Goal: Task Accomplishment & Management: Manage account settings

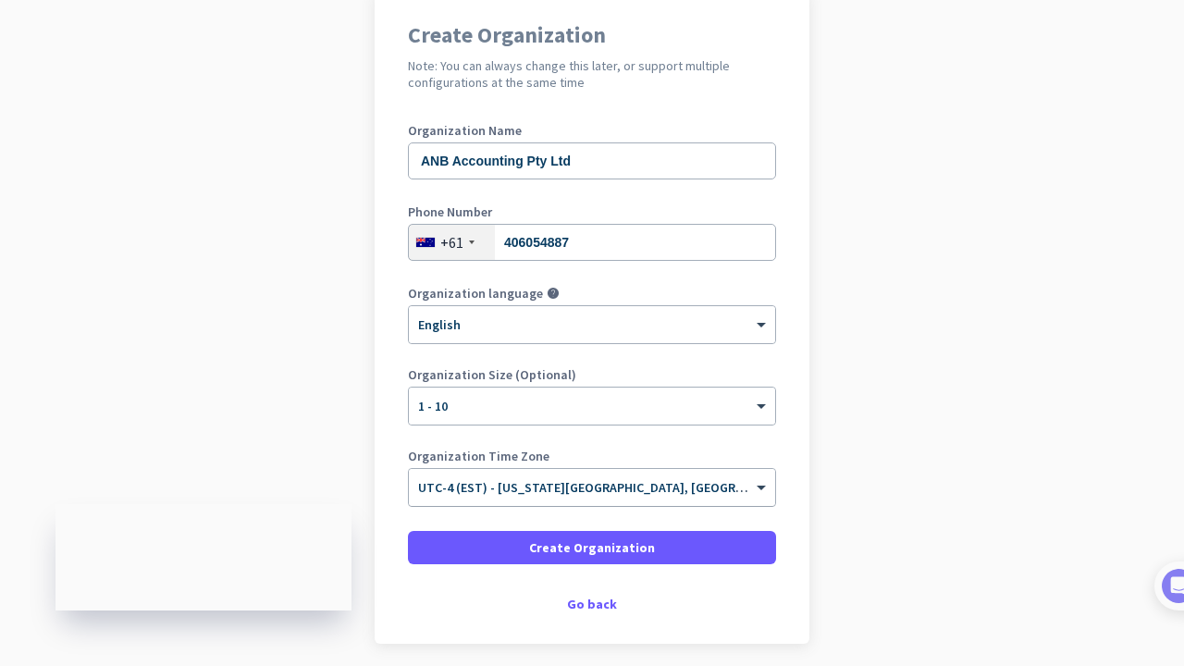
scroll to position [229, 0]
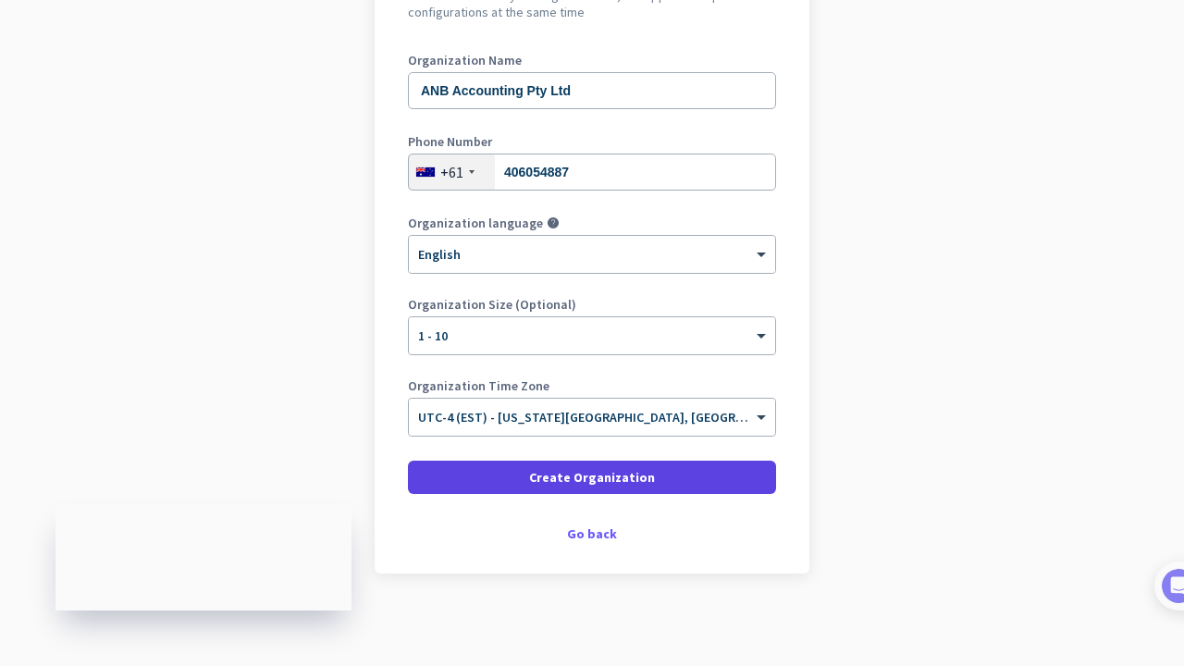
click at [589, 484] on span "Create Organization" at bounding box center [592, 477] width 126 height 18
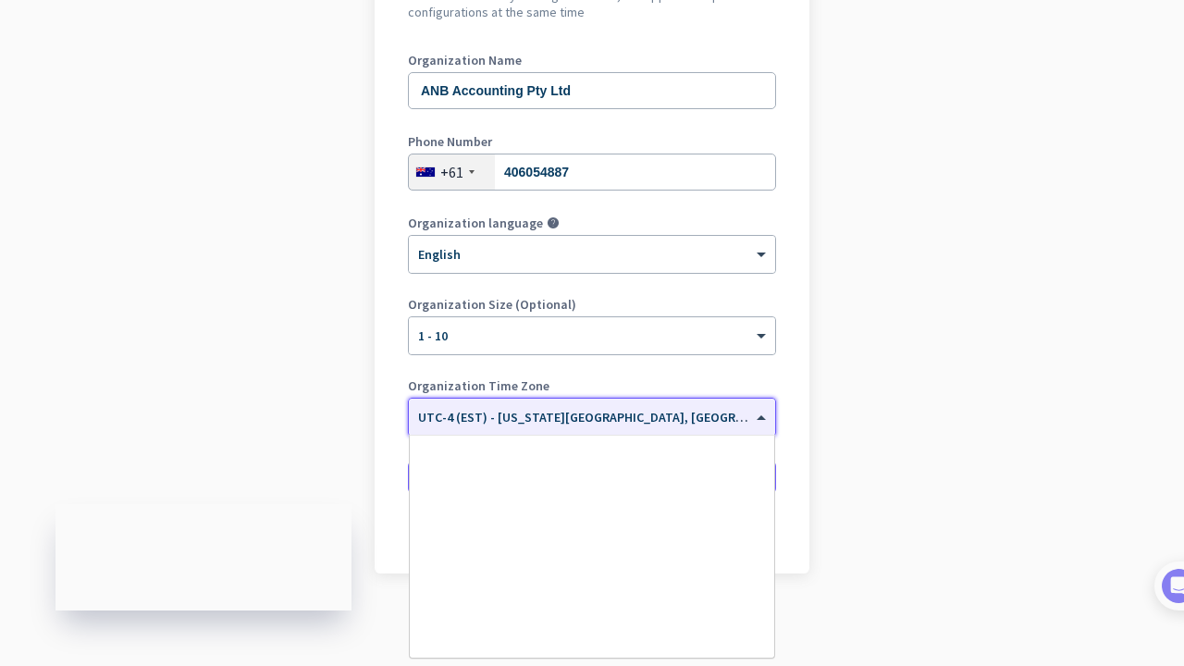
click at [621, 421] on span "UTC-4 (EST) - [US_STATE][GEOGRAPHIC_DATA], [GEOGRAPHIC_DATA], [GEOGRAPHIC_DATA]…" at bounding box center [740, 417] width 644 height 17
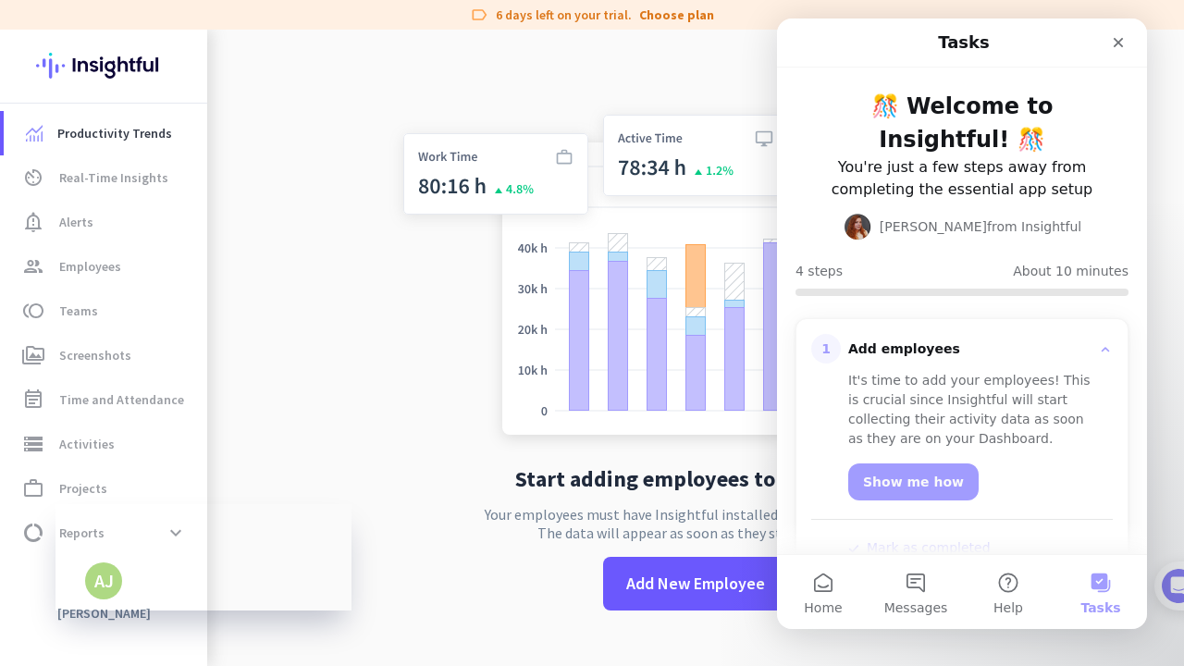
click at [391, 425] on img at bounding box center [695, 269] width 612 height 368
click at [801, 40] on icon "Close" at bounding box center [1118, 42] width 15 height 15
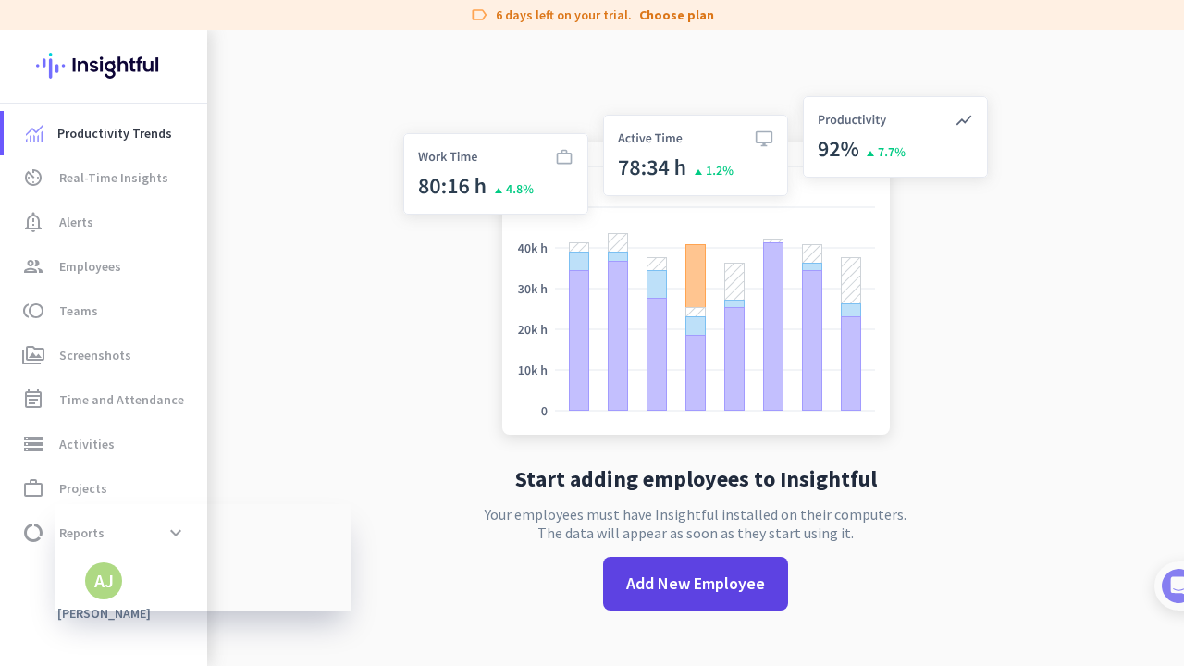
click at [684, 593] on span at bounding box center [695, 583] width 185 height 44
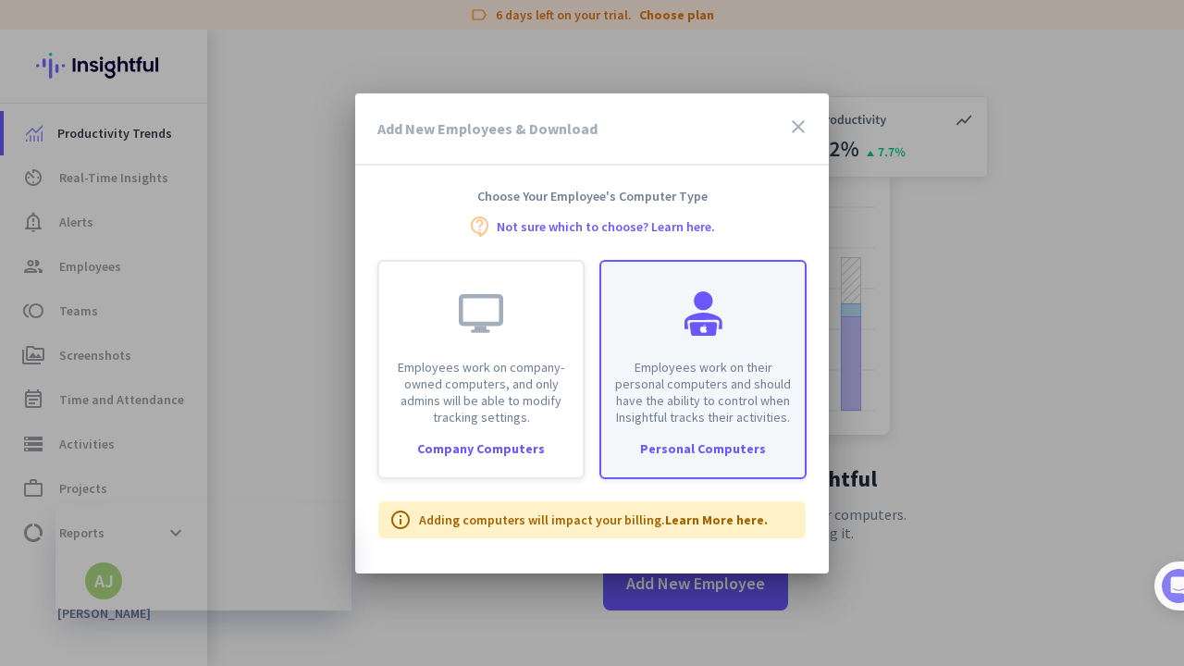
click at [684, 401] on p "Employees work on their personal computers and should have the ability to contr…" at bounding box center [702, 392] width 181 height 67
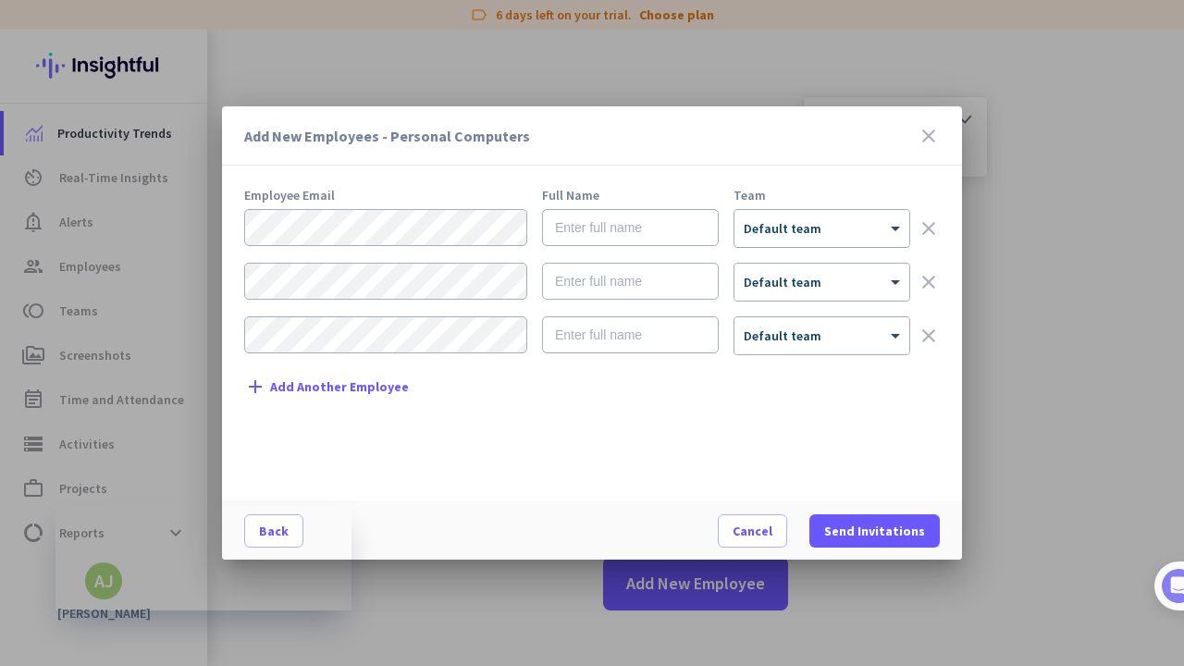
click at [775, 235] on span "Default team" at bounding box center [783, 228] width 78 height 17
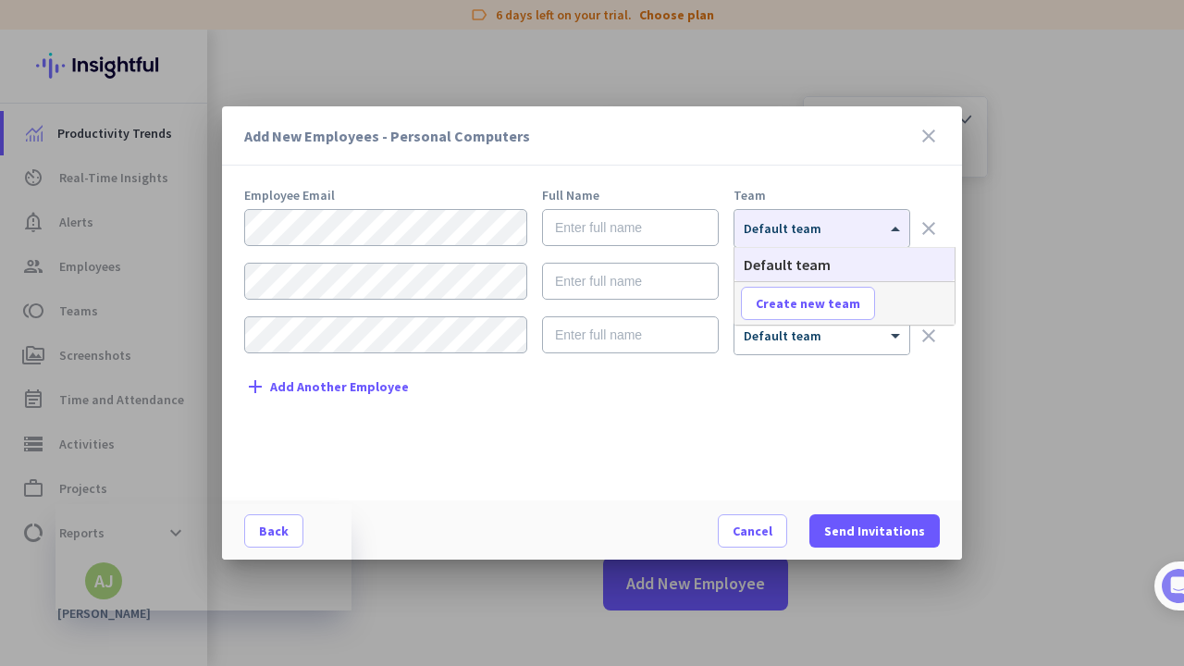
click at [644, 474] on div "Employee Email Full Name Team × Default team clear × Default team clear × Defau…" at bounding box center [599, 335] width 710 height 293
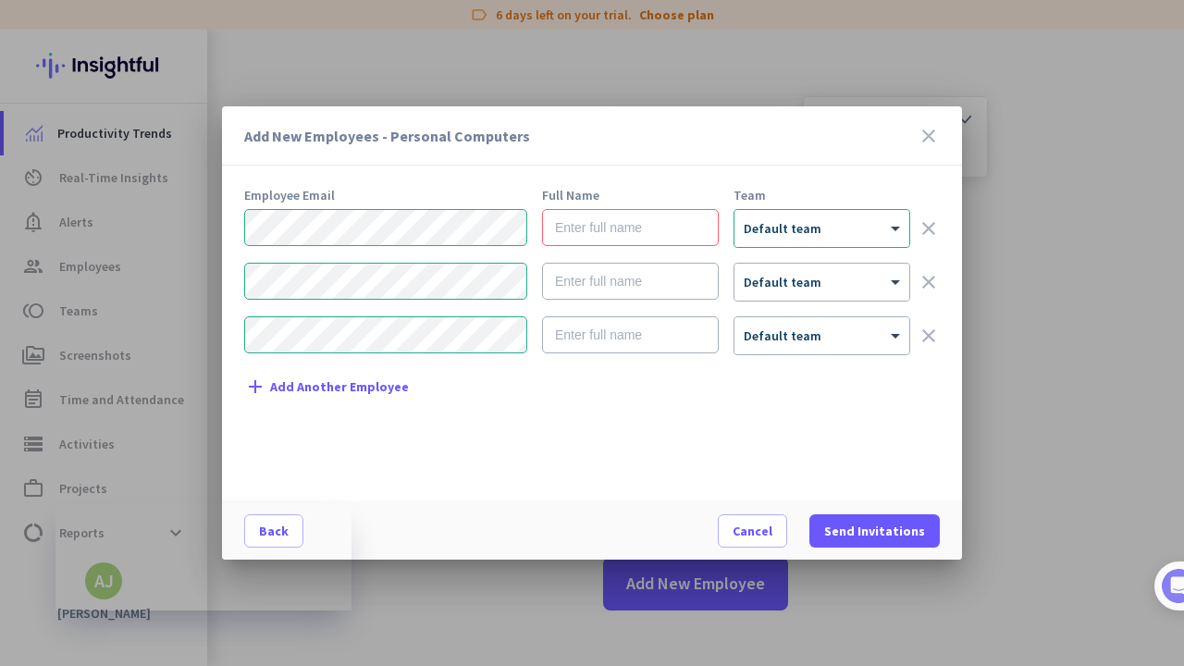
click at [801, 287] on icon "clear" at bounding box center [928, 282] width 22 height 22
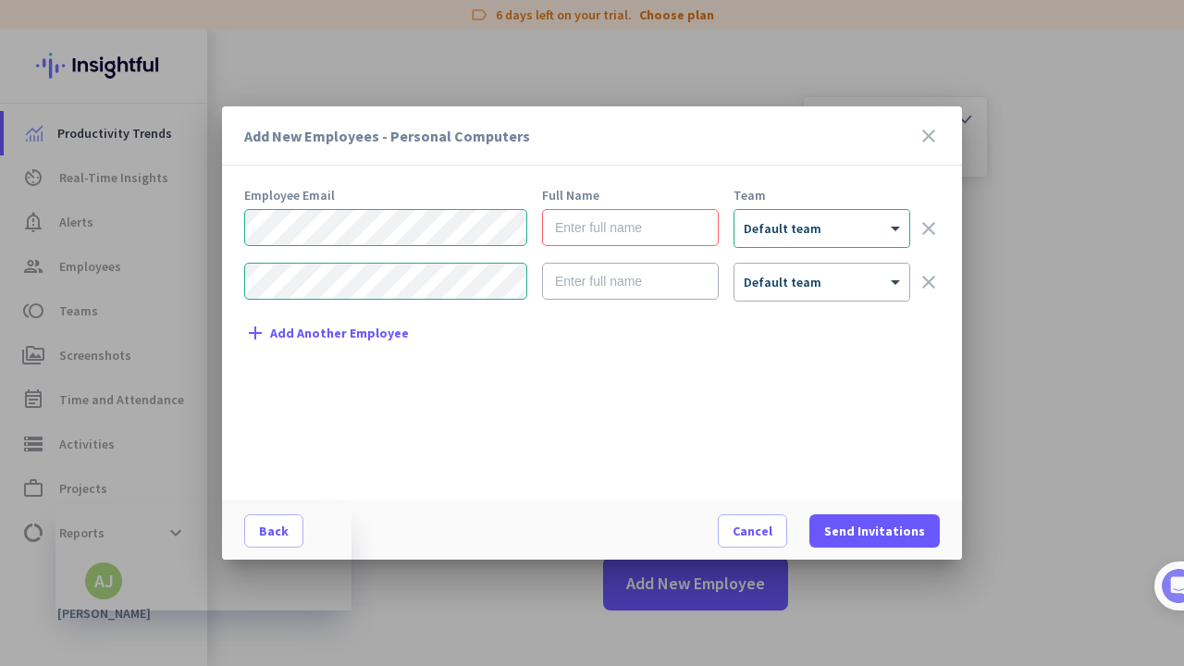
click at [801, 287] on icon "clear" at bounding box center [928, 282] width 22 height 22
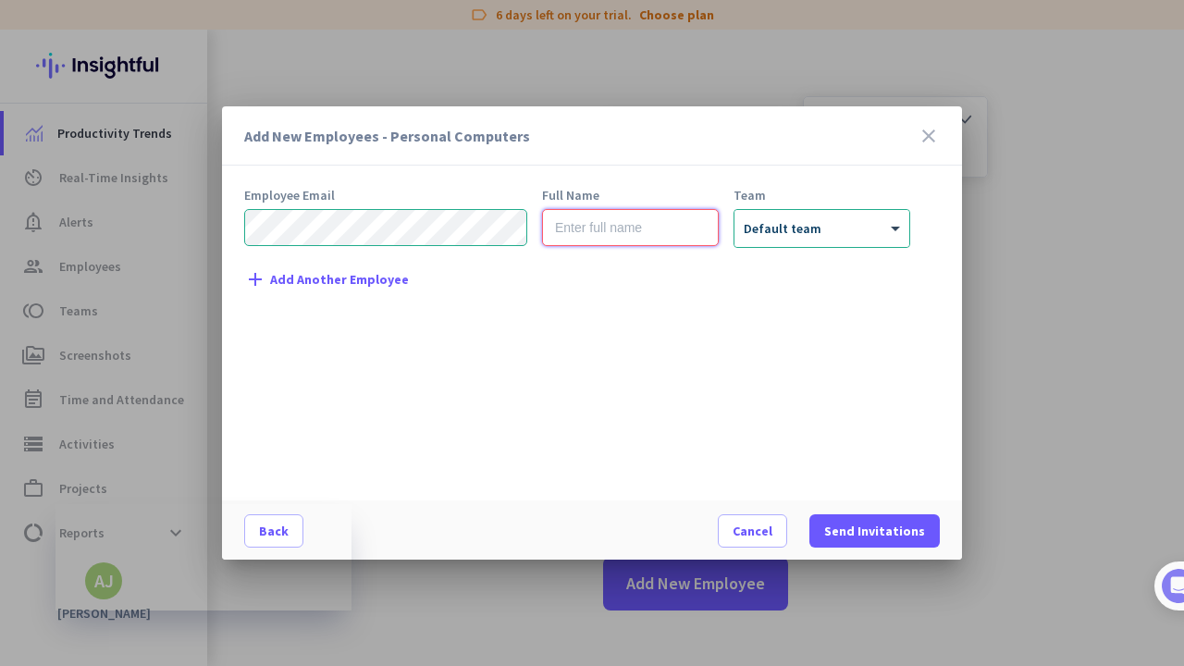
click at [563, 228] on input "text" at bounding box center [630, 227] width 177 height 37
type input "[PERSON_NAME]"
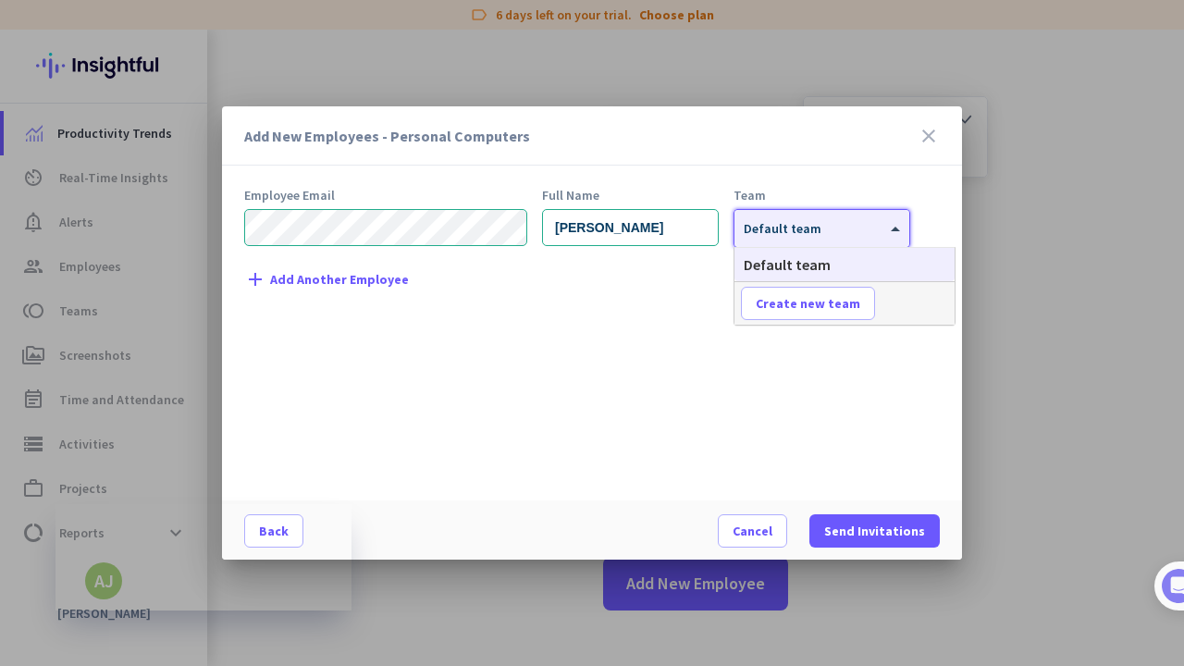
click at [801, 236] on div "× Default team" at bounding box center [810, 229] width 152 height 16
click at [801, 304] on span "Create new team" at bounding box center [808, 303] width 105 height 18
click at [781, 367] on div "Employee Email Full Name Team Alviya Joy × Default team clear add Add Another E…" at bounding box center [599, 335] width 710 height 293
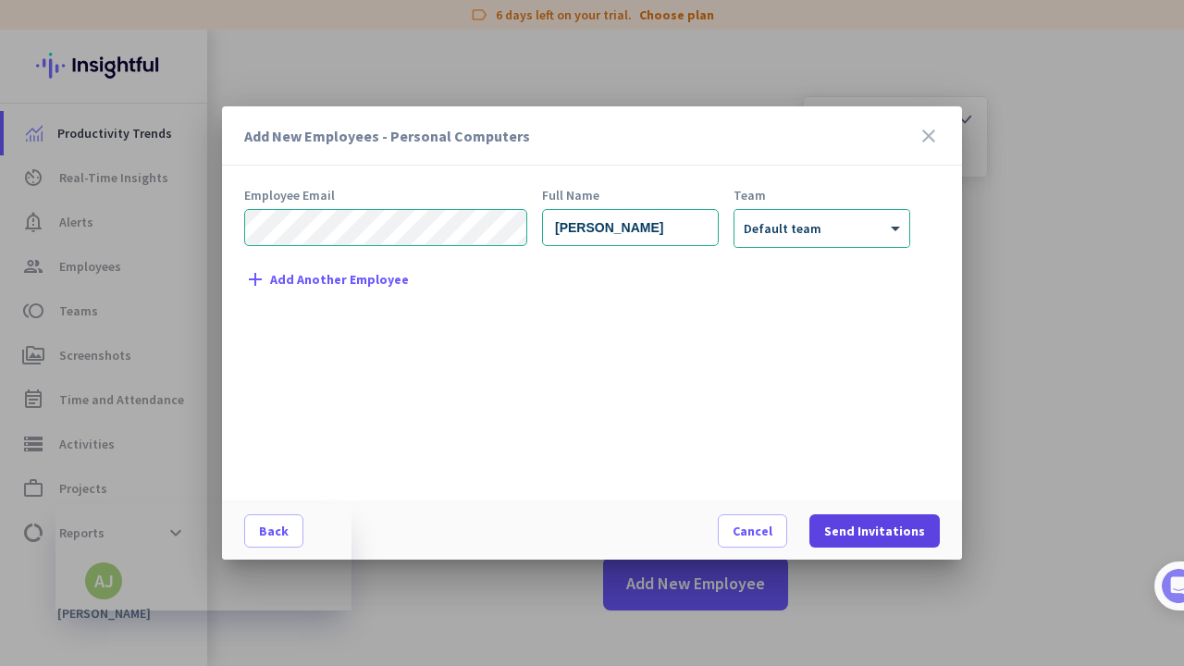
click at [801, 533] on span "Send Invitations" at bounding box center [874, 531] width 101 height 18
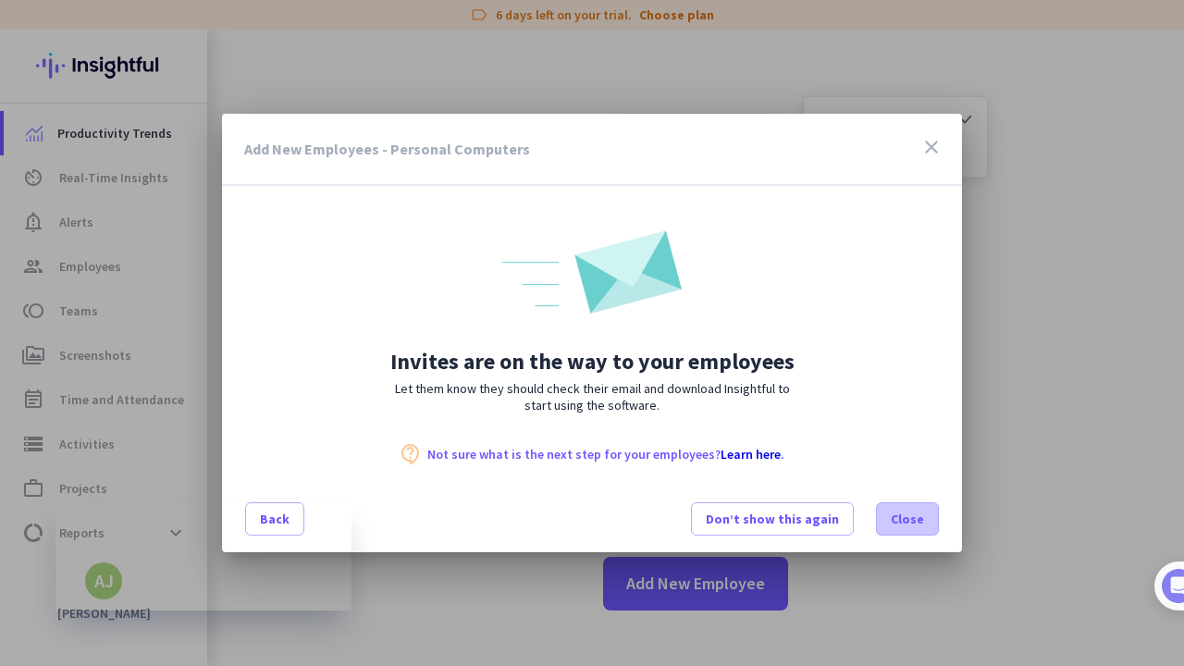
click at [801, 516] on span "Close" at bounding box center [907, 519] width 33 height 18
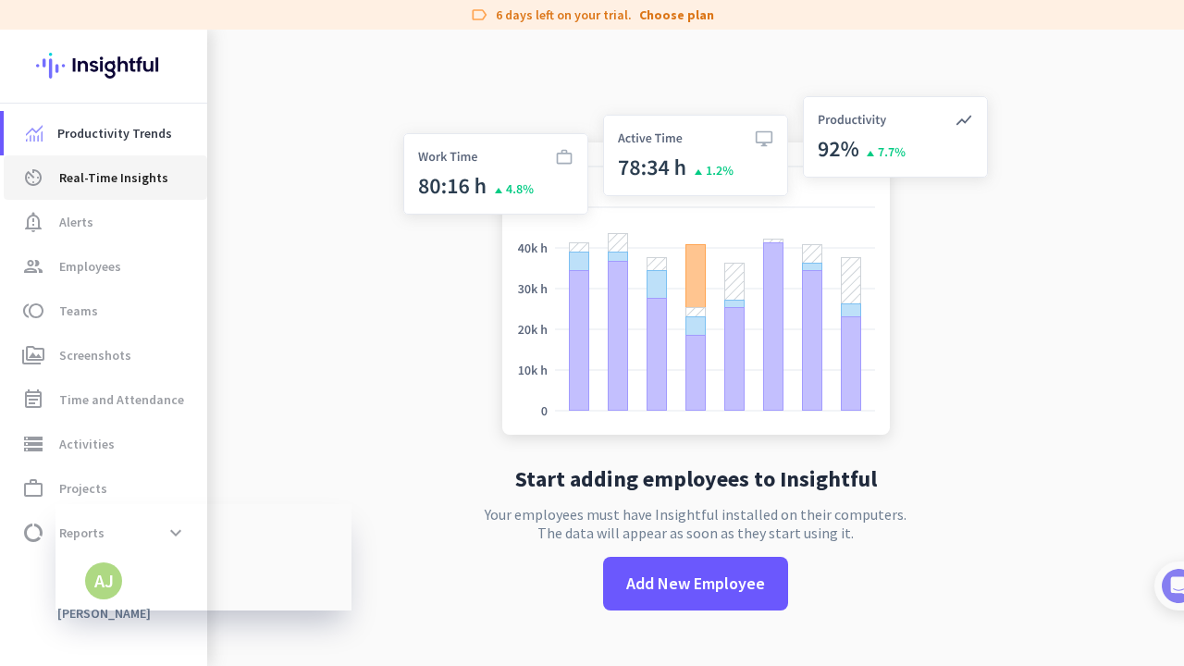
click at [97, 175] on span "Real-Time Insights" at bounding box center [113, 177] width 109 height 22
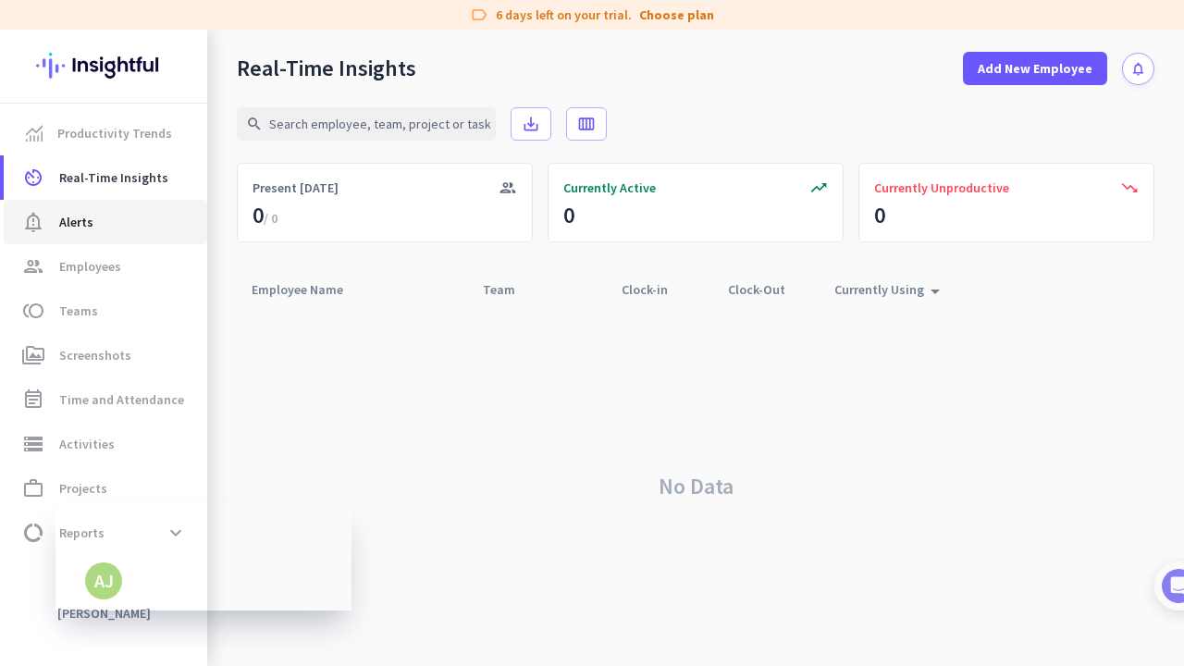
click at [89, 221] on span "Alerts" at bounding box center [76, 222] width 34 height 22
click at [105, 272] on span "Employees" at bounding box center [90, 266] width 62 height 22
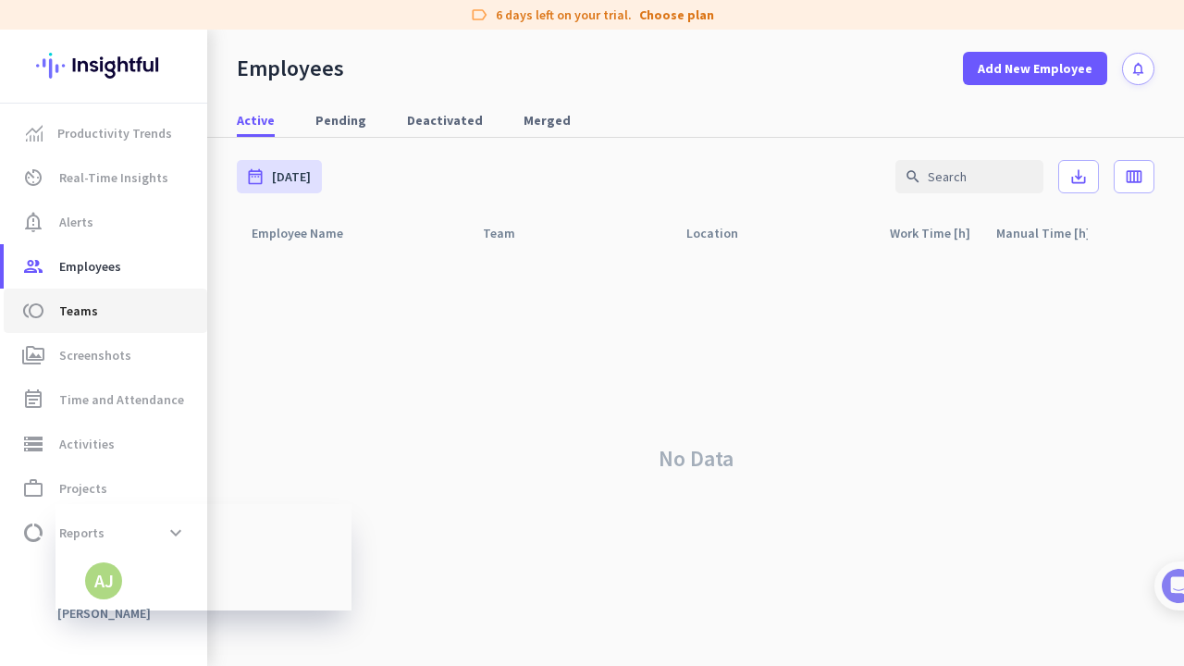
click at [96, 319] on span "toll Teams" at bounding box center [105, 311] width 174 height 22
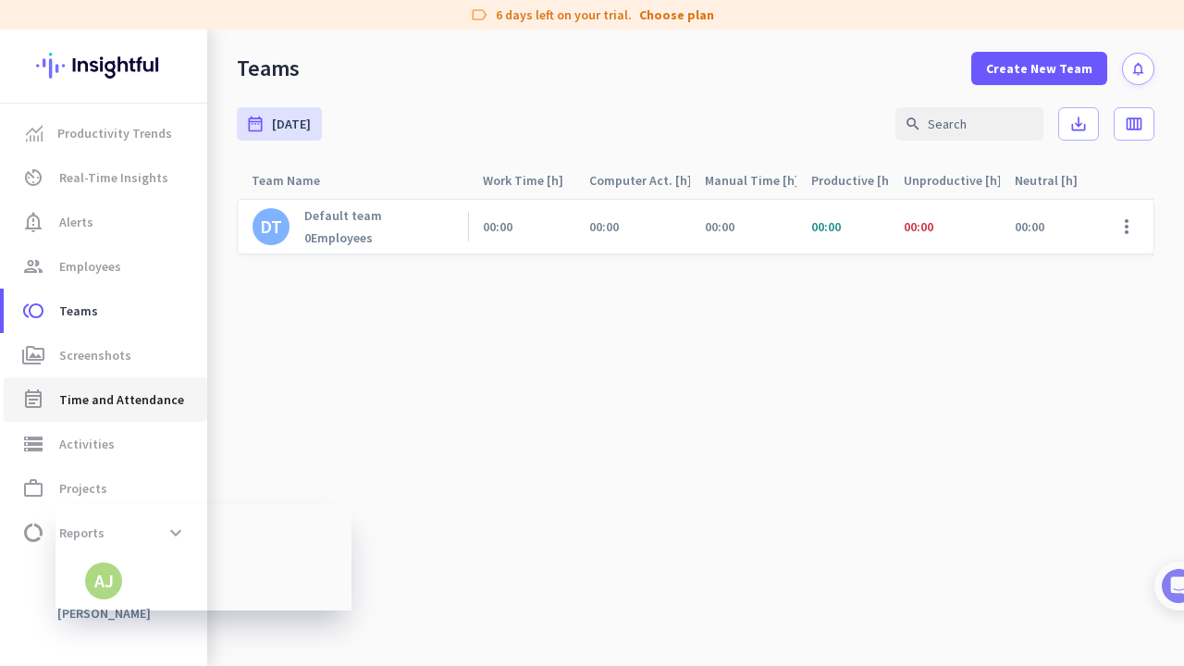
click at [119, 403] on span "Time and Attendance" at bounding box center [121, 399] width 125 height 22
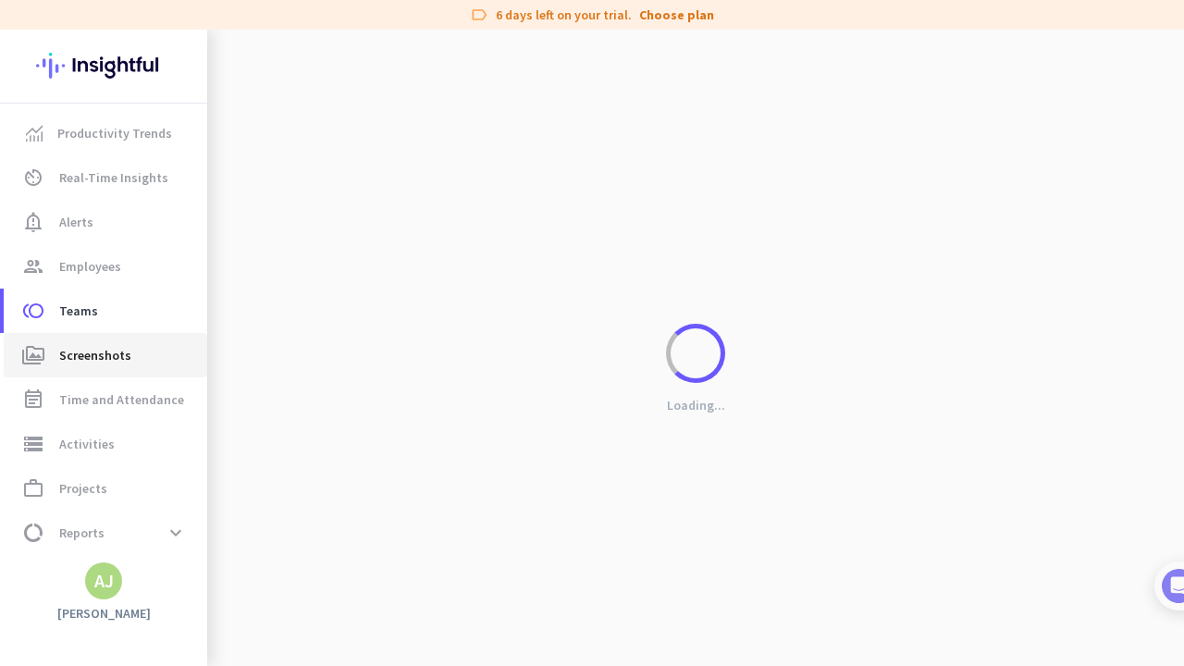
click at [101, 354] on span "Screenshots" at bounding box center [95, 355] width 72 height 22
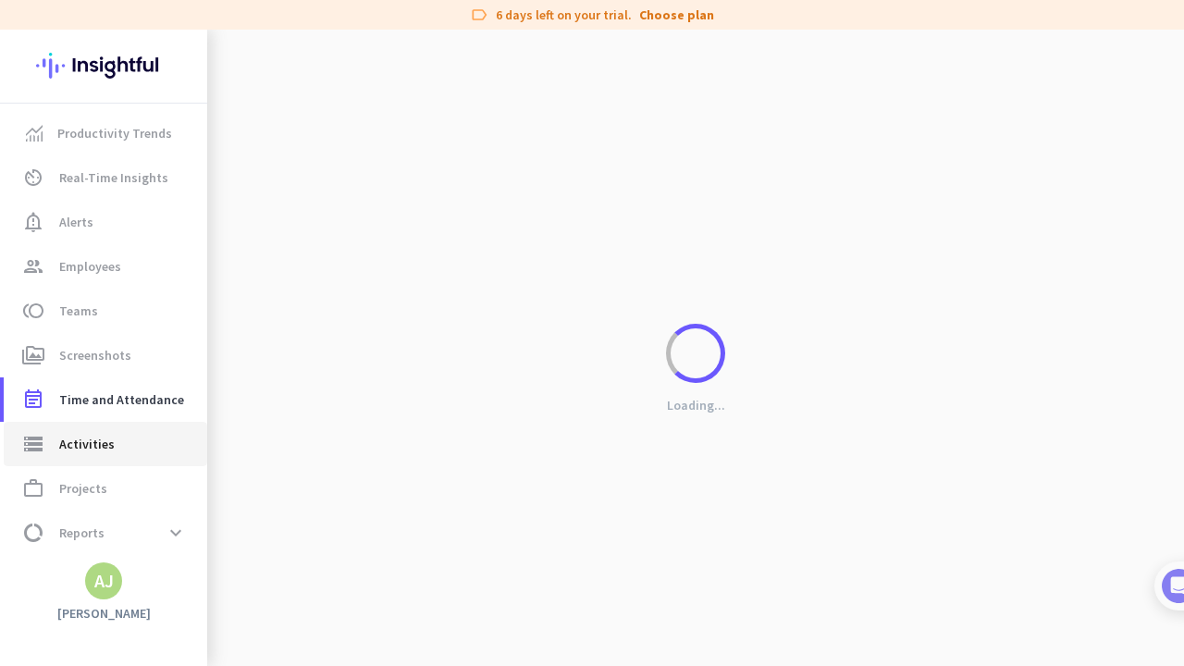
click at [77, 461] on link "storage Activities" at bounding box center [105, 444] width 203 height 44
type input "Thu, Sep 25"
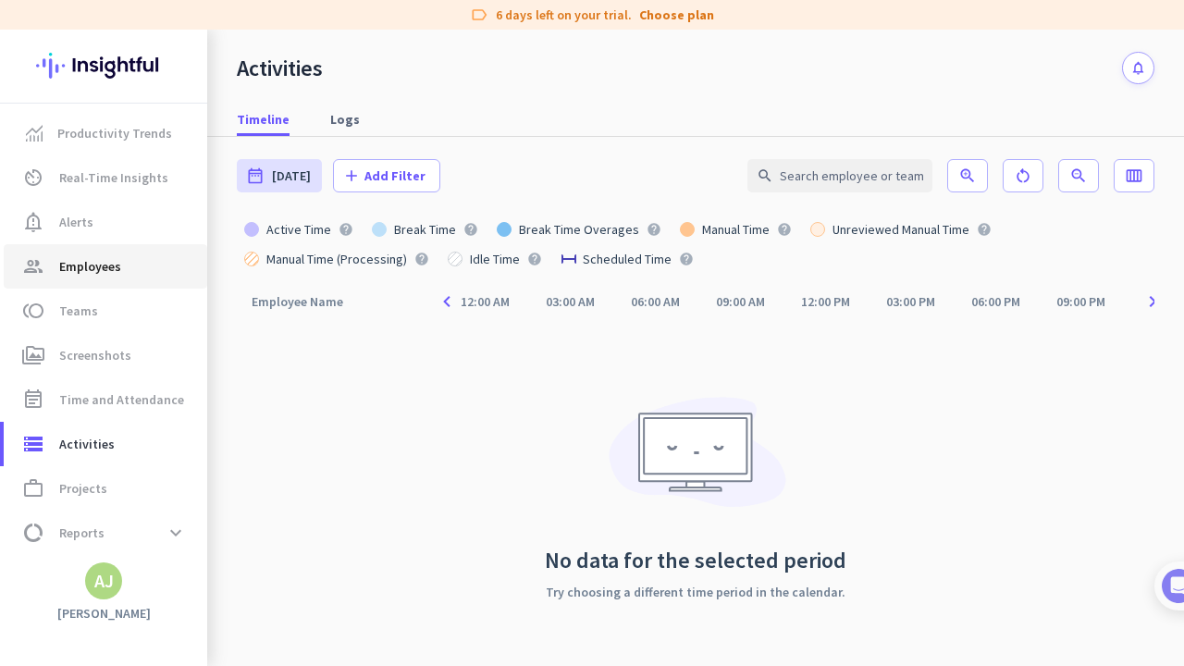
click at [115, 259] on span "Employees" at bounding box center [90, 266] width 62 height 22
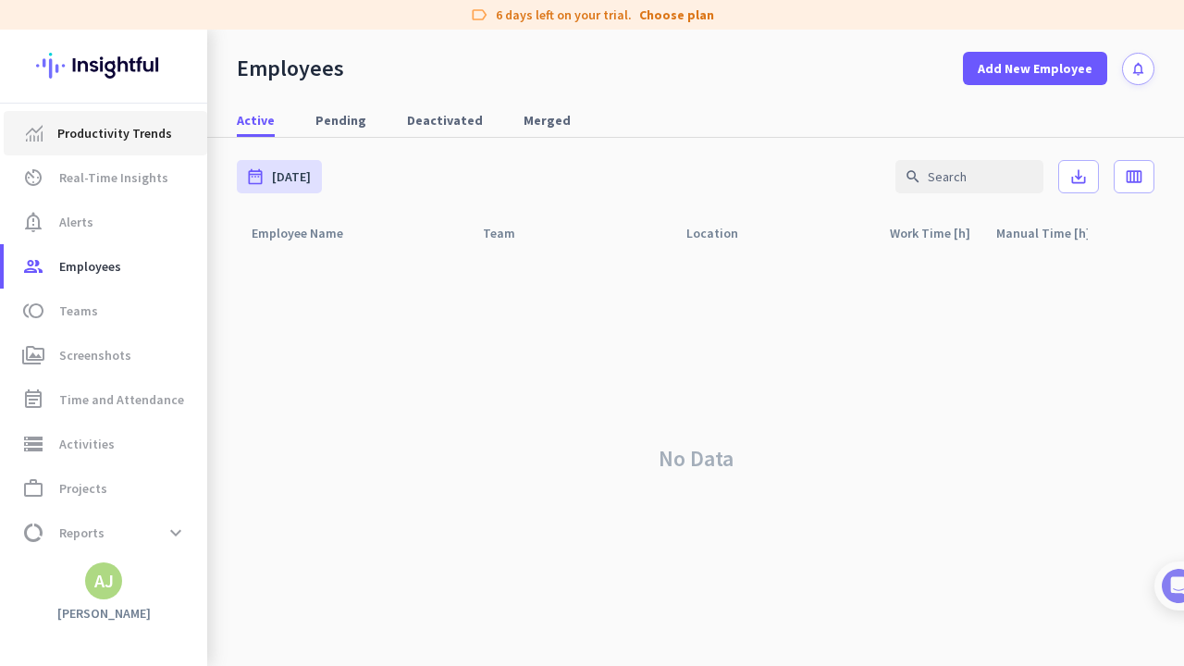
click at [116, 149] on link "Productivity Trends" at bounding box center [105, 133] width 203 height 44
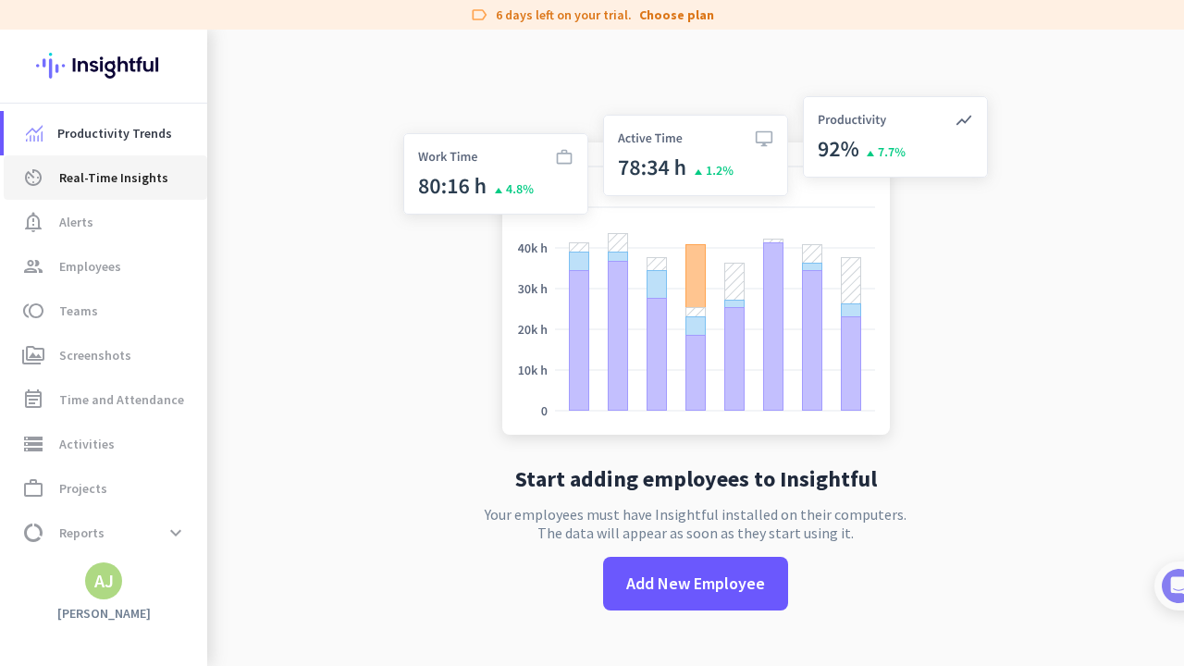
click at [105, 173] on span "Real-Time Insights" at bounding box center [113, 177] width 109 height 22
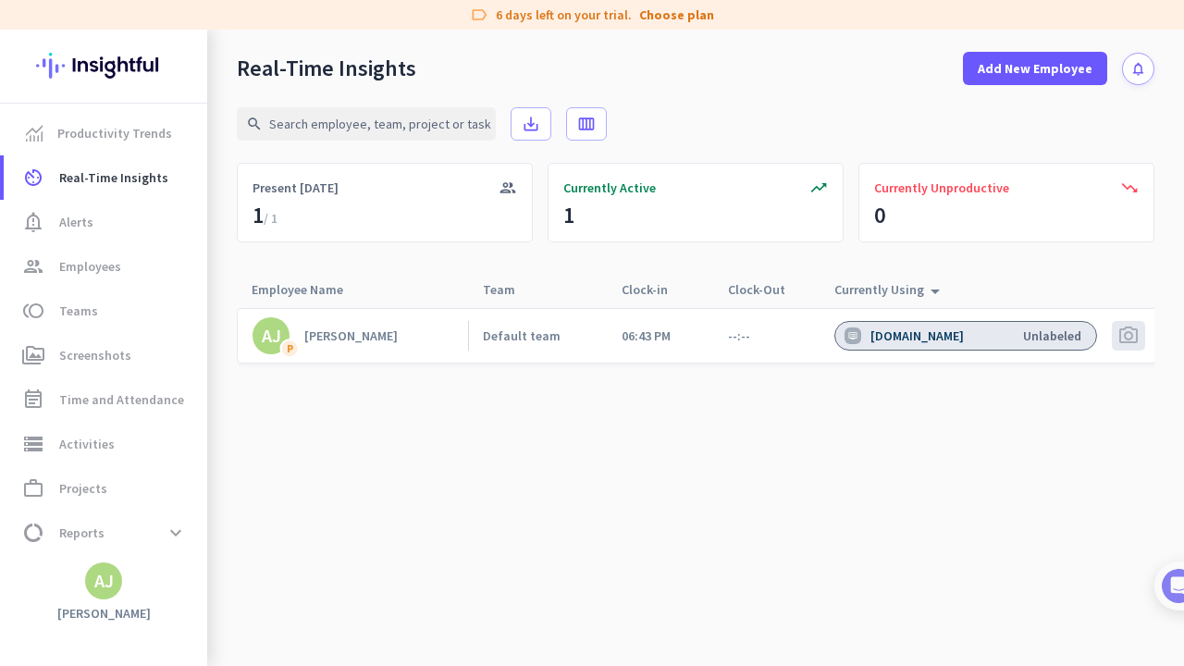
click at [801, 338] on div "app.insightful.io" at bounding box center [918, 335] width 97 height 17
click at [801, 338] on div "Unlabeled" at bounding box center [1052, 335] width 58 height 17
click at [587, 190] on span "Currently Active" at bounding box center [609, 187] width 92 height 18
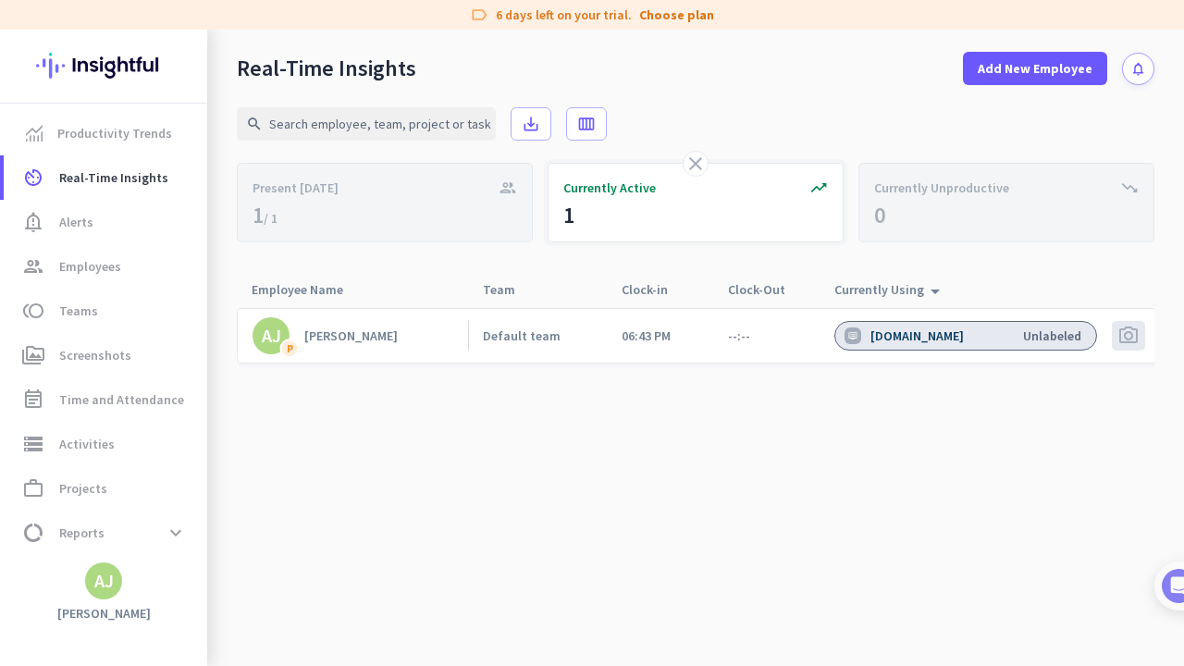
click at [632, 223] on div "close trending_up Currently Active 1" at bounding box center [696, 203] width 296 height 80
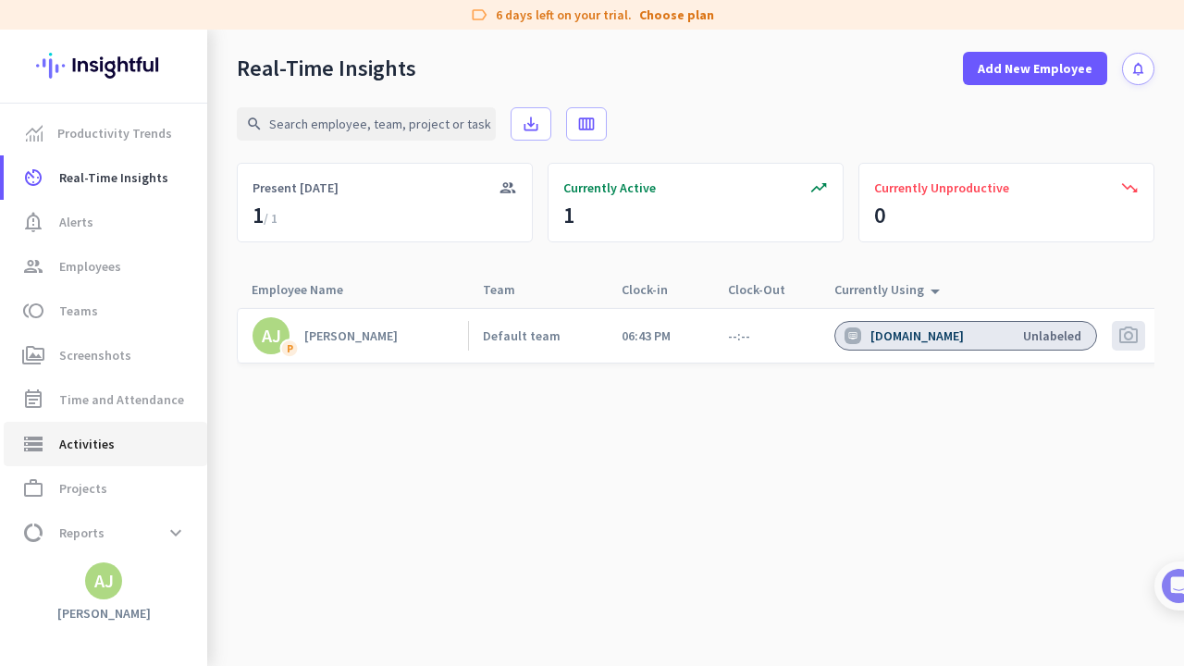
click at [92, 453] on span "Activities" at bounding box center [86, 444] width 55 height 22
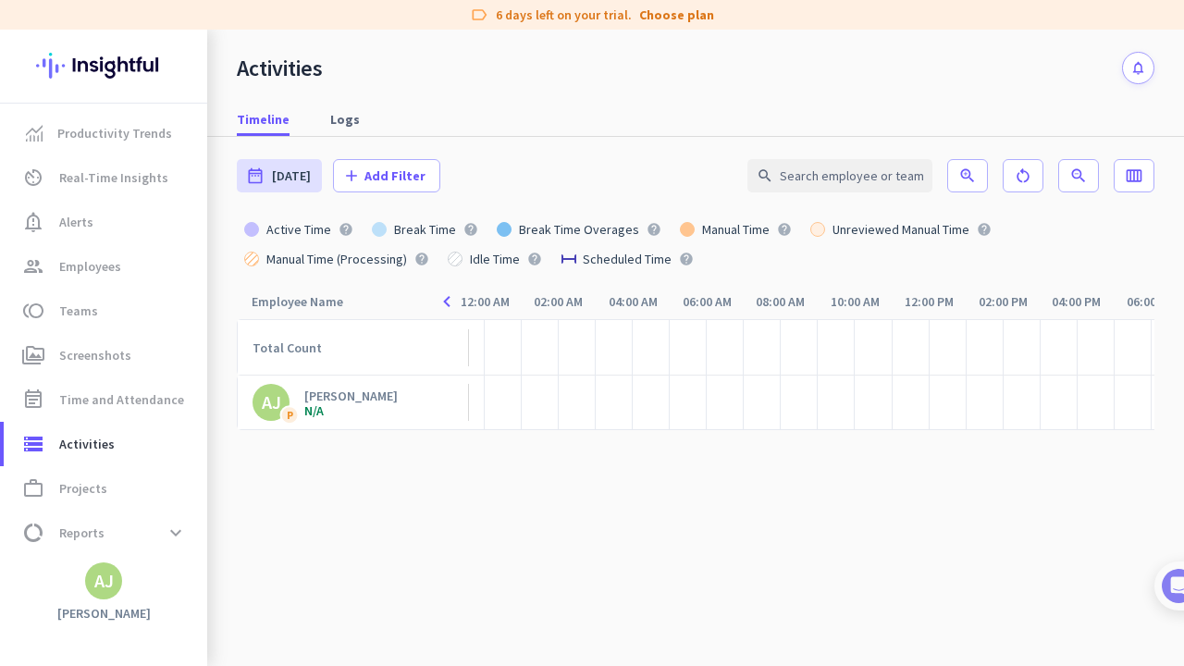
scroll to position [0, 217]
click at [801, 401] on div at bounding box center [949, 402] width 37 height 55
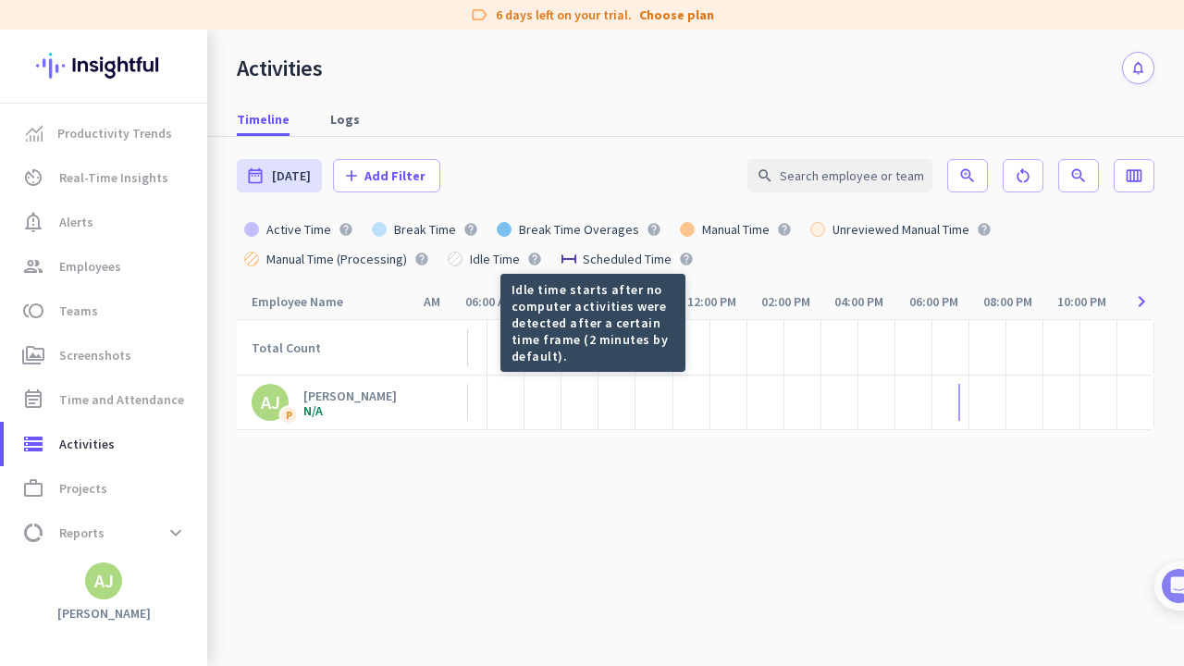
click at [535, 256] on icon "help" at bounding box center [534, 259] width 15 height 15
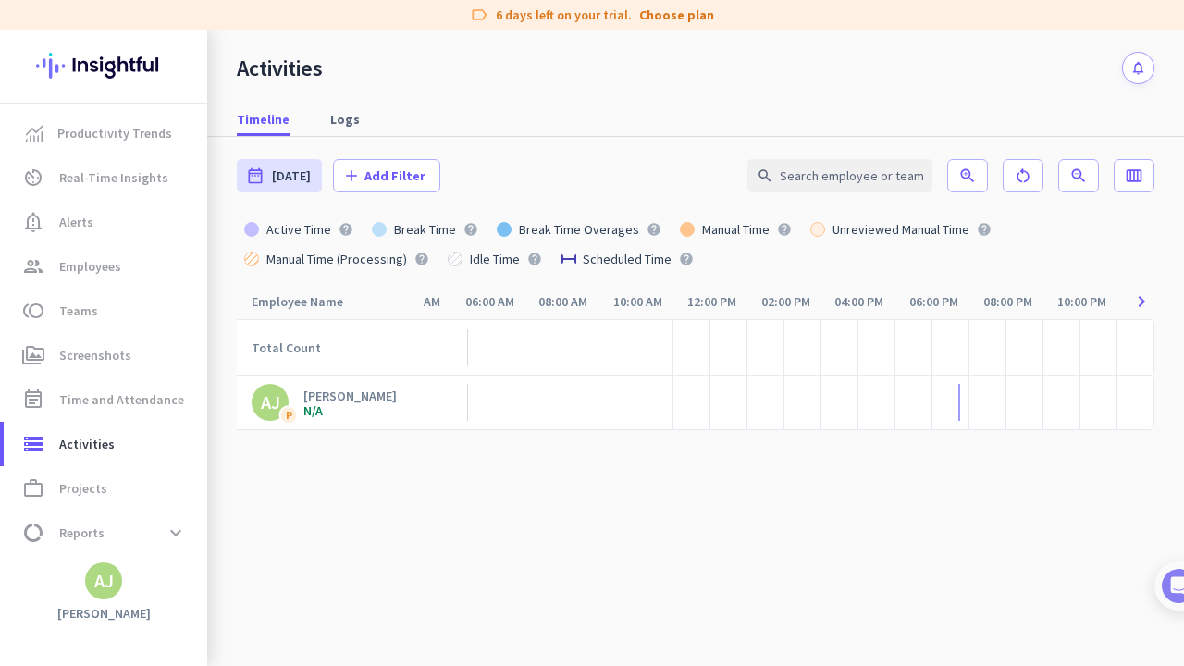
click at [535, 260] on icon "help" at bounding box center [534, 259] width 15 height 15
click at [349, 121] on span "Logs" at bounding box center [345, 119] width 30 height 18
type input "Thu, Sep 25 - Thu, Sep 25"
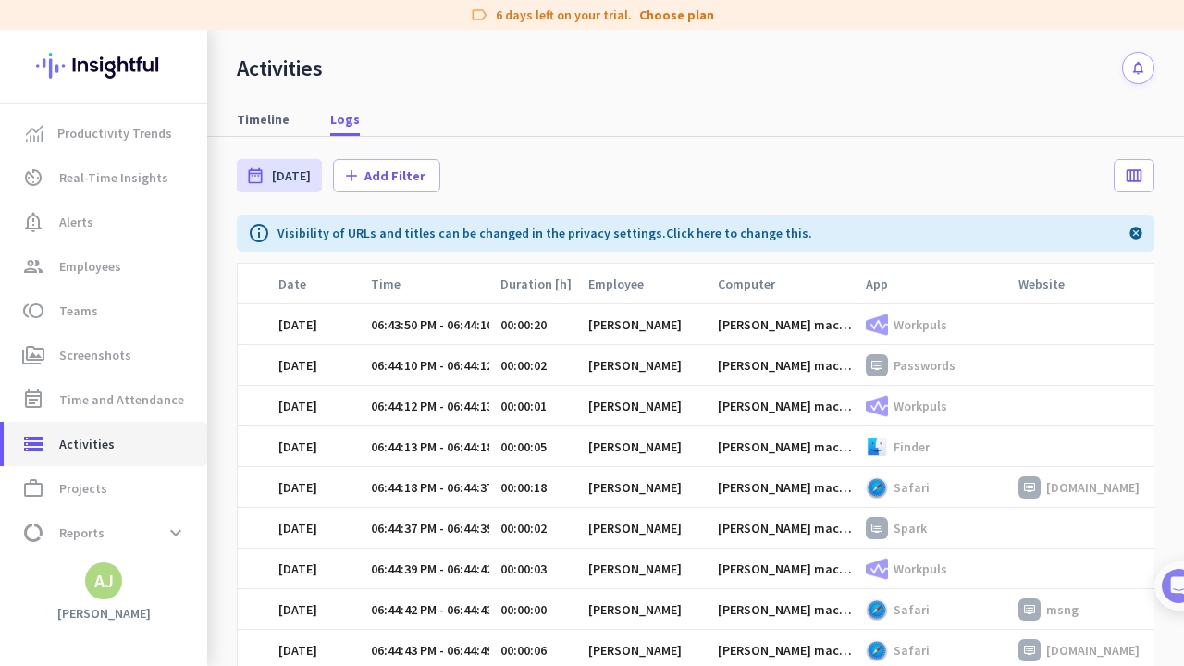
click at [81, 455] on link "storage Activities" at bounding box center [105, 444] width 203 height 44
type input "Thu, Sep 25"
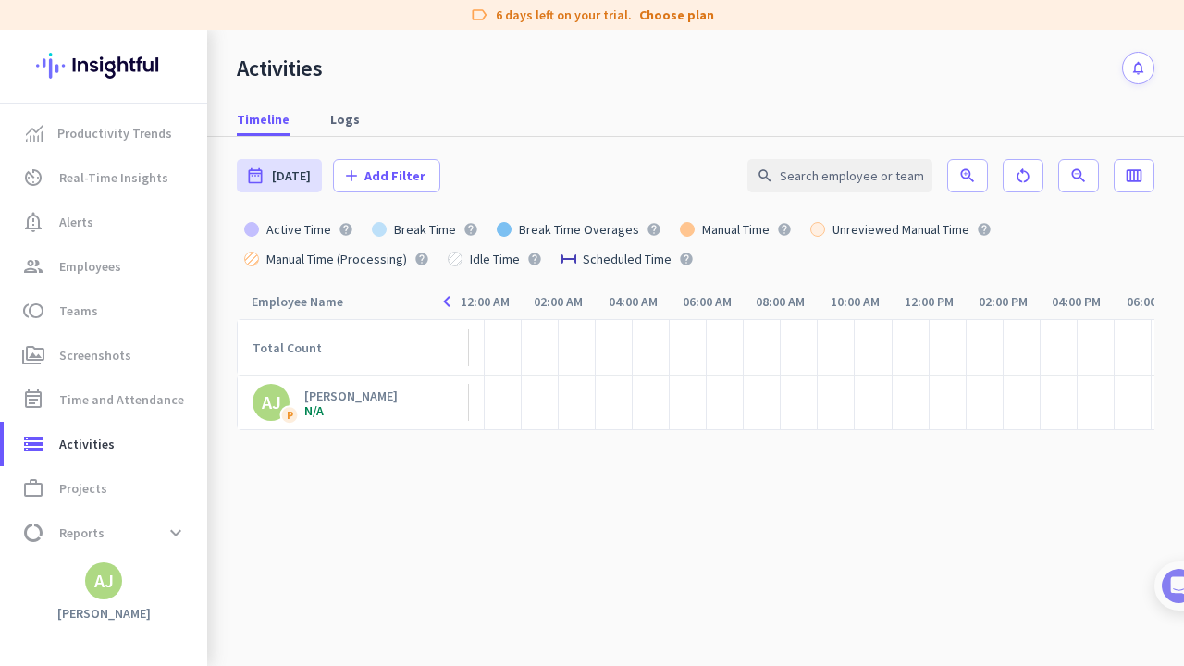
scroll to position [0, 219]
click at [338, 122] on span "Logs" at bounding box center [345, 119] width 30 height 18
type input "Thu, Sep 25 - Thu, Sep 25"
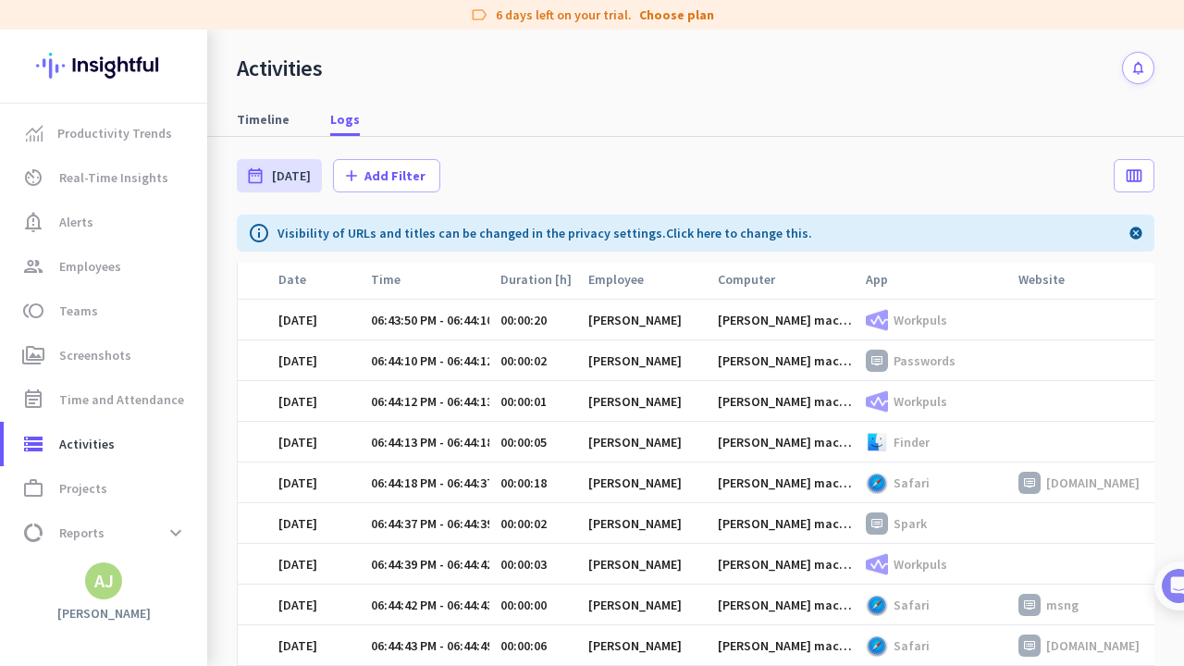
click at [801, 488] on p "app.insightful.io" at bounding box center [1092, 482] width 93 height 17
click at [81, 204] on link "notification_important Alerts" at bounding box center [105, 222] width 203 height 44
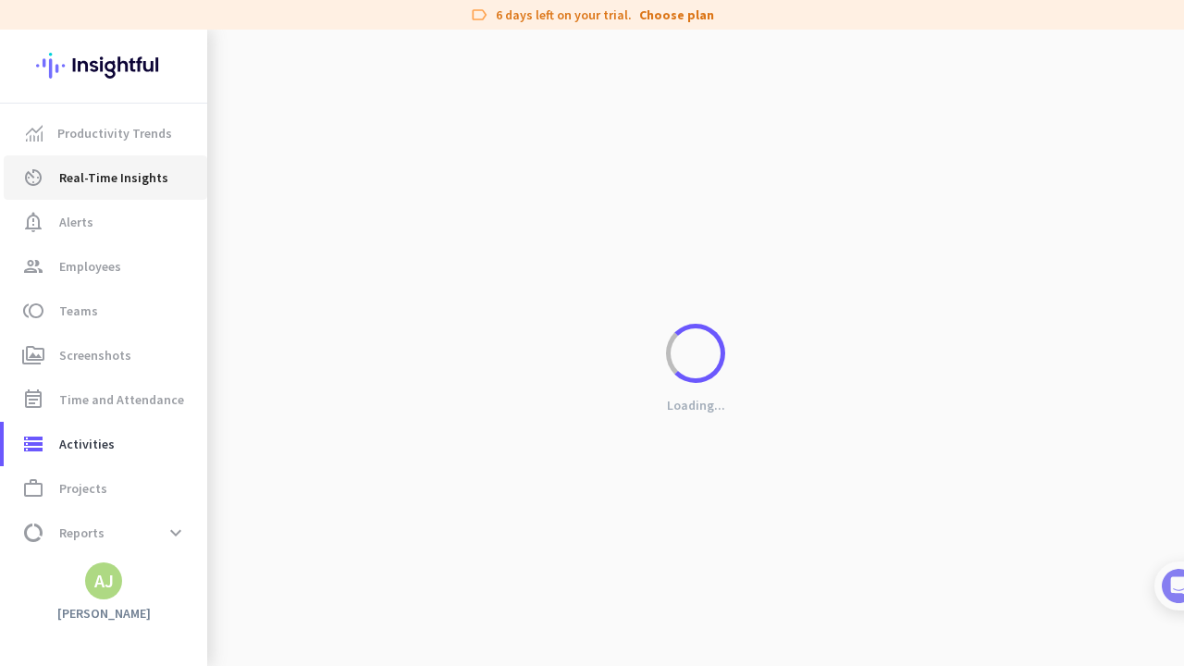
click at [89, 175] on span "Real-Time Insights" at bounding box center [113, 177] width 109 height 22
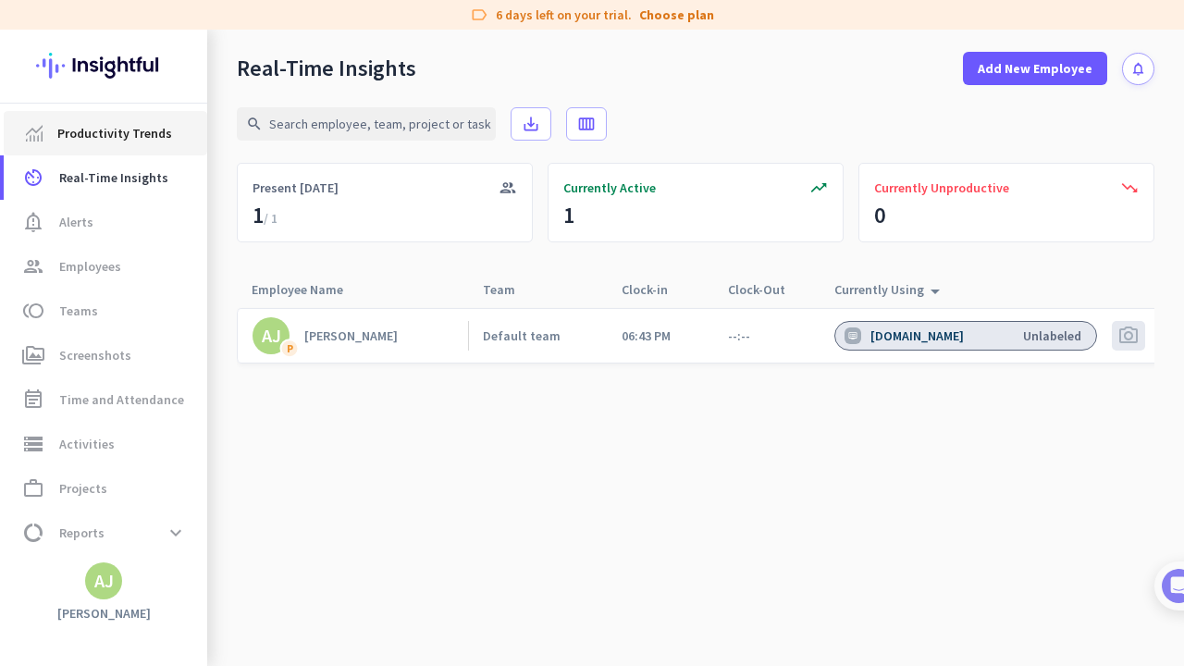
click at [105, 147] on link "Productivity Trends" at bounding box center [105, 133] width 203 height 44
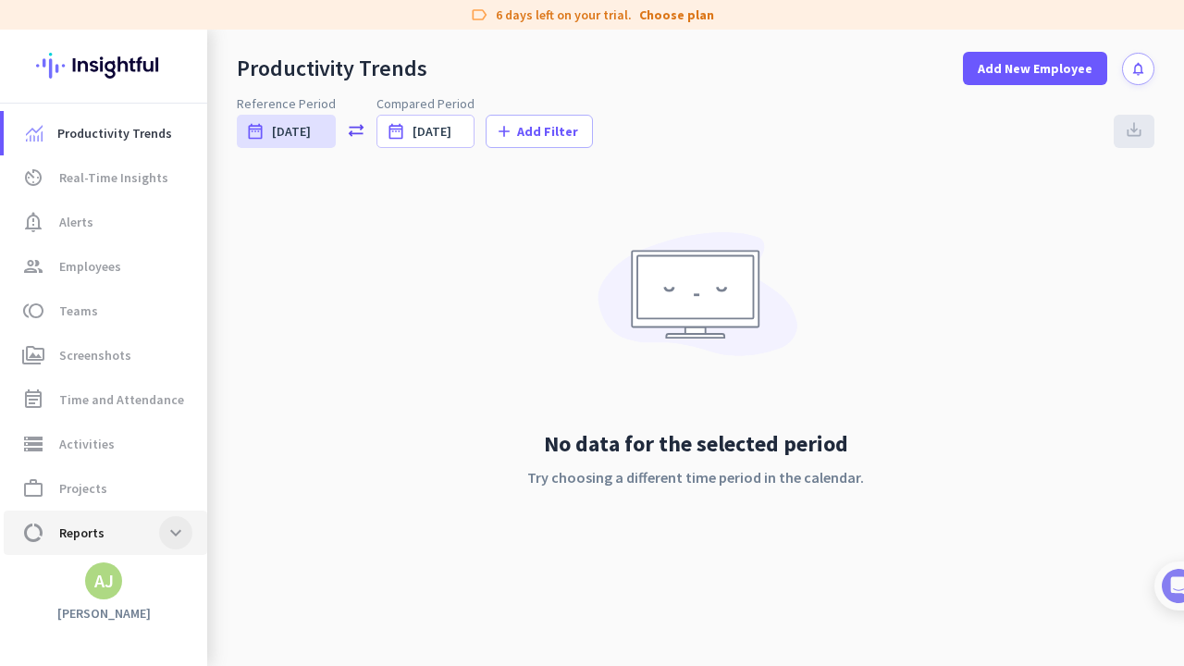
click at [177, 539] on span at bounding box center [175, 532] width 33 height 33
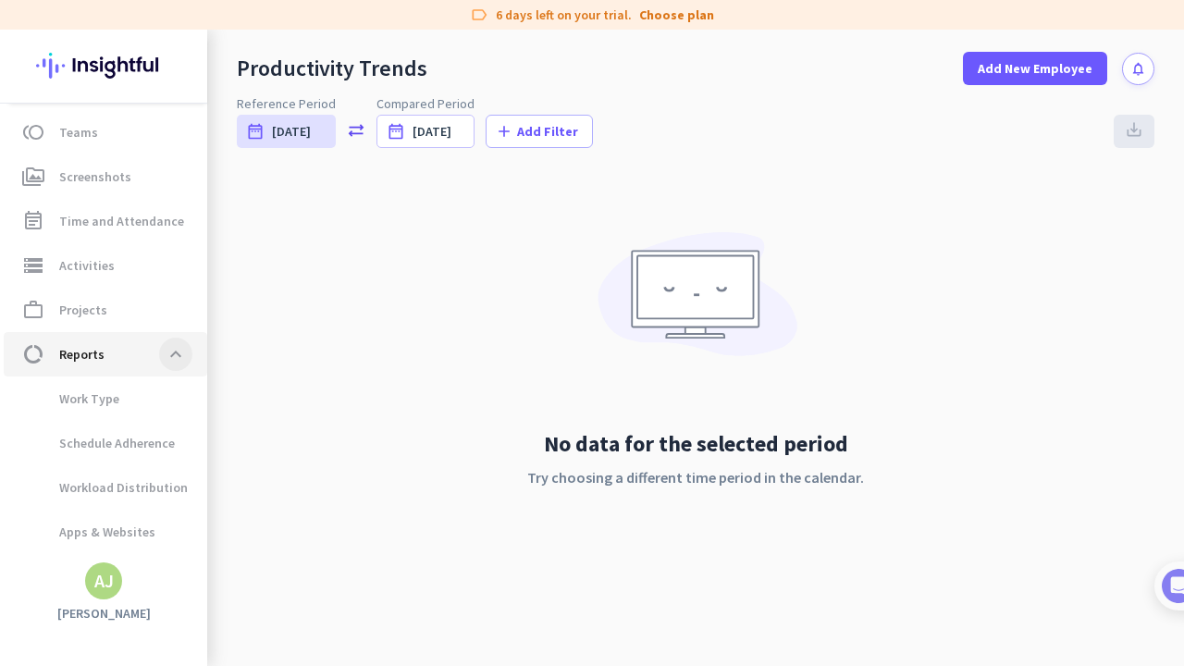
scroll to position [215, 0]
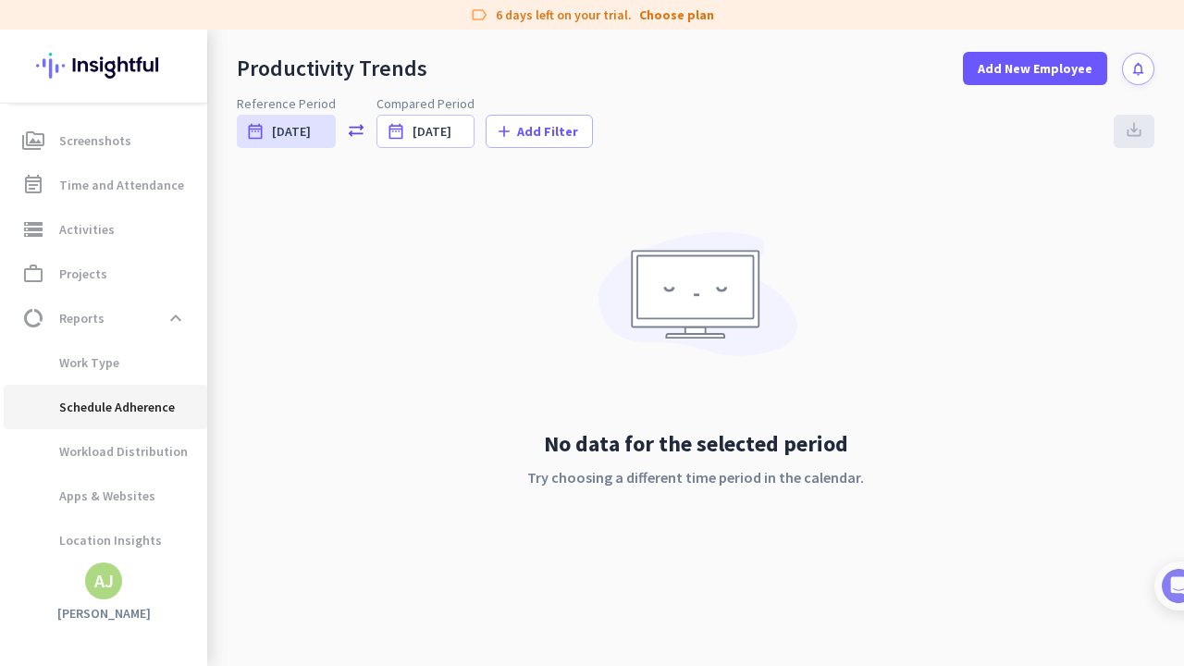
click at [151, 412] on span "Schedule Adherence" at bounding box center [96, 407] width 156 height 44
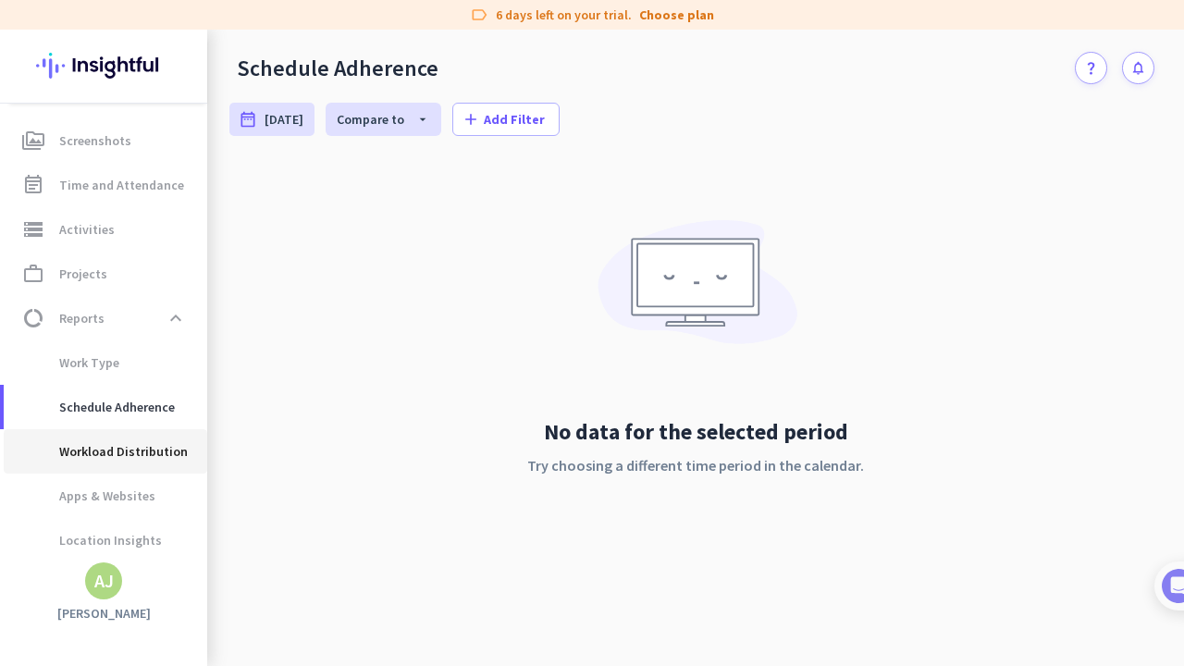
click at [133, 457] on span "Workload Distribution" at bounding box center [102, 451] width 169 height 44
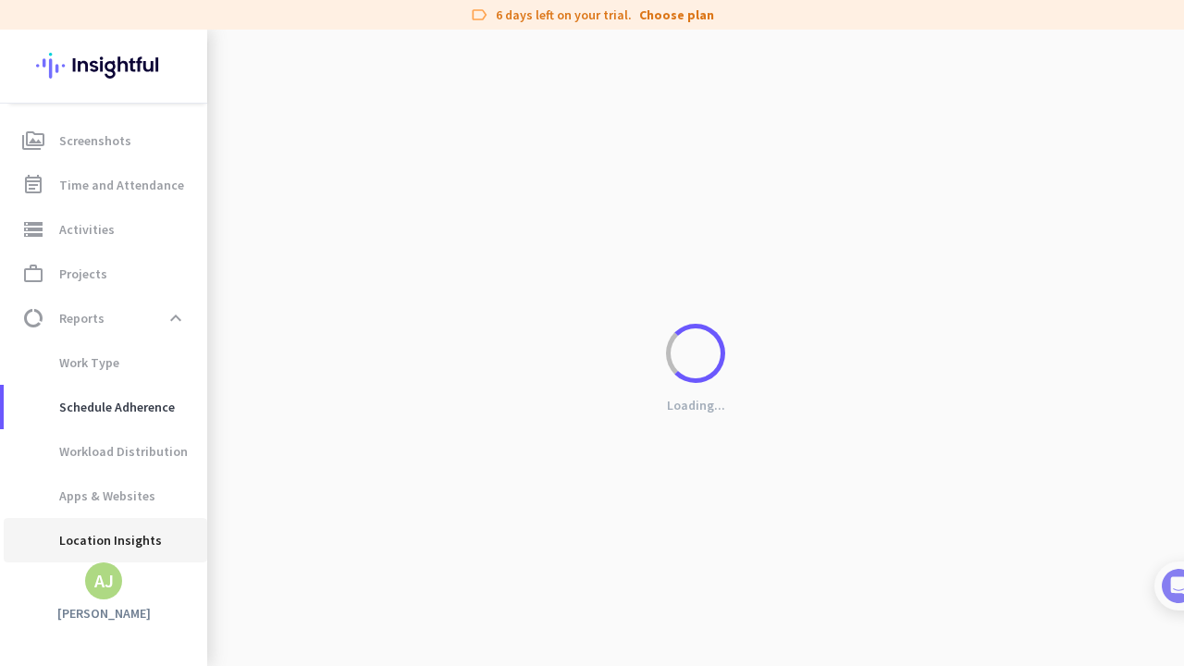
click at [135, 549] on span "Location Insights" at bounding box center [89, 540] width 143 height 44
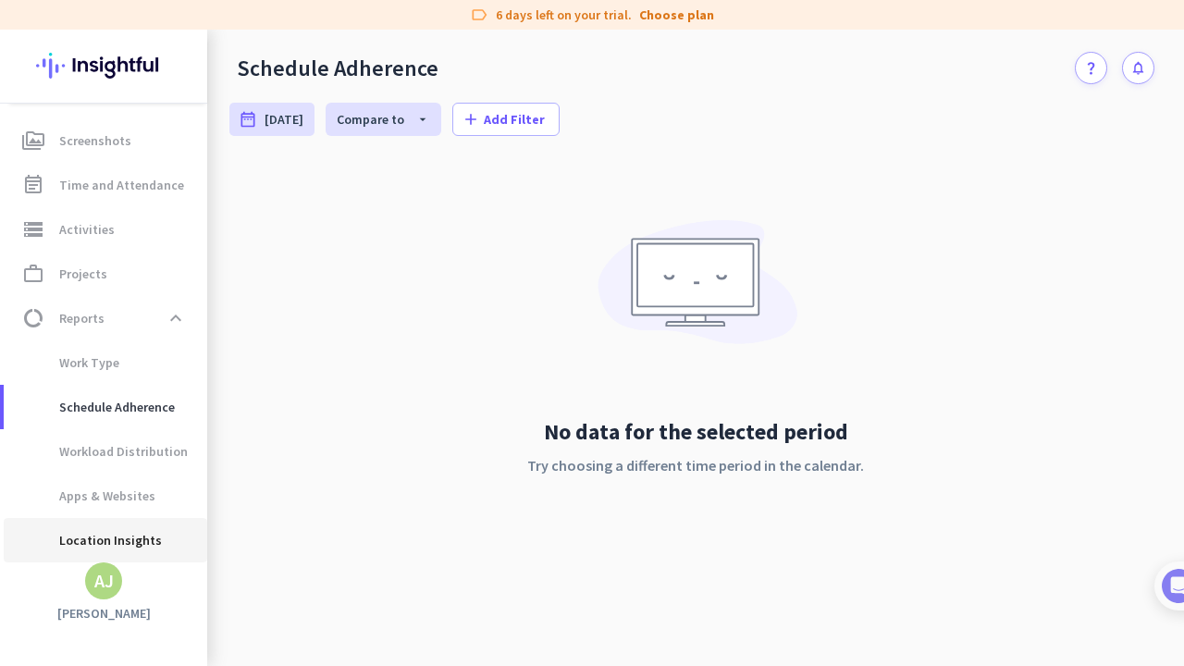
type input "Thu, Sep 18 - Wed, Sep 24"
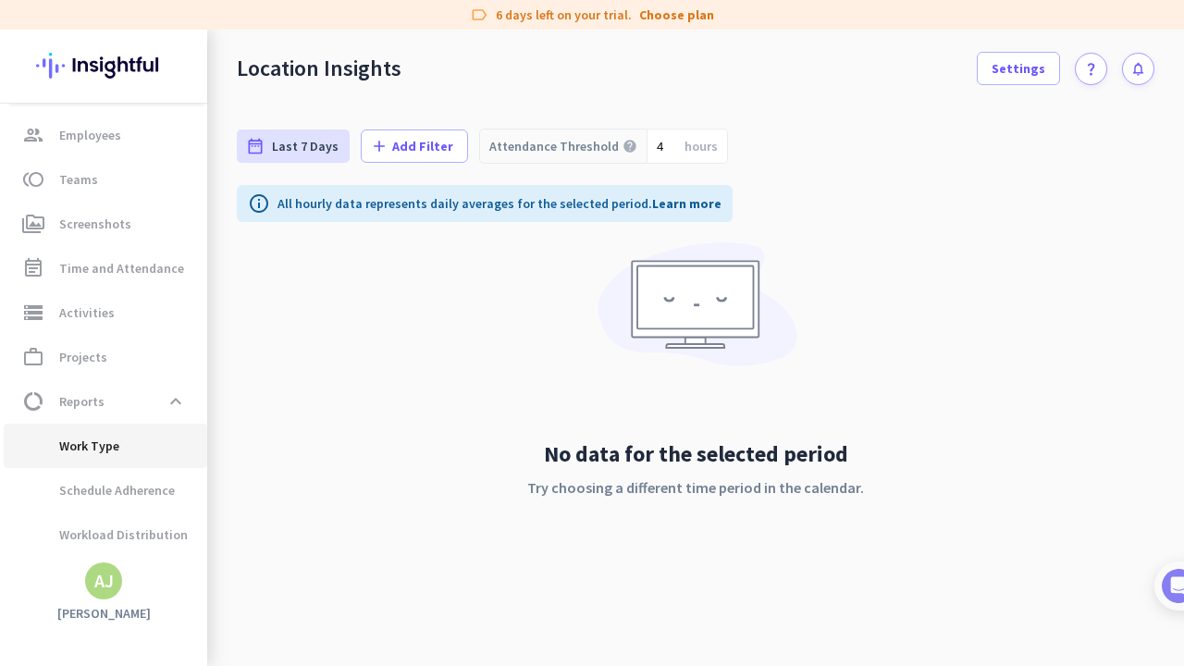
scroll to position [120, 0]
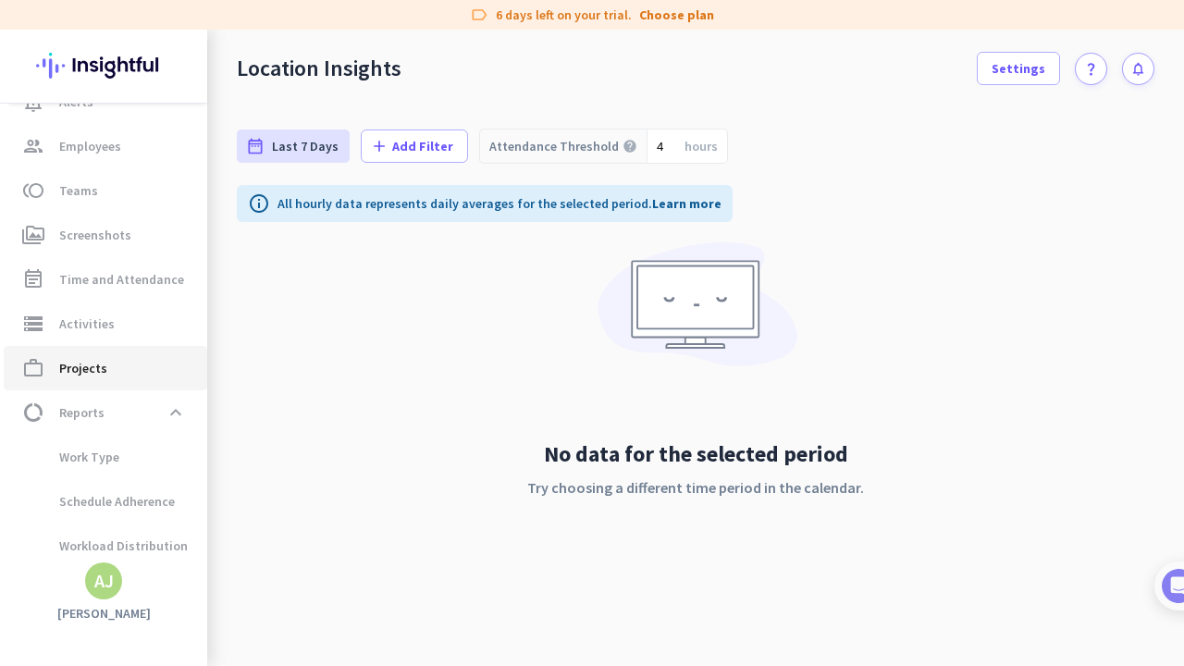
click at [91, 361] on span "Projects" at bounding box center [83, 368] width 48 height 22
type input "Thu, Sep 25 - Thu, Sep 25"
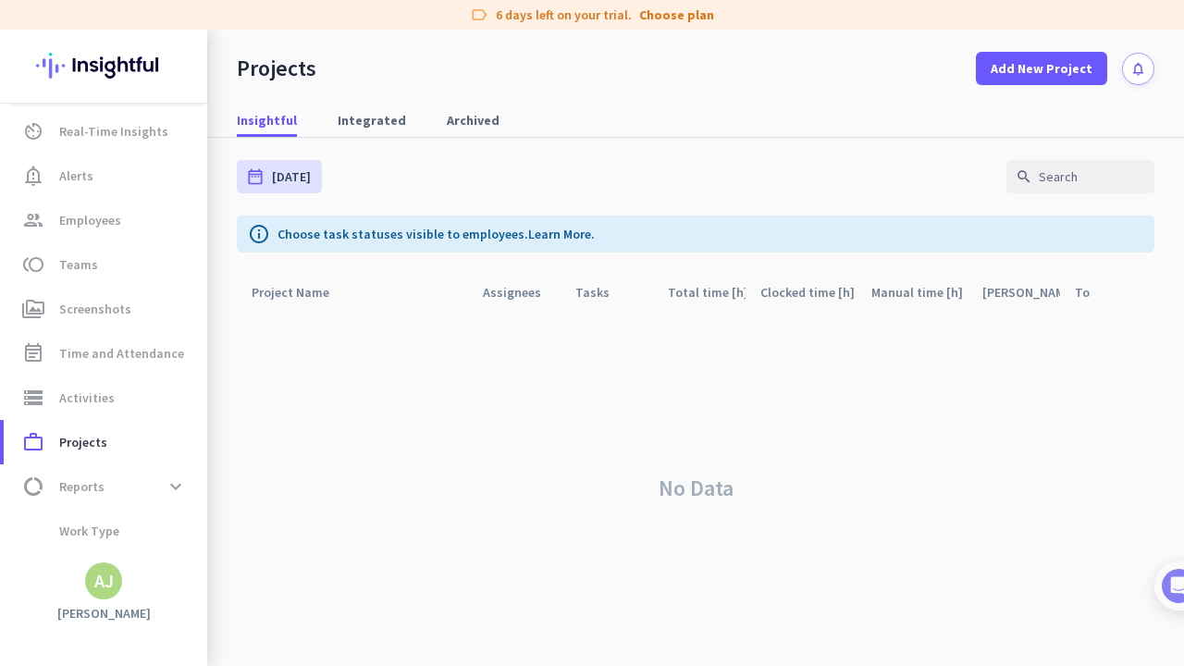
scroll to position [44, 0]
click at [124, 364] on span "Time and Attendance" at bounding box center [121, 355] width 125 height 22
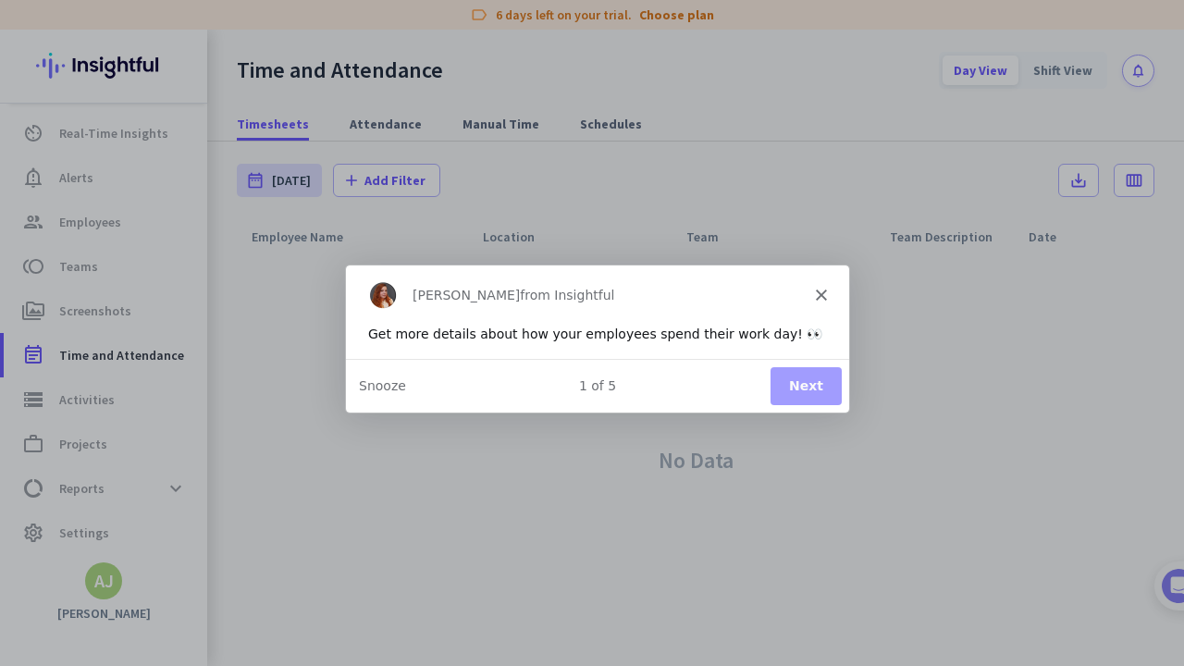
click at [801, 295] on icon "Close" at bounding box center [820, 293] width 11 height 11
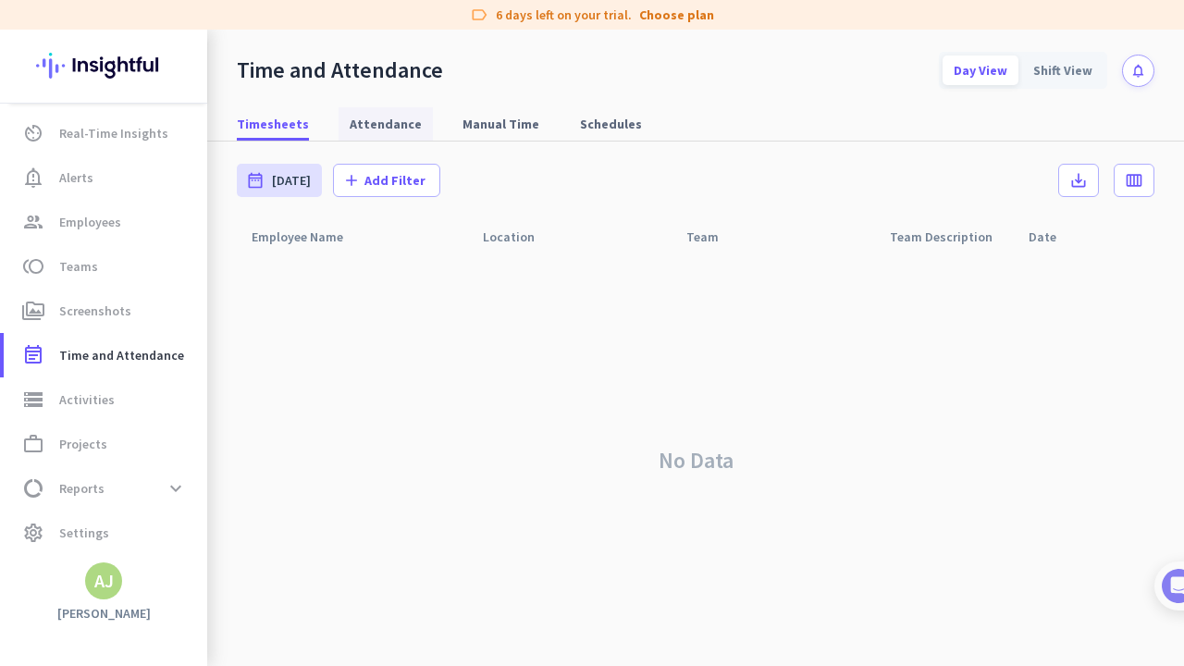
click at [368, 127] on span "Attendance" at bounding box center [386, 124] width 72 height 18
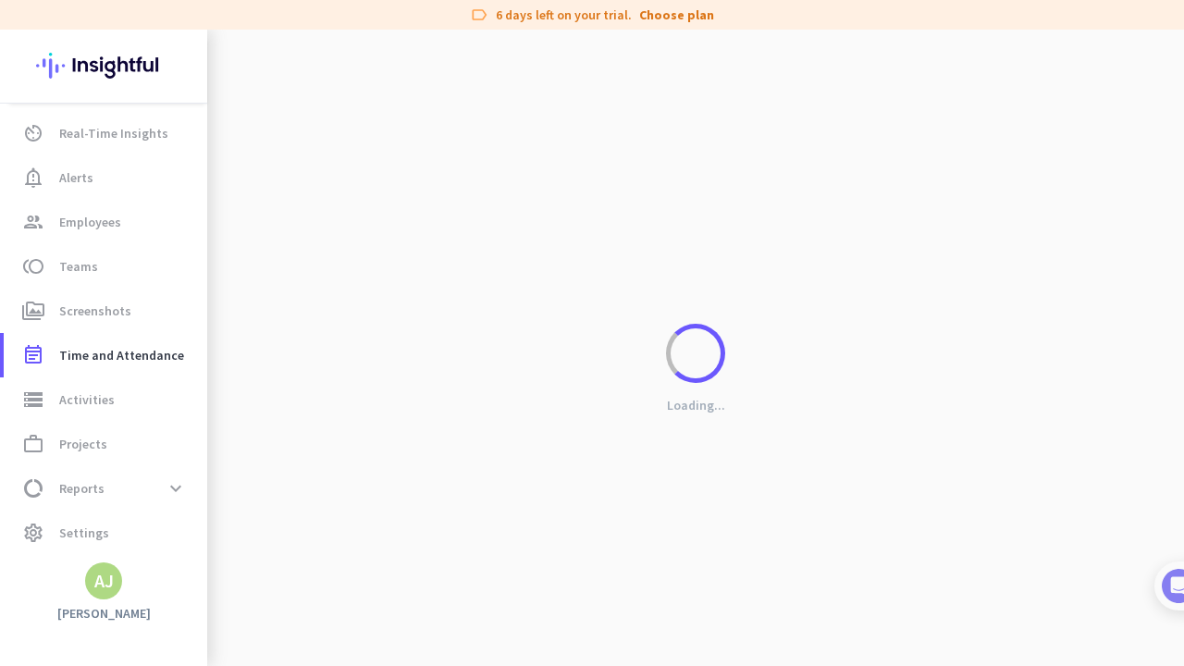
type input "Mon, Sep 1 - Tue, Sep 30"
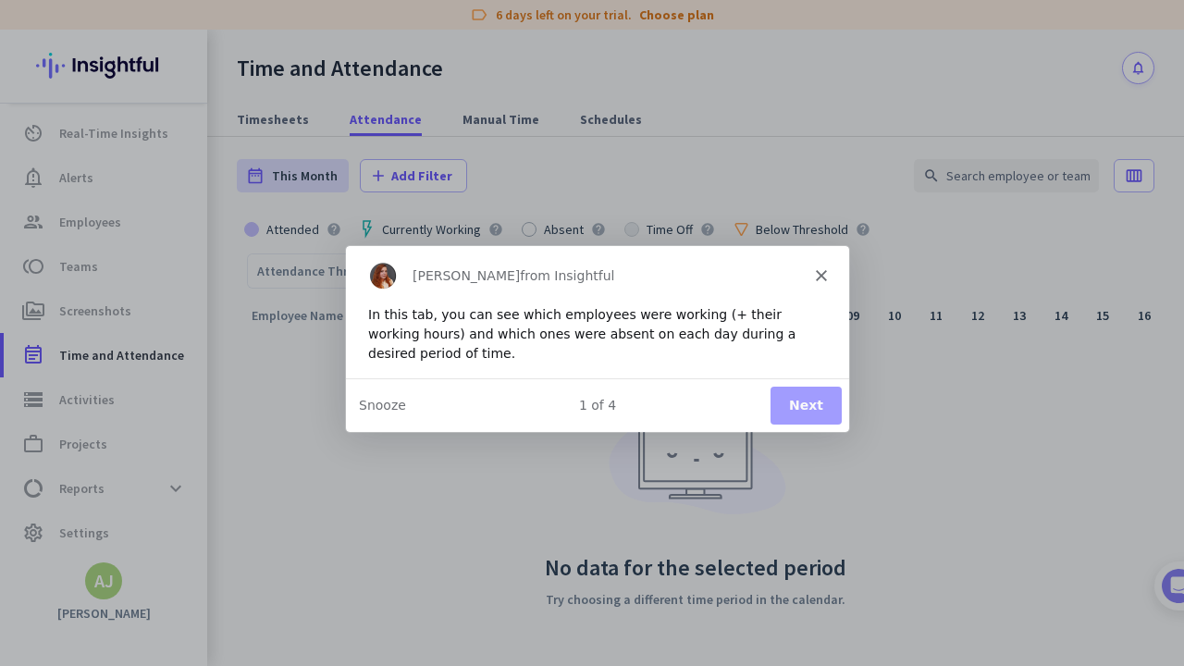
click at [801, 271] on polygon "Close" at bounding box center [820, 273] width 11 height 11
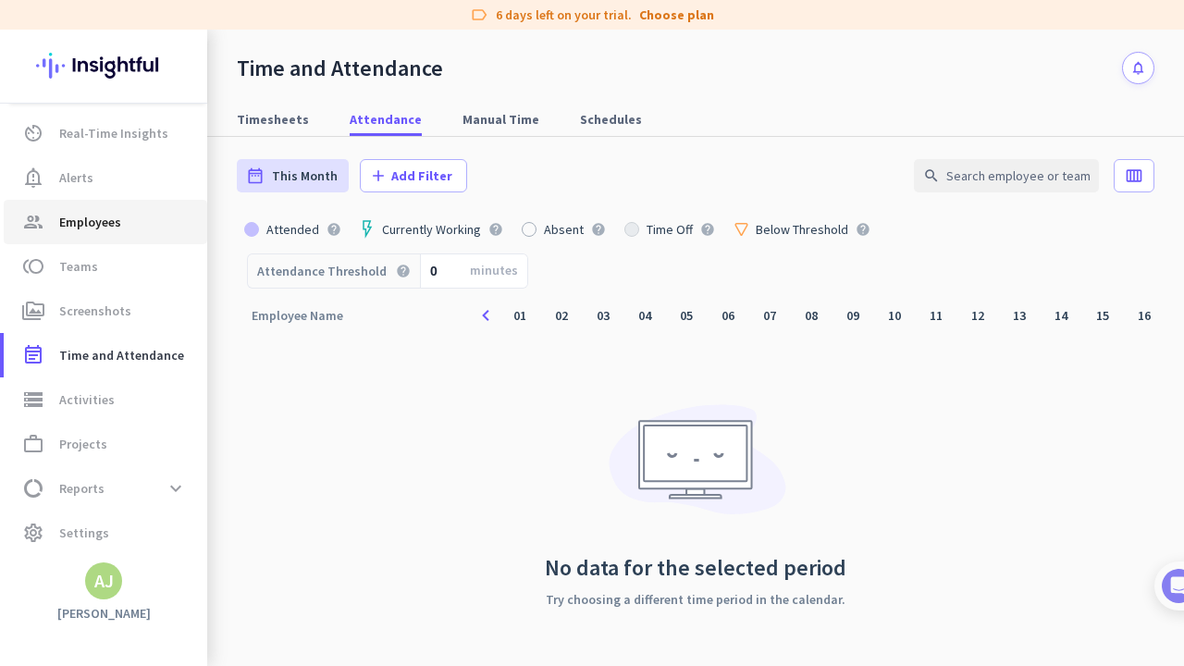
click at [99, 224] on span "Employees" at bounding box center [90, 222] width 62 height 22
type input "Thu, Sep 25 - Thu, Sep 25"
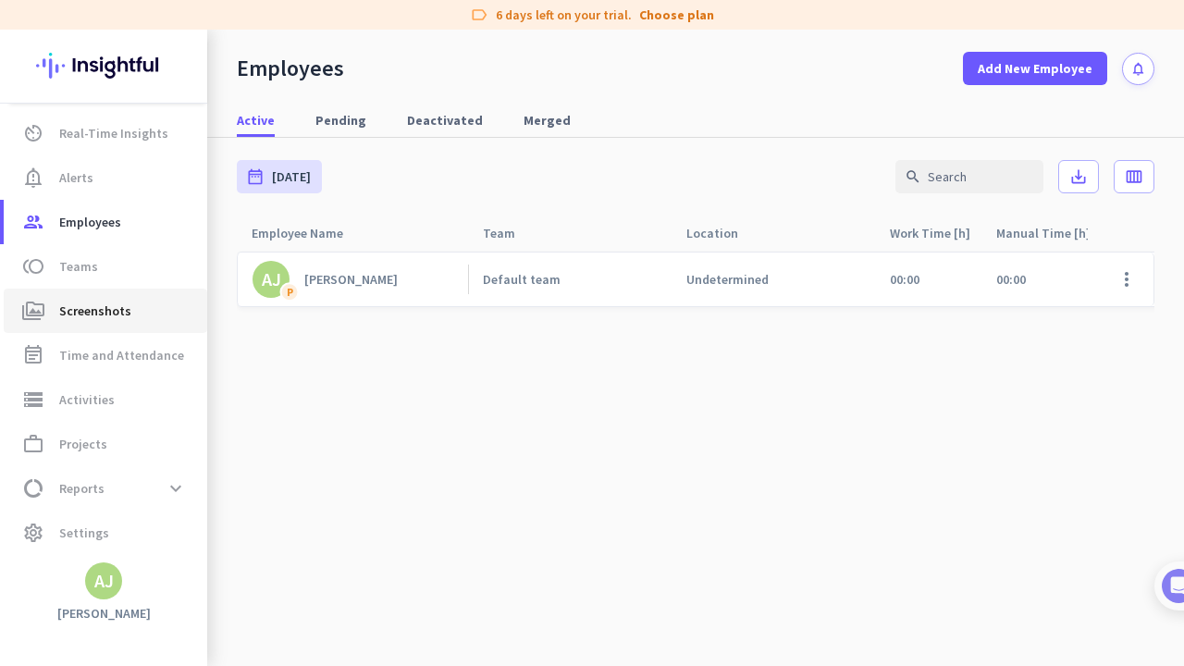
click at [117, 316] on span "Screenshots" at bounding box center [95, 311] width 72 height 22
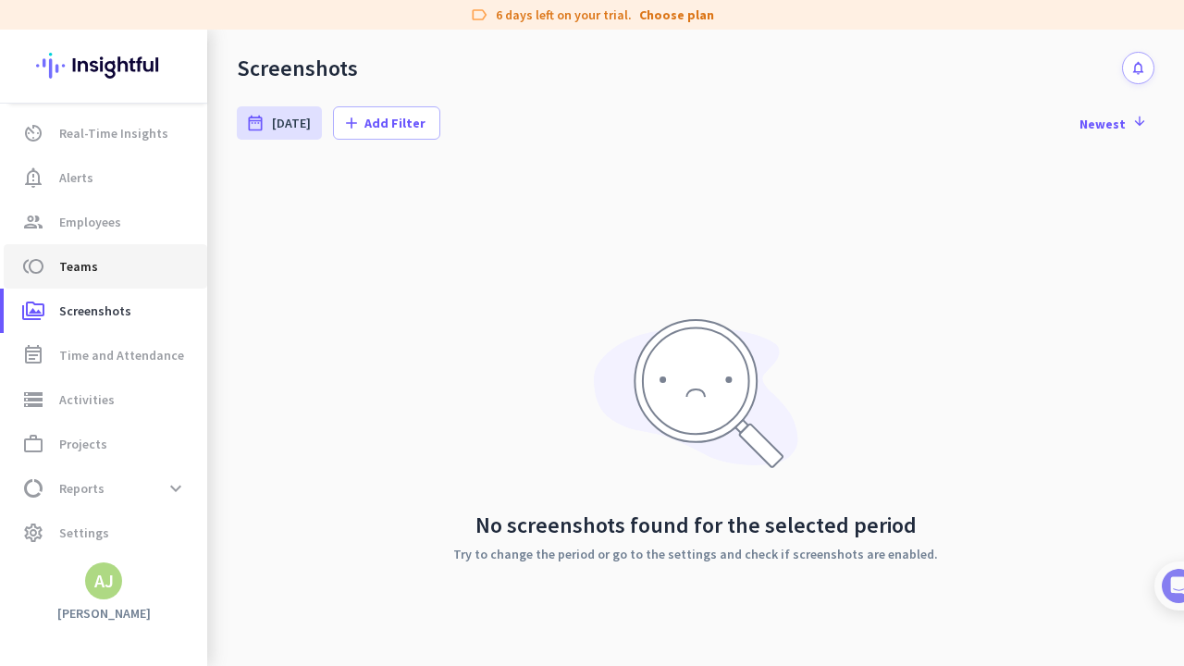
click at [88, 265] on span "Teams" at bounding box center [78, 266] width 39 height 22
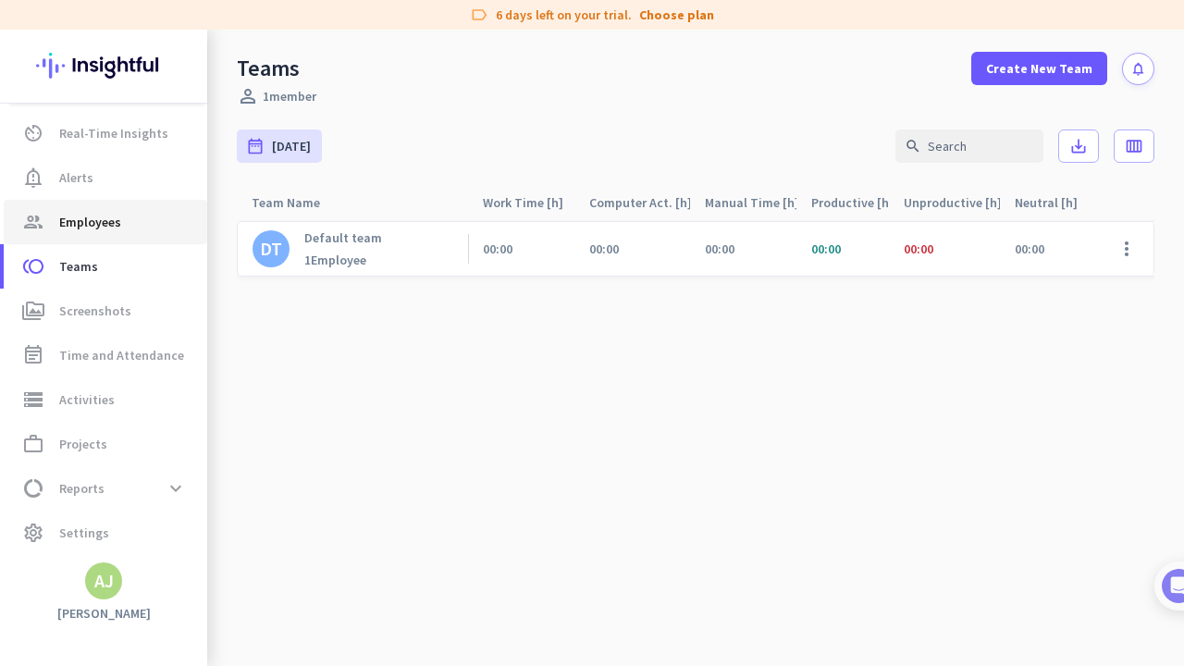
click at [93, 231] on span "Employees" at bounding box center [90, 222] width 62 height 22
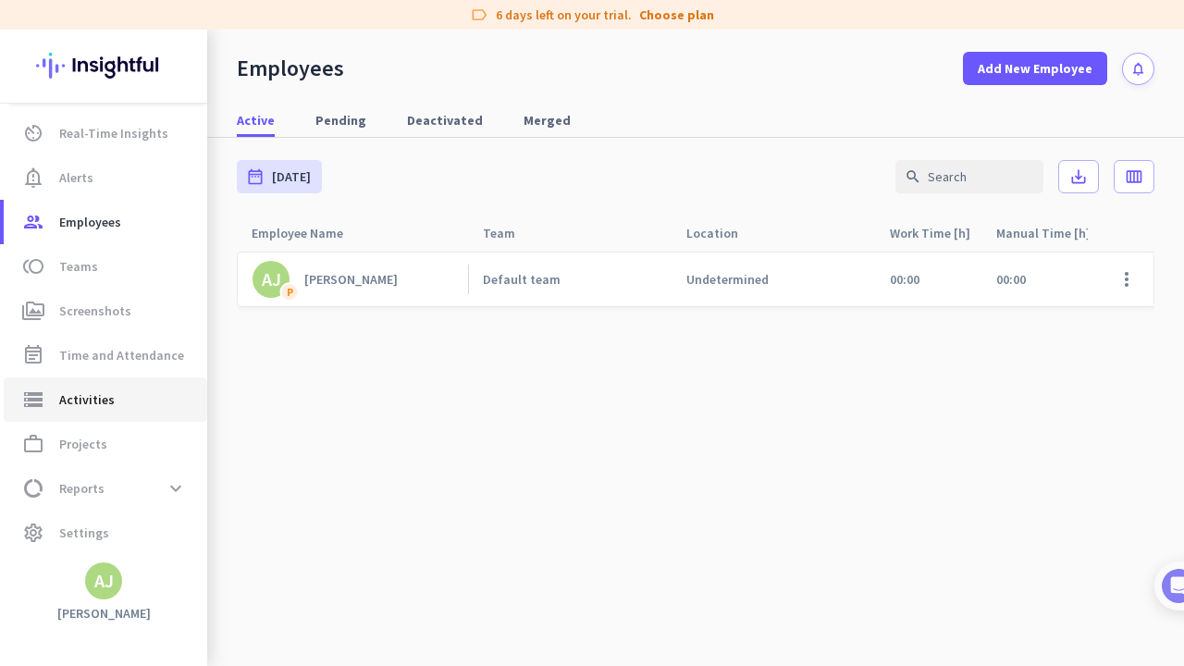
click at [94, 407] on span "Activities" at bounding box center [86, 399] width 55 height 22
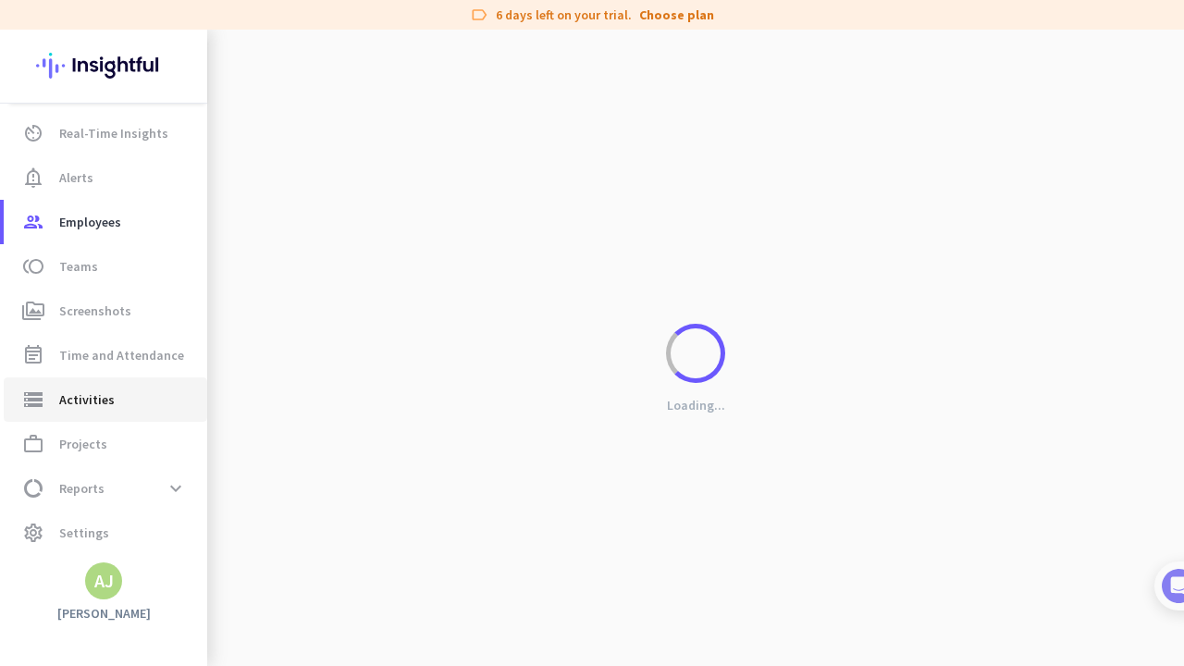
type input "Thu, Sep 25"
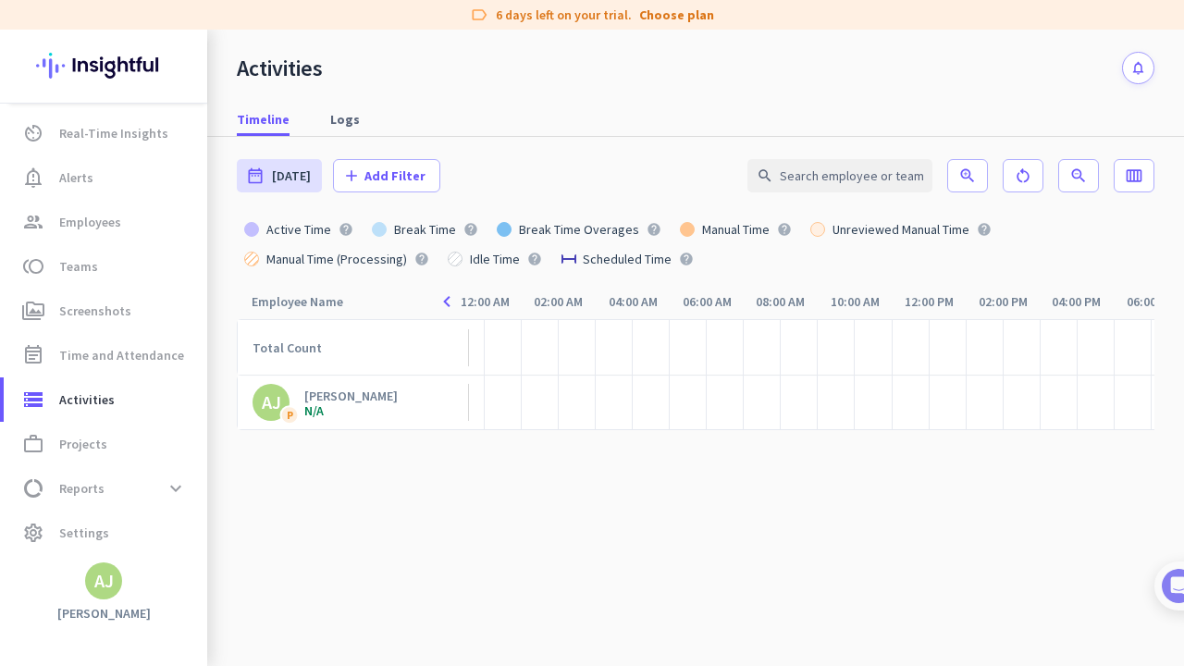
scroll to position [0, 217]
click at [801, 405] on div at bounding box center [959, 402] width 2 height 37
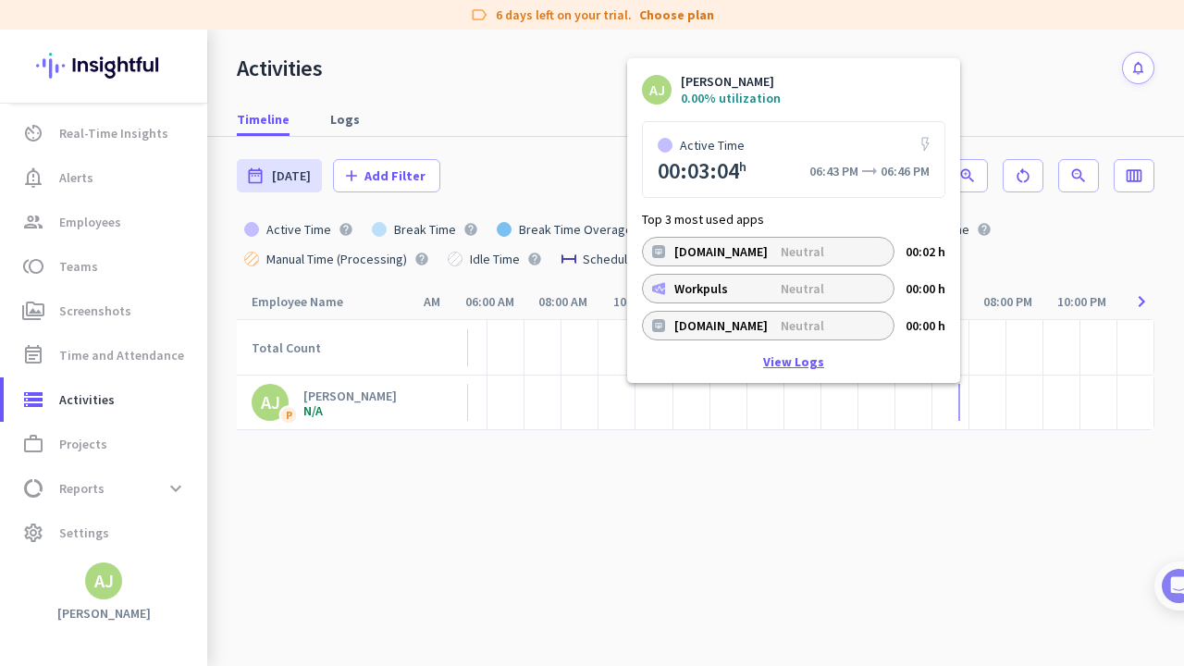
scroll to position [0, 0]
click at [798, 369] on link "View Logs" at bounding box center [793, 362] width 61 height 13
type input "Thu, Sep 25 - Thu, Sep 25"
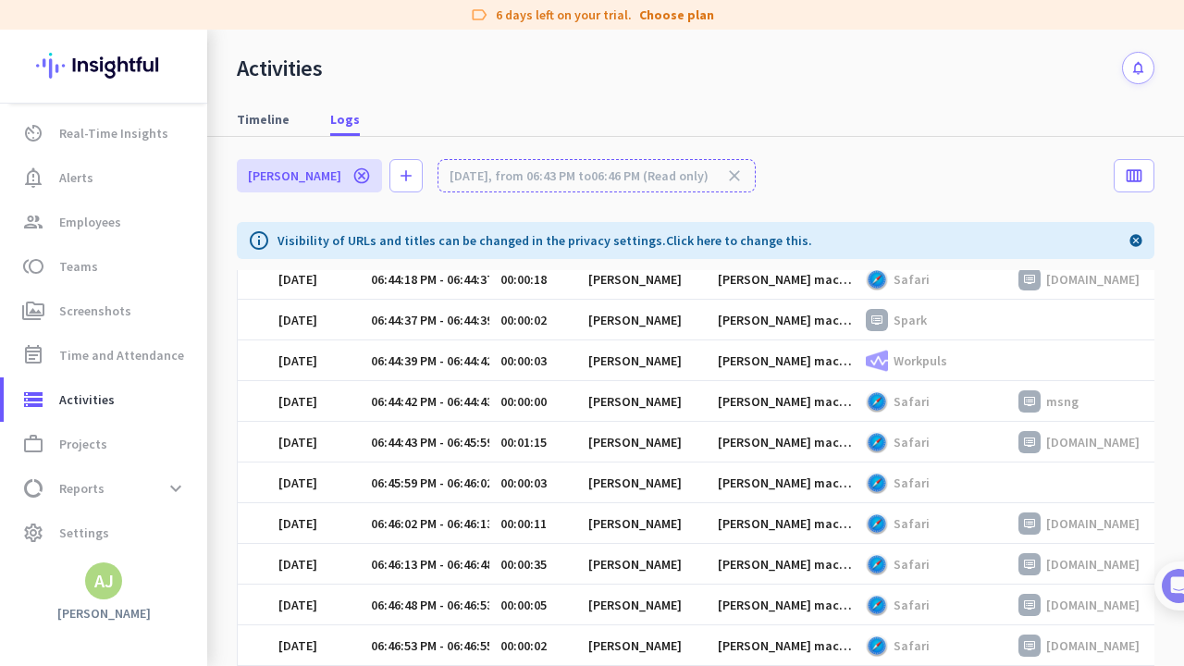
scroll to position [215, 0]
drag, startPoint x: 1111, startPoint y: 608, endPoint x: 1014, endPoint y: 605, distance: 97.1
click at [801, 593] on td "netflix.com" at bounding box center [1083, 605] width 153 height 41
drag, startPoint x: 501, startPoint y: 604, endPoint x: 559, endPoint y: 602, distance: 57.4
click at [559, 593] on div "00:00:05" at bounding box center [538, 605] width 77 height 17
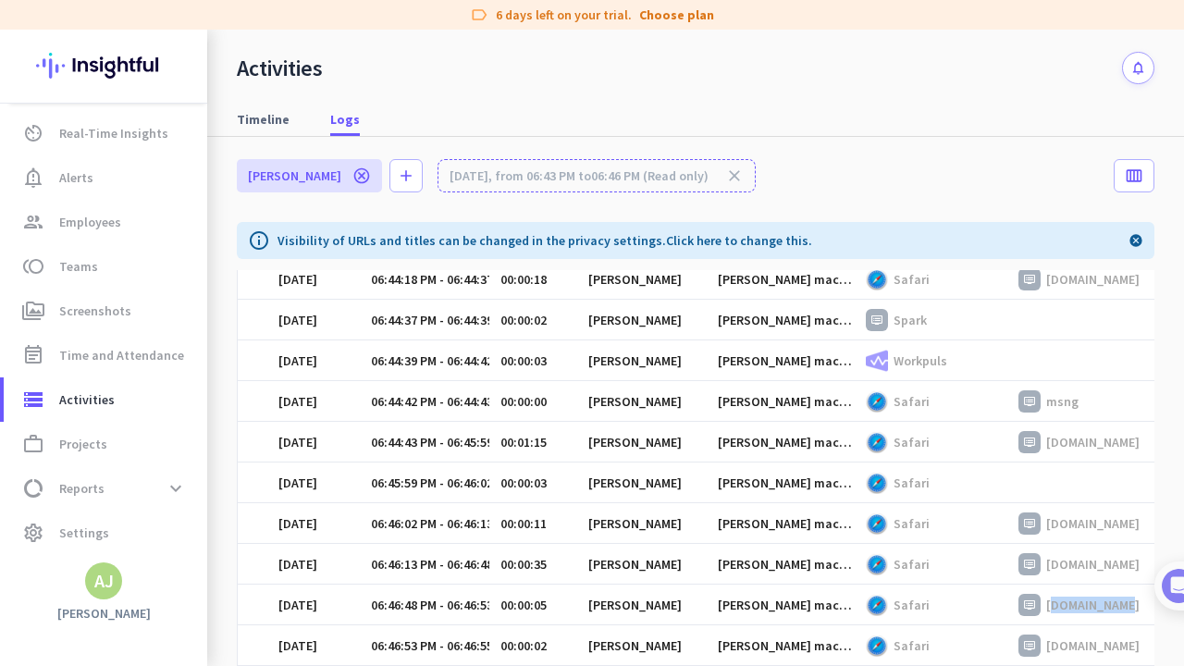
drag, startPoint x: 499, startPoint y: 524, endPoint x: 564, endPoint y: 524, distance: 64.7
click at [563, 524] on div "00:00:11" at bounding box center [538, 523] width 77 height 17
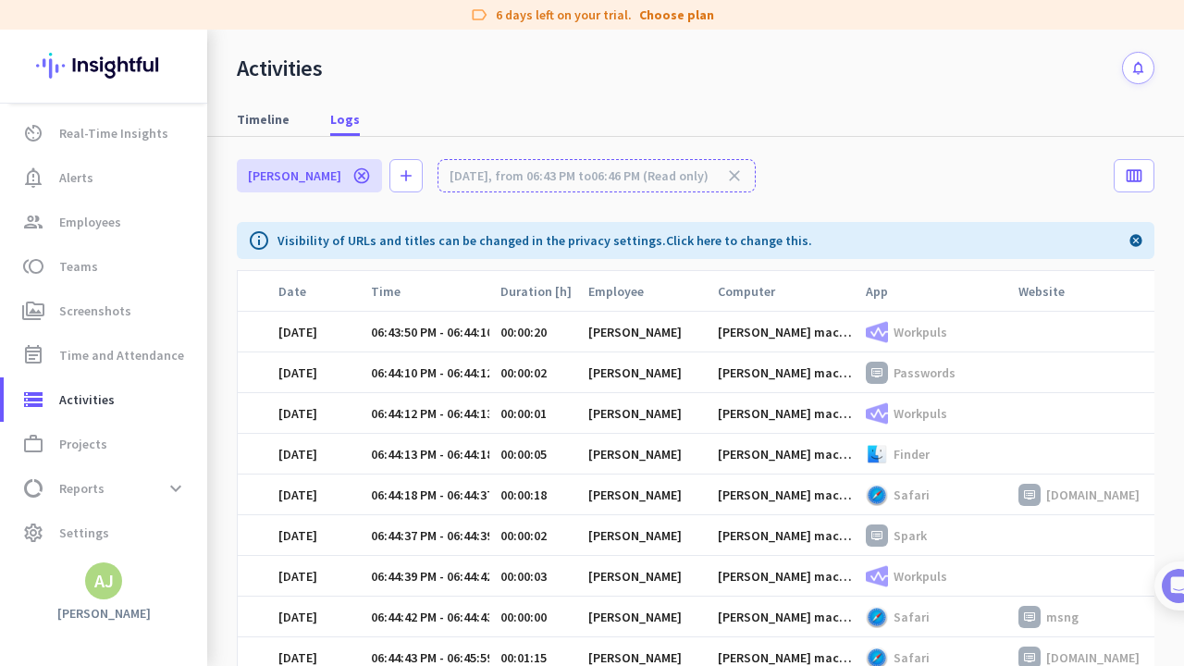
scroll to position [0, 0]
click at [270, 113] on span "Timeline" at bounding box center [263, 119] width 53 height 18
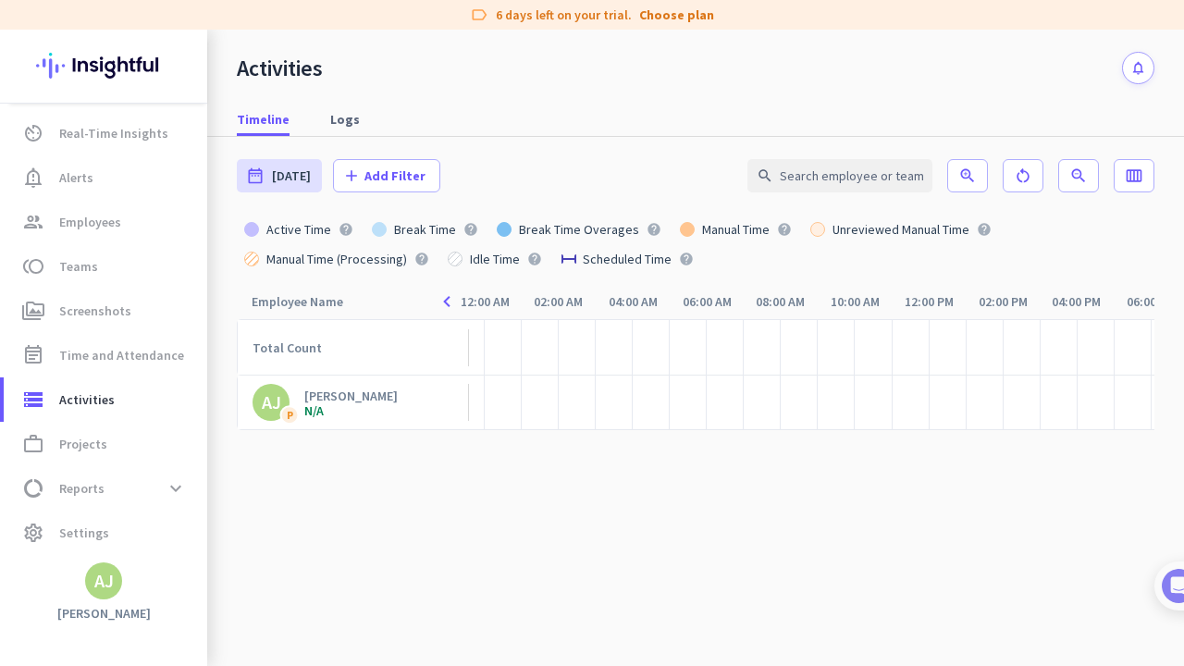
scroll to position [0, 219]
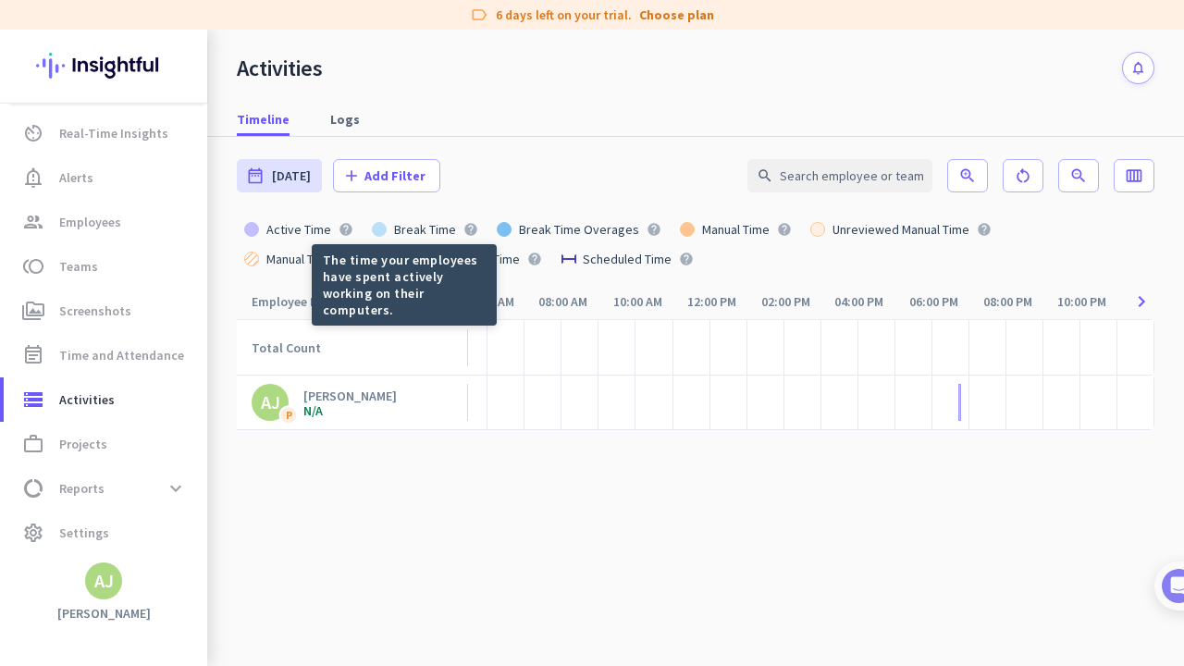
click at [343, 230] on icon "help" at bounding box center [345, 229] width 15 height 15
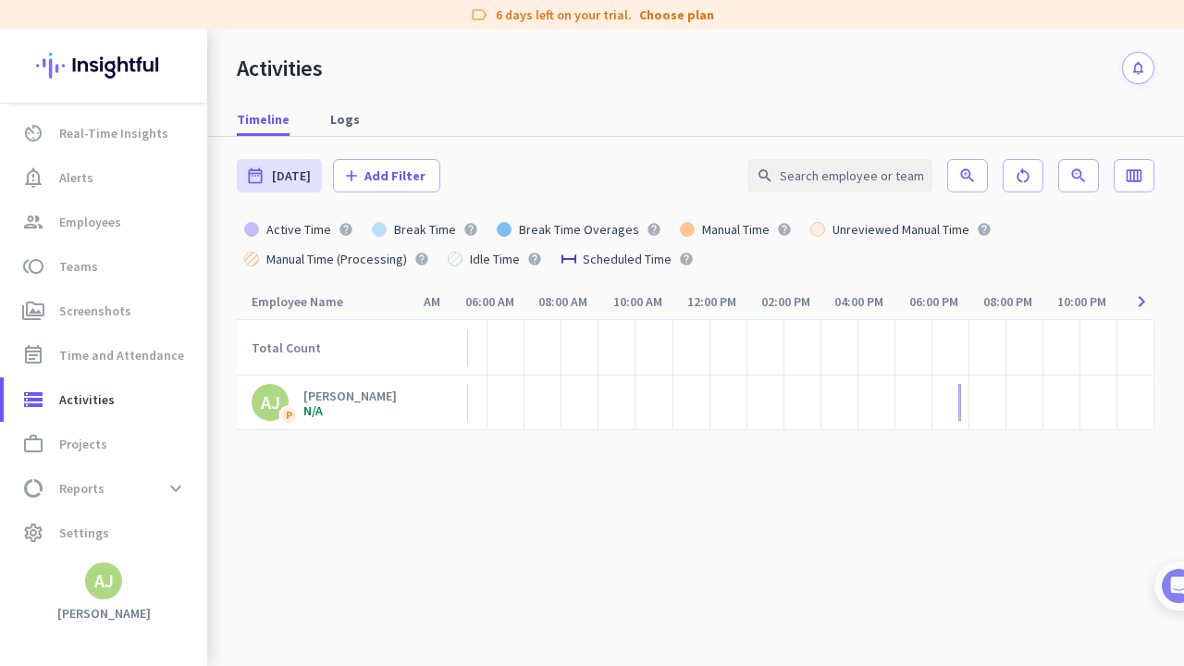
click at [343, 230] on icon "help" at bounding box center [345, 229] width 15 height 15
click at [109, 146] on link "av_timer Real-Time Insights" at bounding box center [105, 133] width 203 height 44
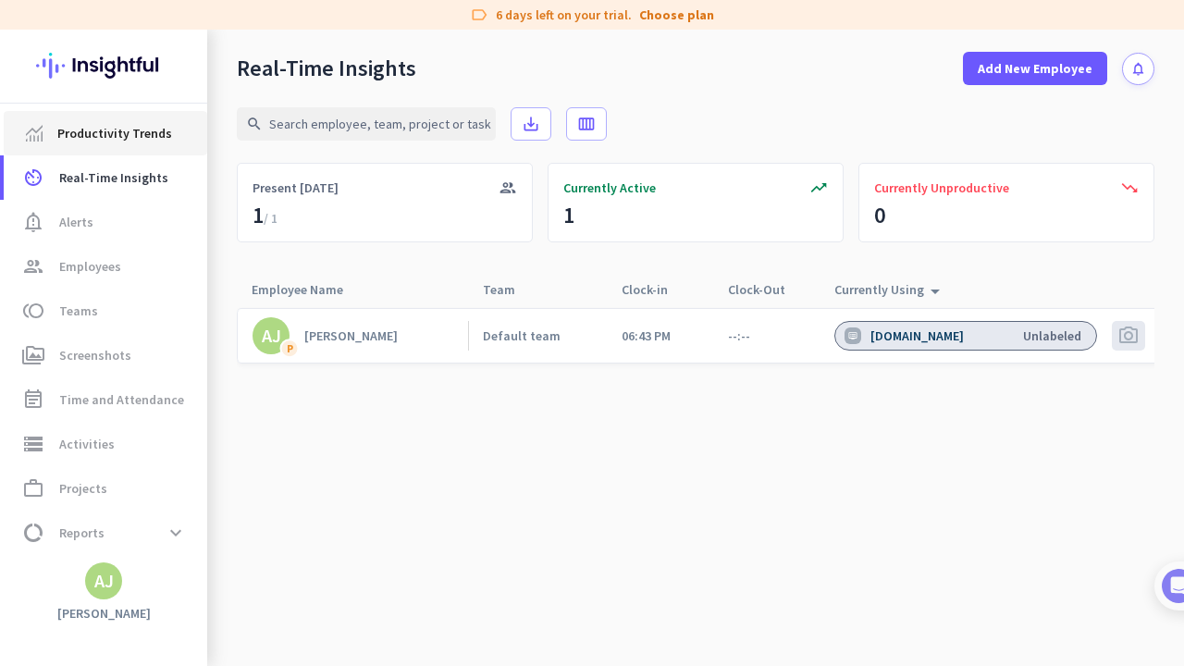
click at [115, 128] on span "Productivity Trends" at bounding box center [114, 133] width 115 height 22
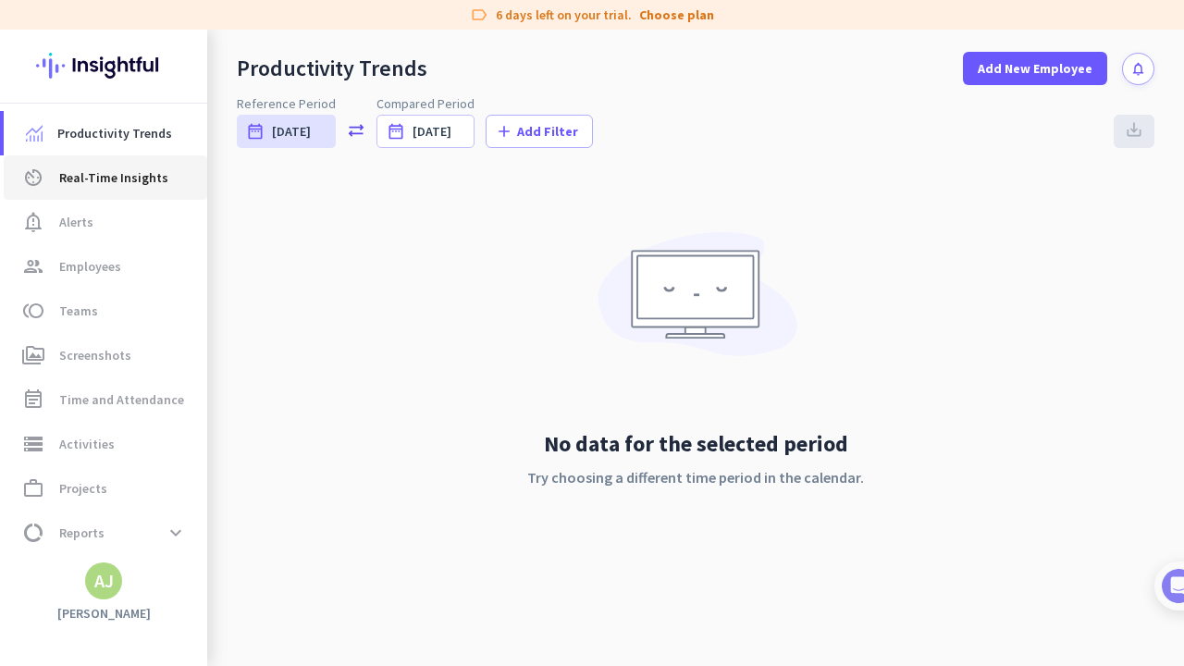
click at [103, 193] on link "av_timer Real-Time Insights" at bounding box center [105, 177] width 203 height 44
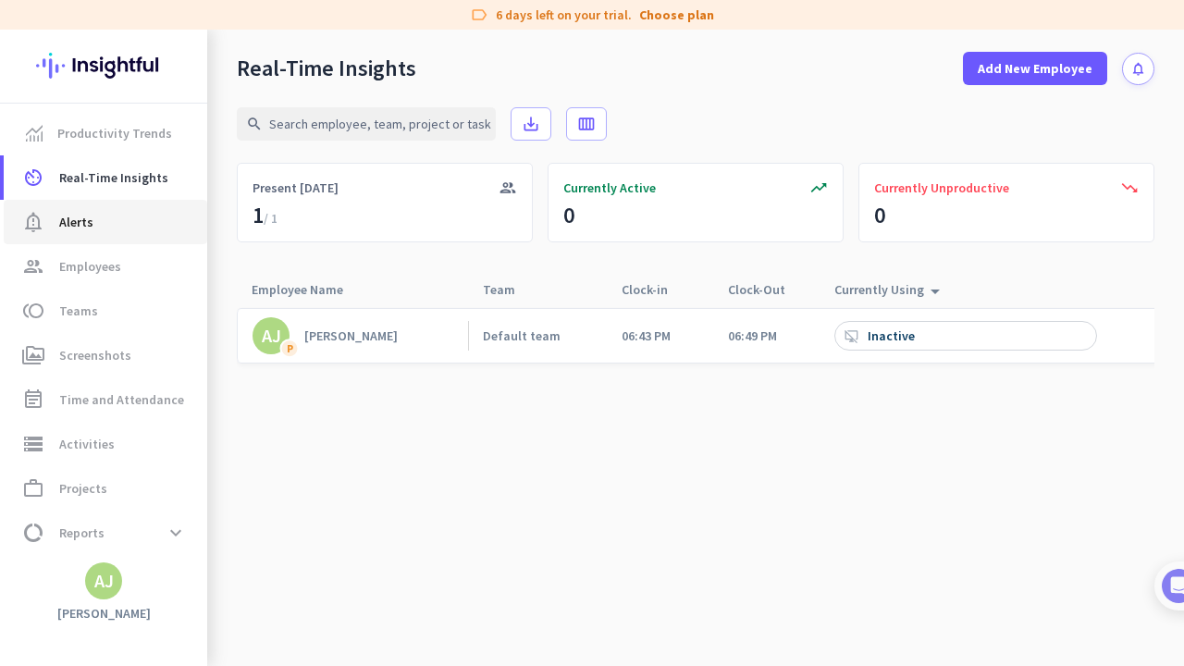
click at [80, 208] on link "notification_important Alerts" at bounding box center [105, 222] width 203 height 44
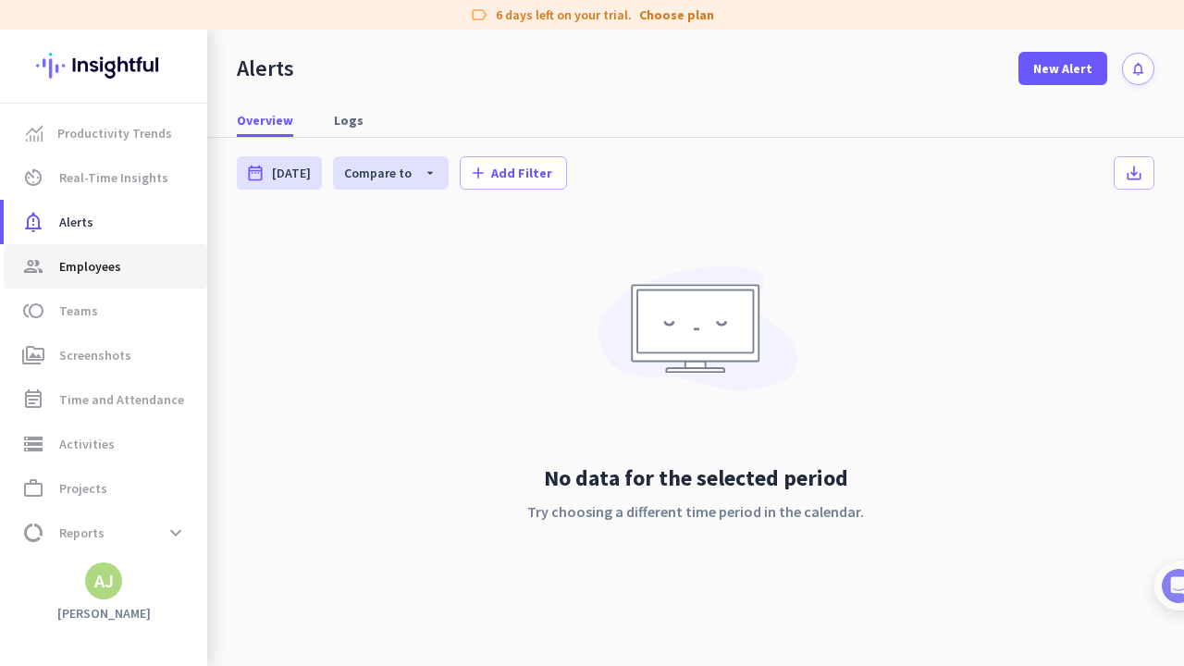
click at [88, 272] on span "Employees" at bounding box center [90, 266] width 62 height 22
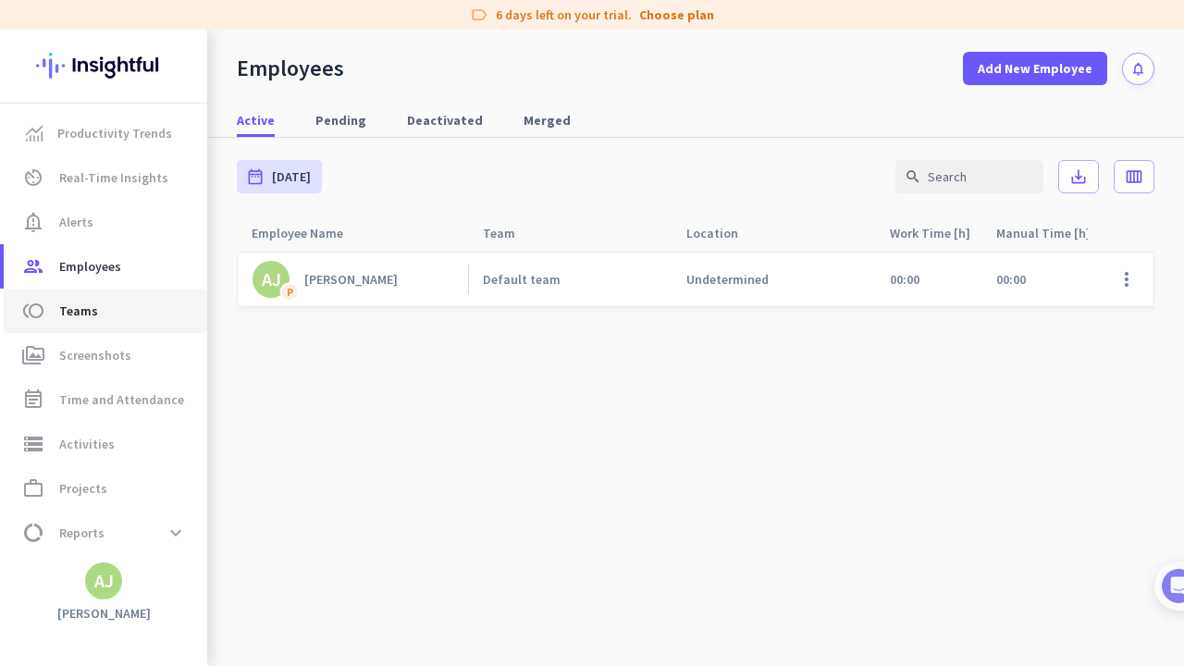
click at [92, 314] on span "Teams" at bounding box center [78, 311] width 39 height 22
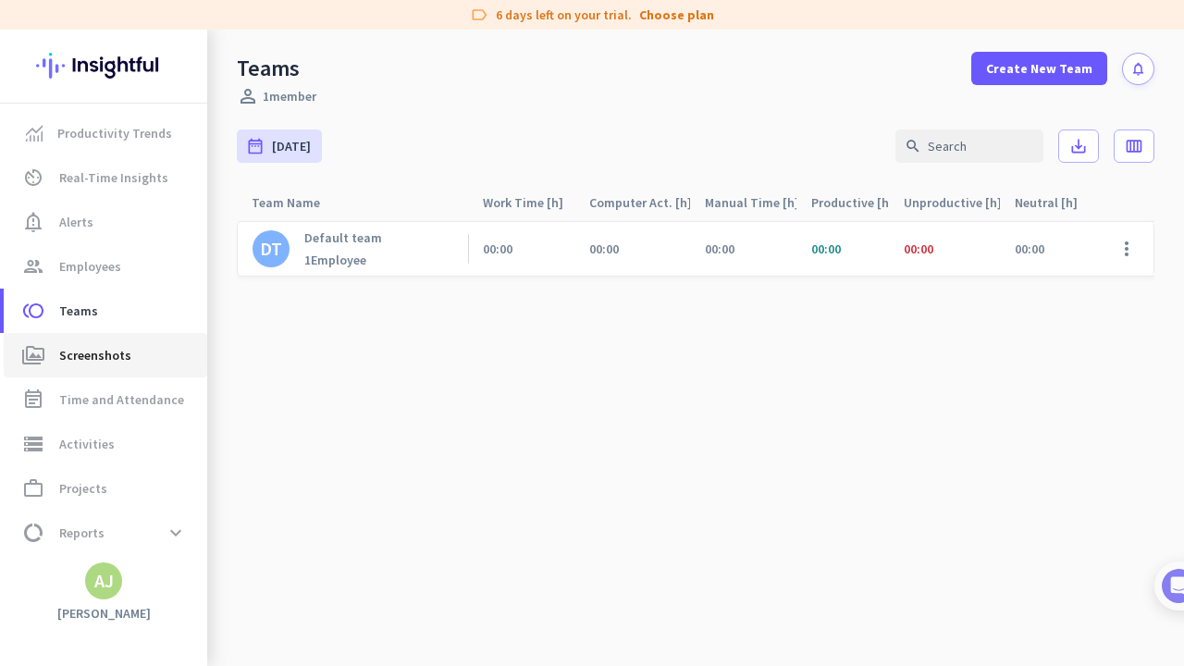
click at [109, 358] on span "Screenshots" at bounding box center [95, 355] width 72 height 22
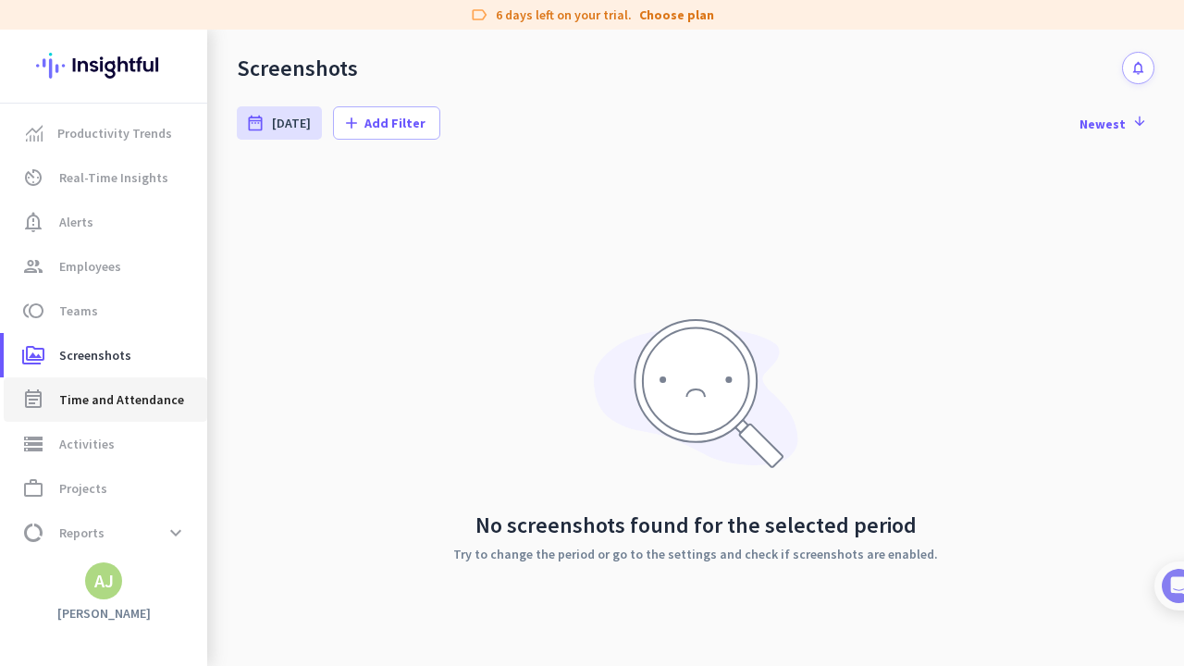
click at [116, 412] on link "event_note Time and Attendance" at bounding box center [105, 399] width 203 height 44
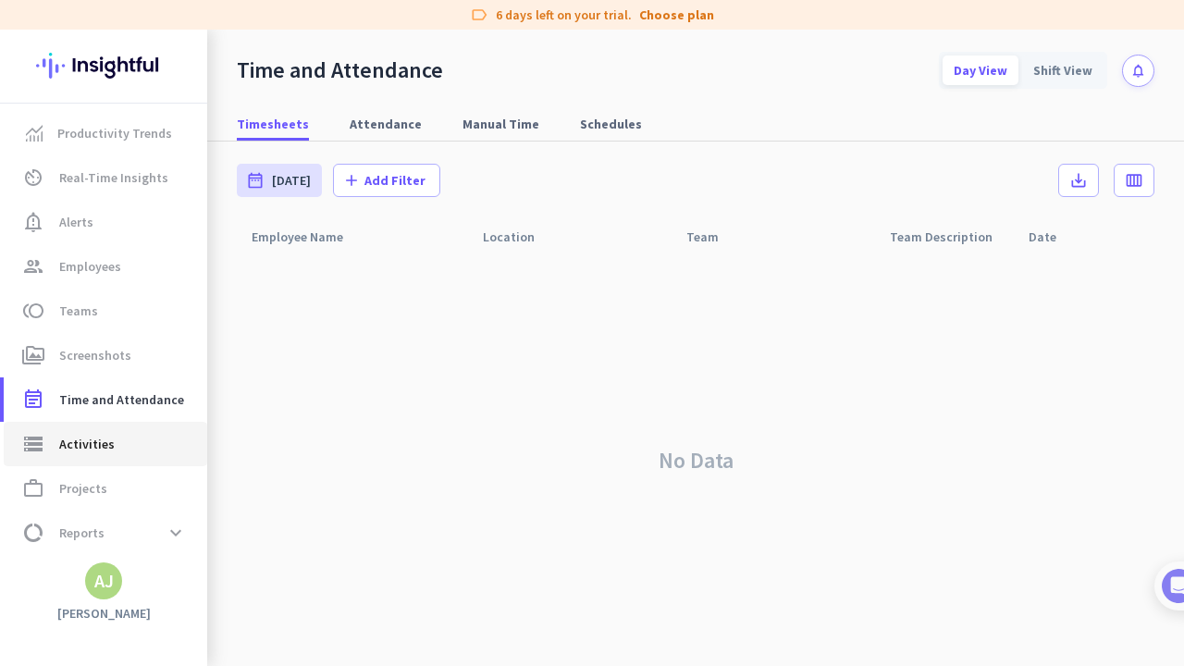
click at [102, 440] on span "Activities" at bounding box center [86, 444] width 55 height 22
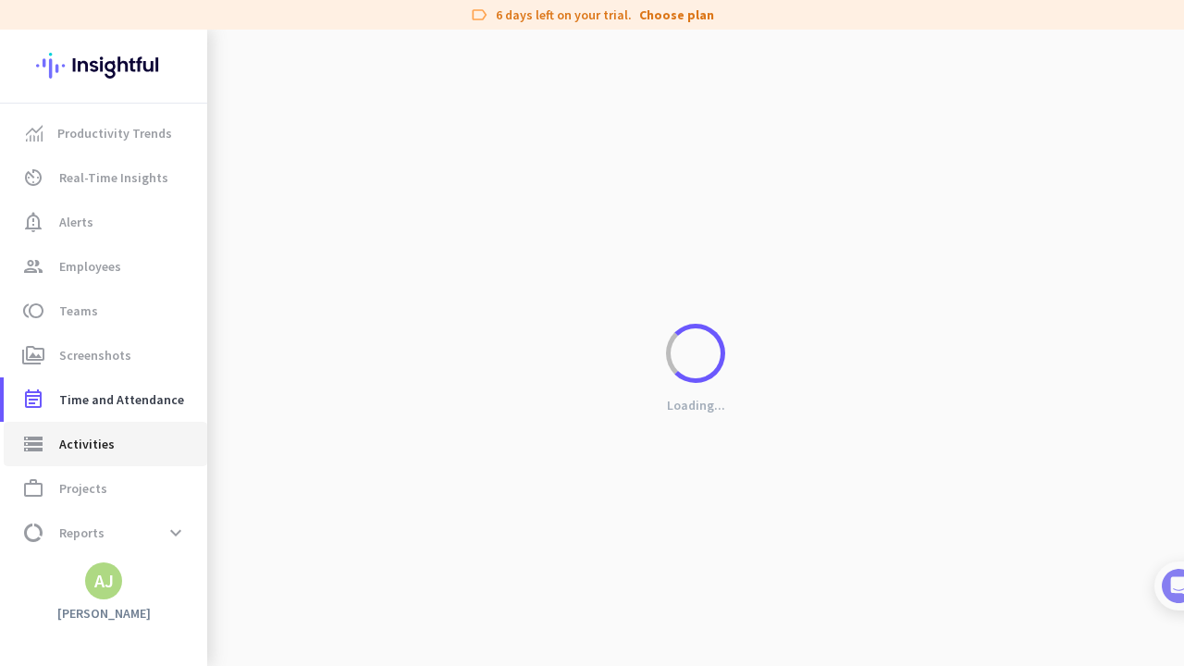
type input "Thu, Sep 25"
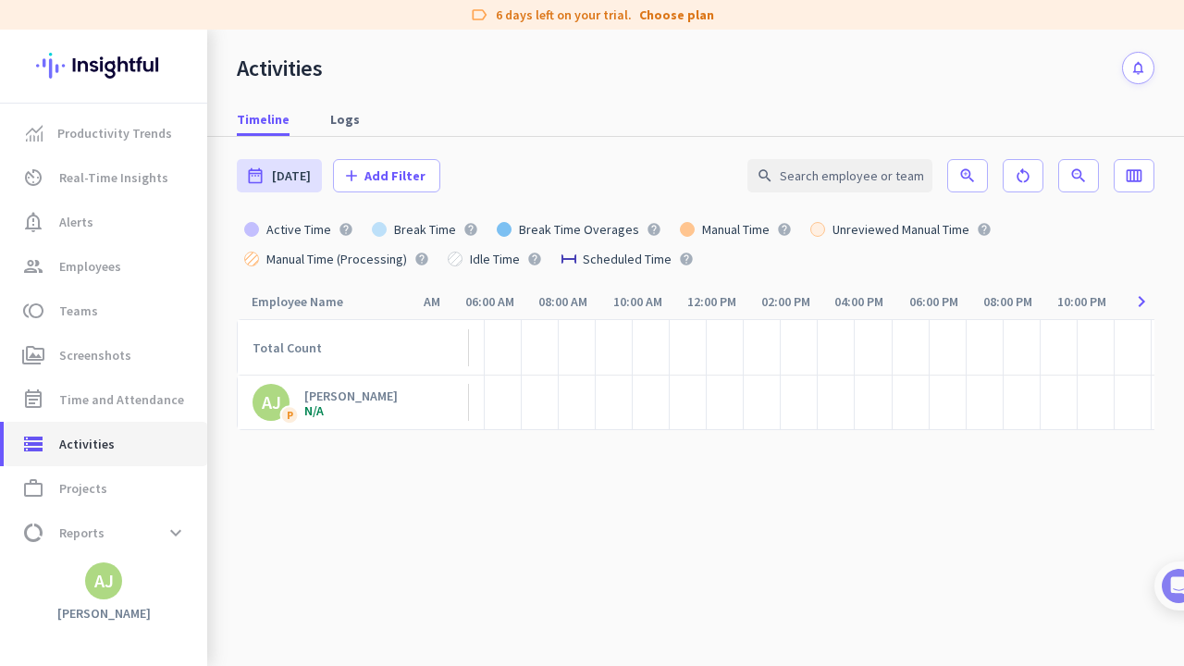
scroll to position [0, 219]
click at [674, 20] on link "Choose plan" at bounding box center [676, 15] width 75 height 18
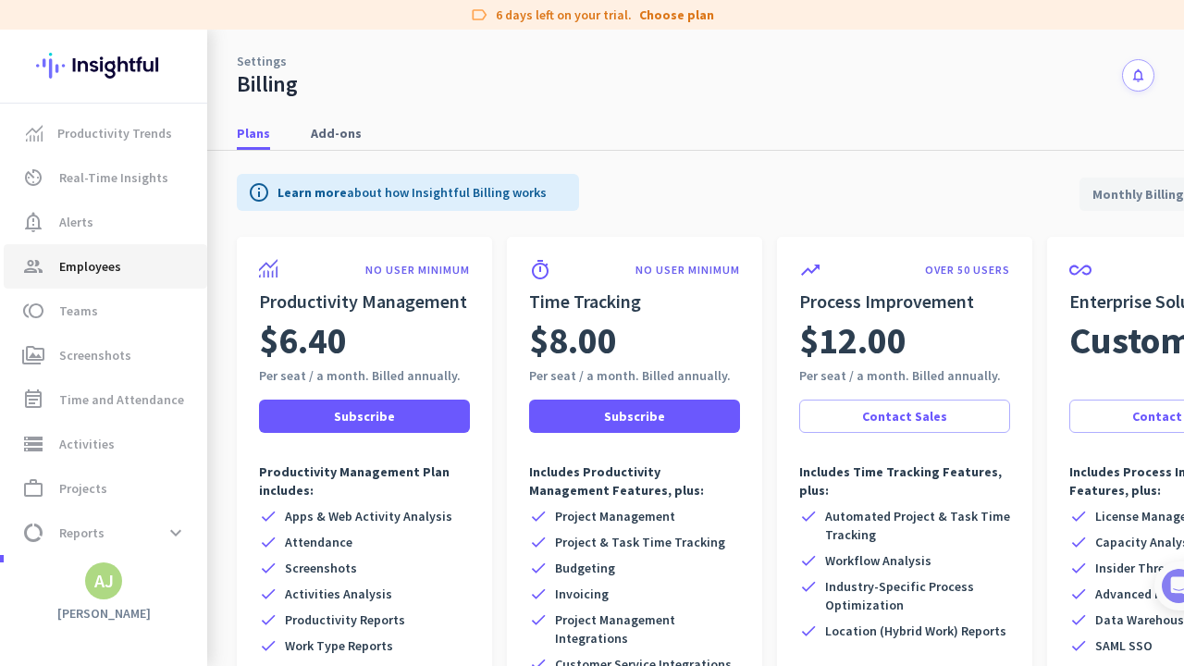
click at [112, 273] on span "Employees" at bounding box center [90, 266] width 62 height 22
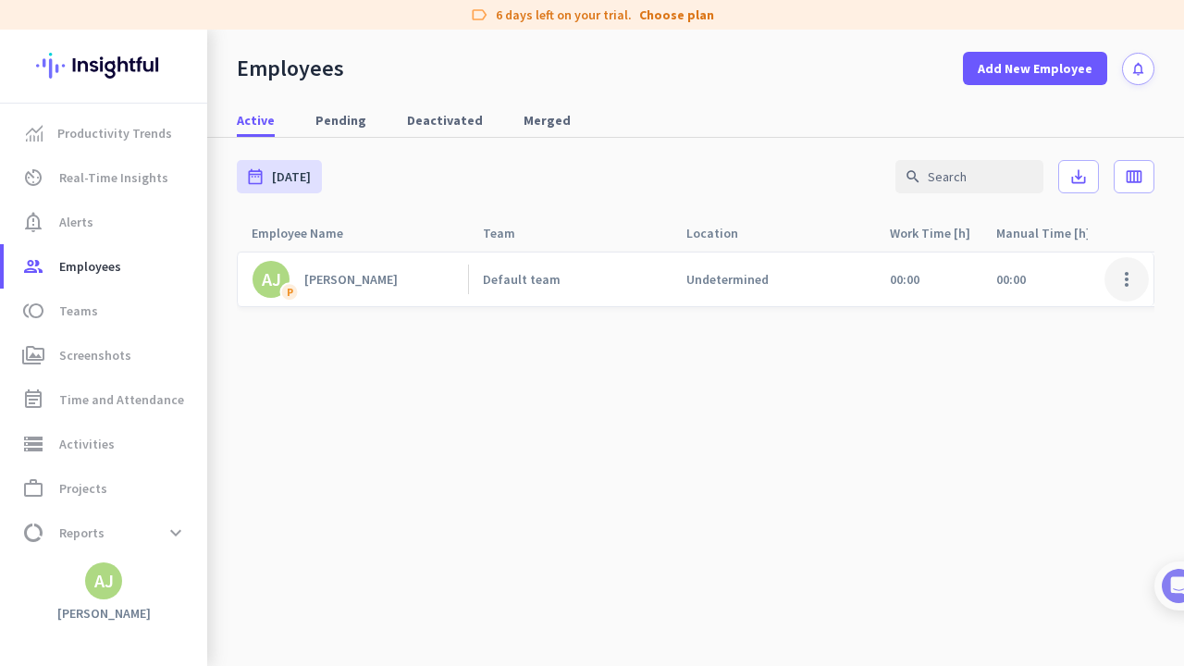
click at [801, 282] on span at bounding box center [1126, 279] width 44 height 44
click at [801, 359] on span "Deactivate Employee" at bounding box center [1073, 352] width 122 height 17
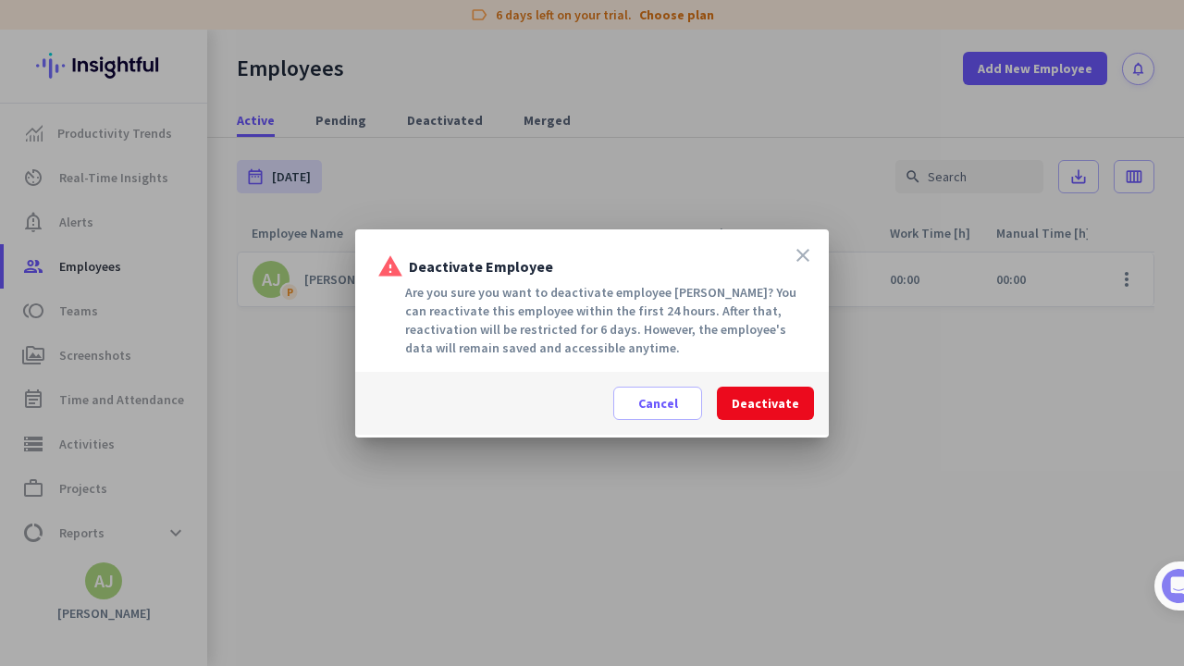
click at [774, 405] on span "Deactivate" at bounding box center [766, 403] width 68 height 18
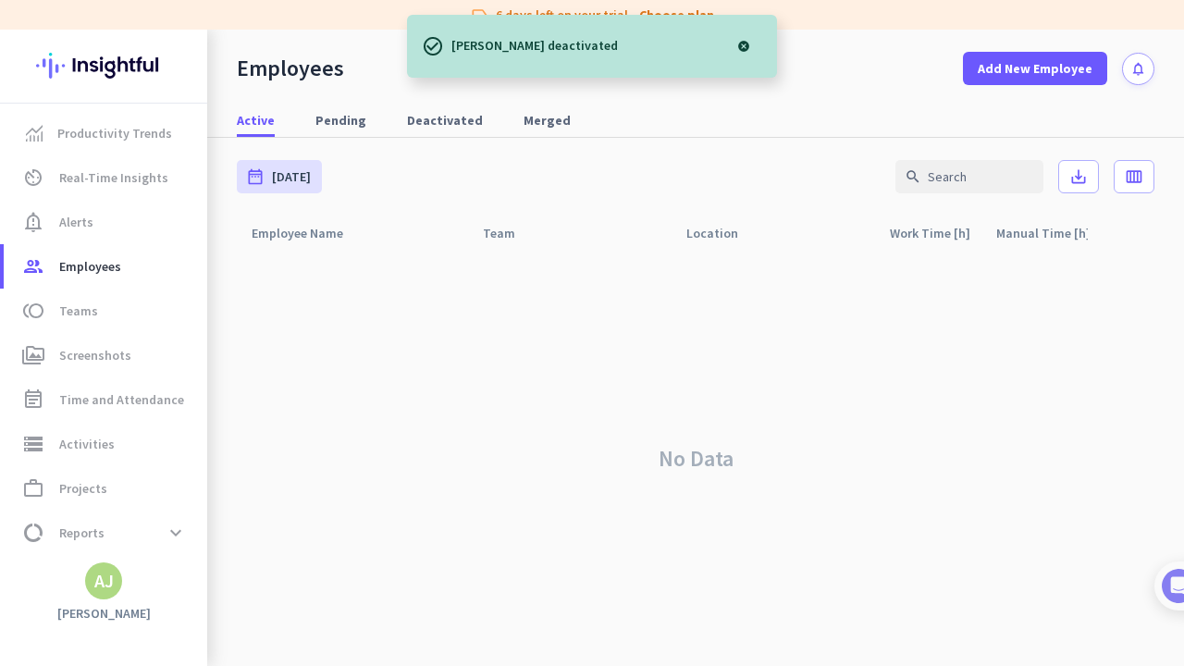
click at [740, 45] on div at bounding box center [743, 46] width 37 height 37
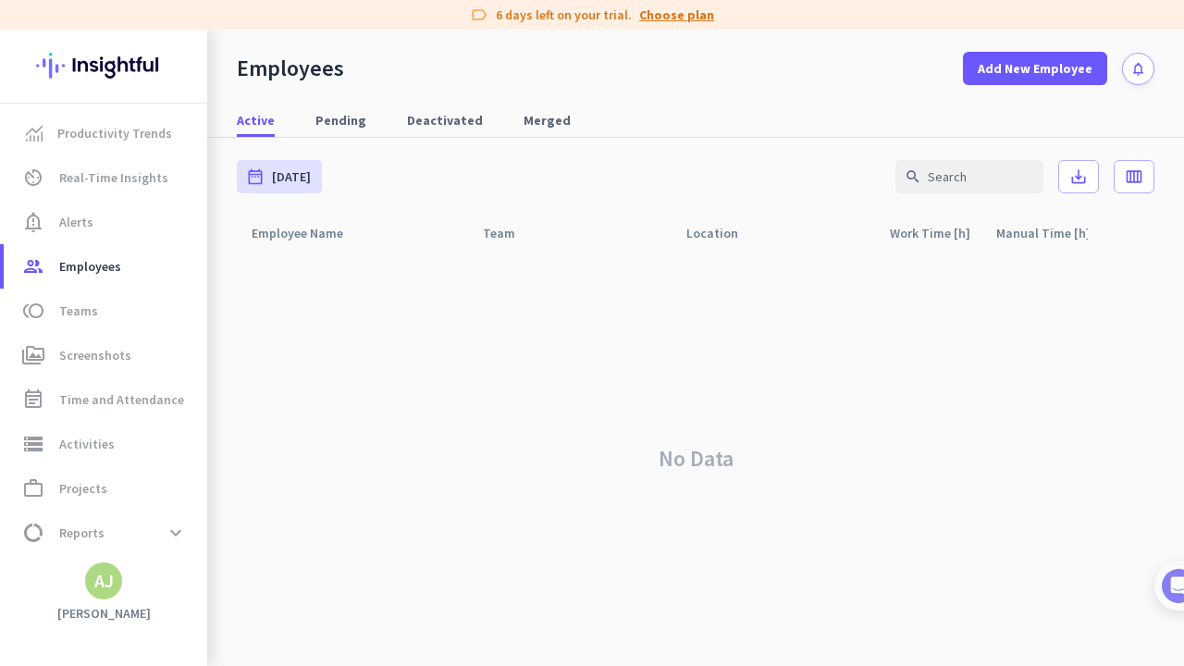
click at [675, 14] on link "Choose plan" at bounding box center [676, 15] width 75 height 18
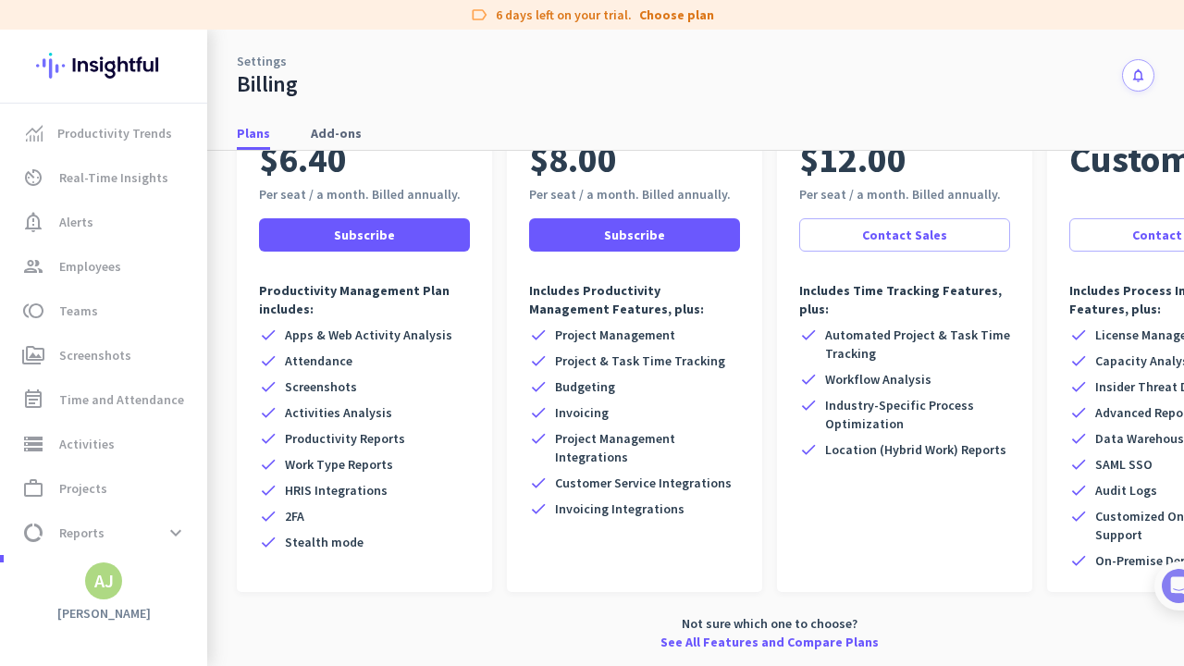
scroll to position [181, 0]
click at [343, 139] on span "Add-ons" at bounding box center [336, 133] width 51 height 18
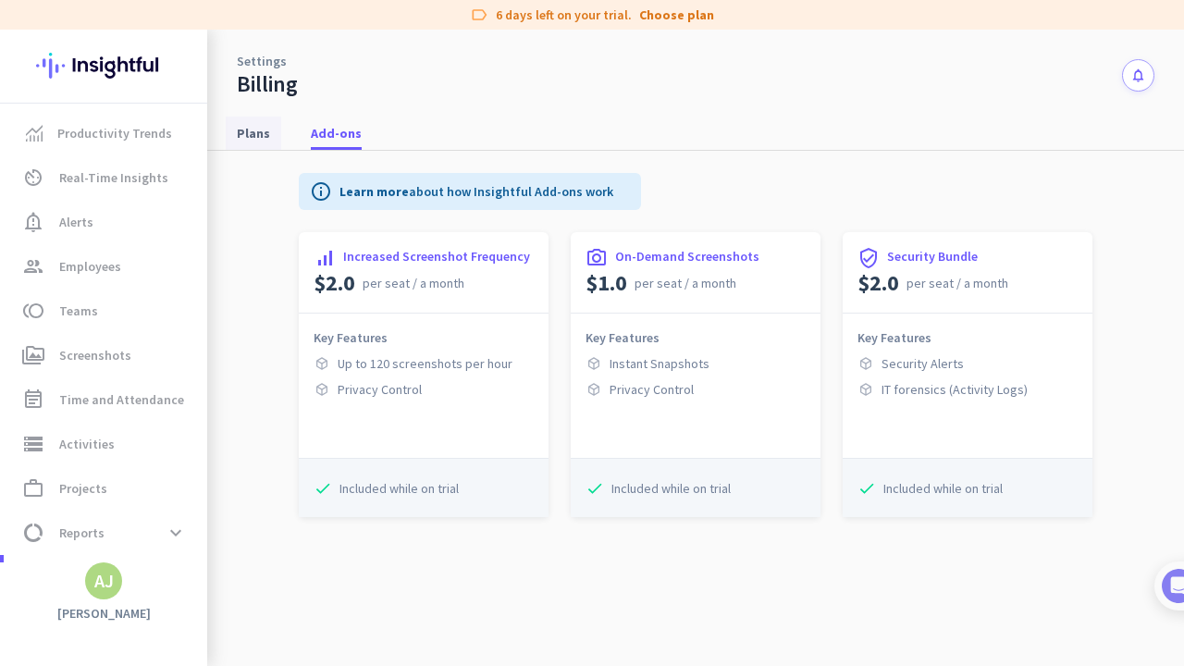
click at [253, 129] on span "Plans" at bounding box center [253, 133] width 33 height 18
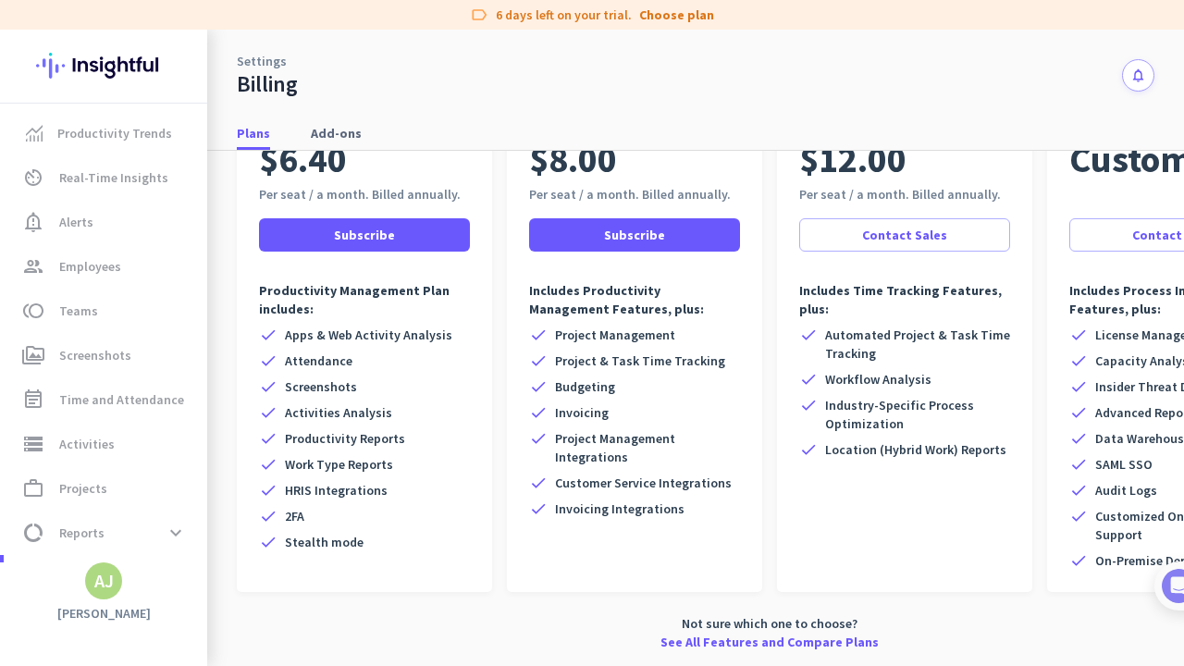
scroll to position [181, 0]
click at [112, 537] on span "data_usage Reports expand_more" at bounding box center [105, 532] width 174 height 33
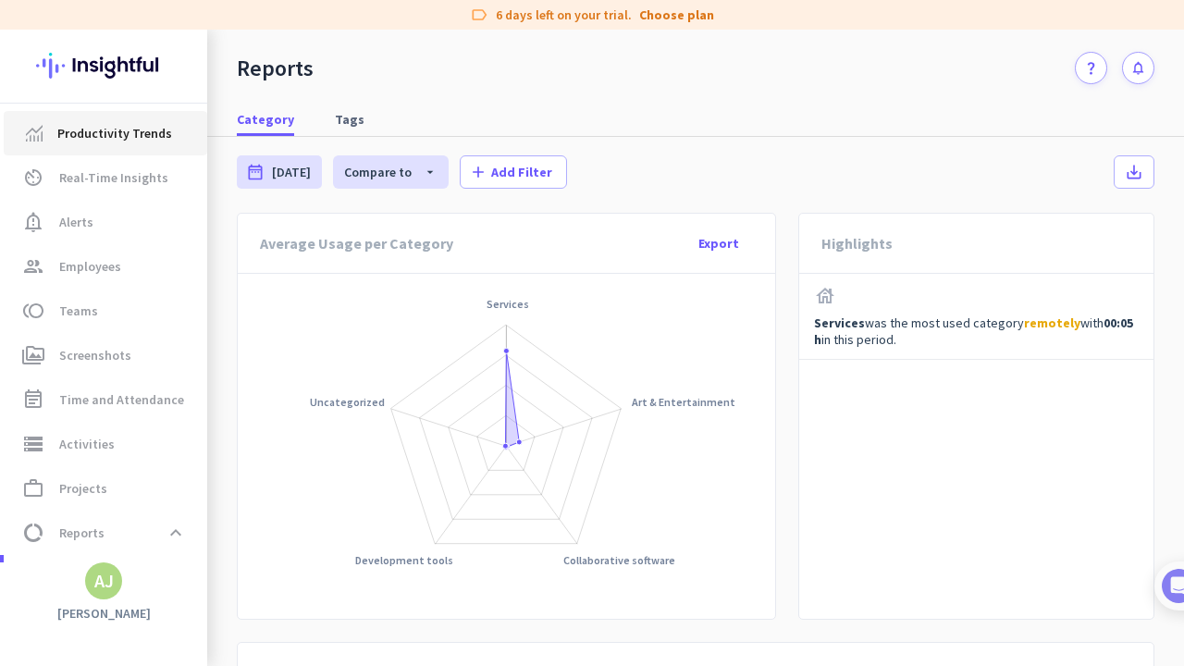
click at [125, 136] on span "Productivity Trends" at bounding box center [114, 133] width 115 height 22
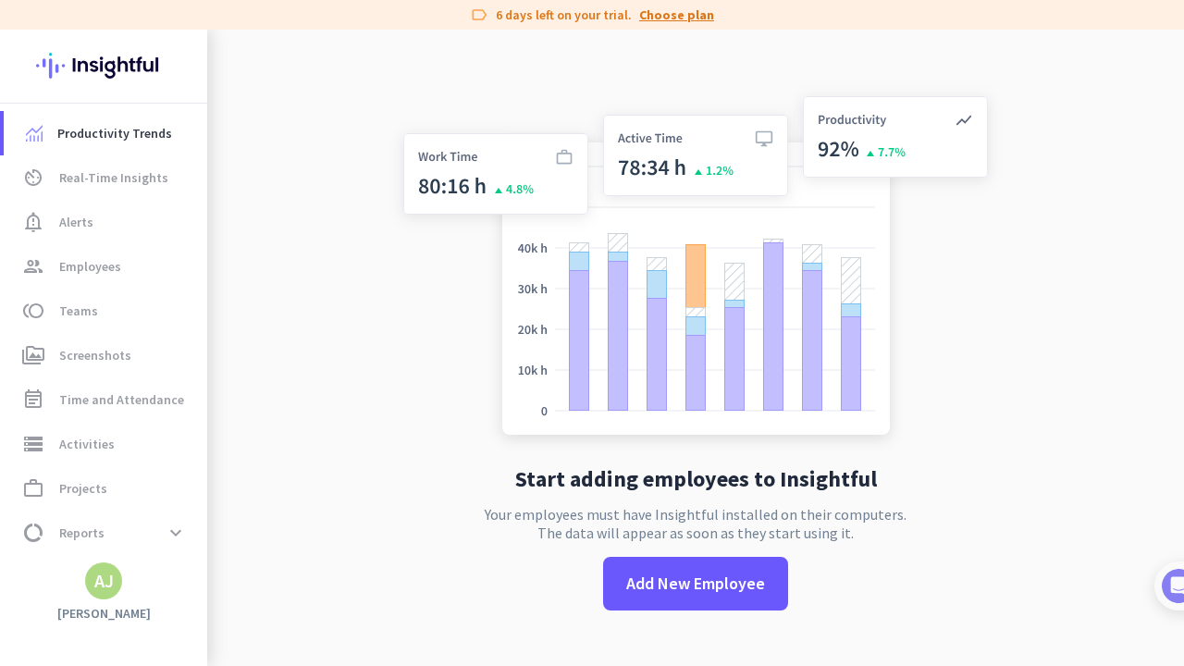
click at [677, 14] on link "Choose plan" at bounding box center [676, 15] width 75 height 18
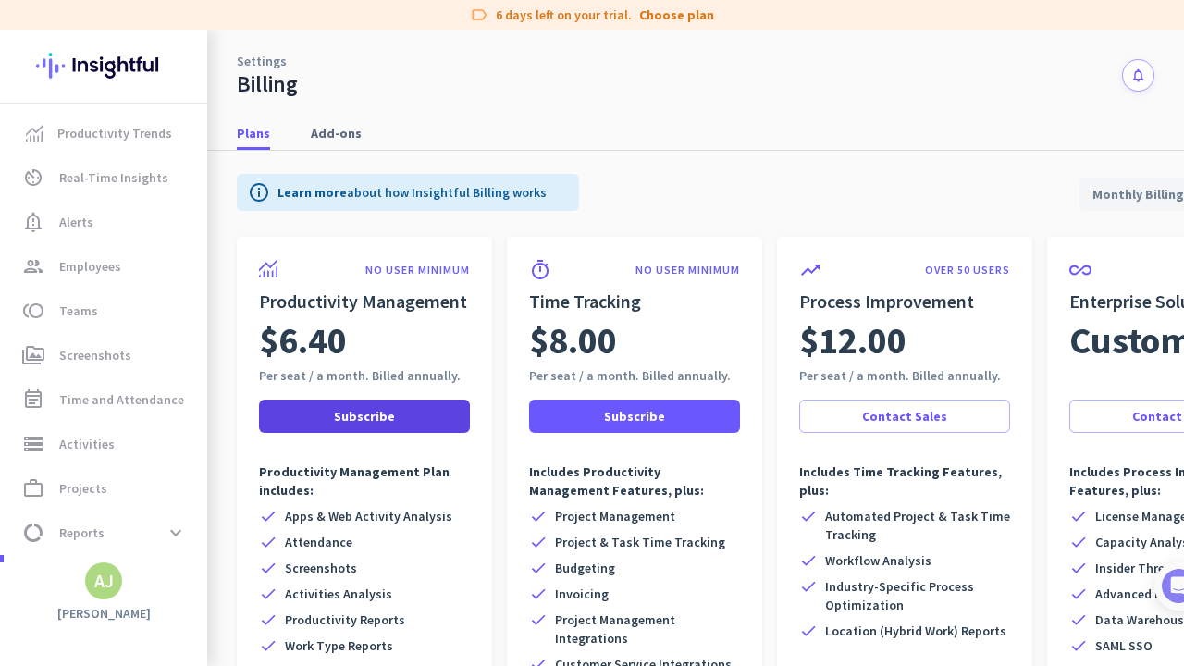
click at [410, 416] on span at bounding box center [364, 416] width 211 height 44
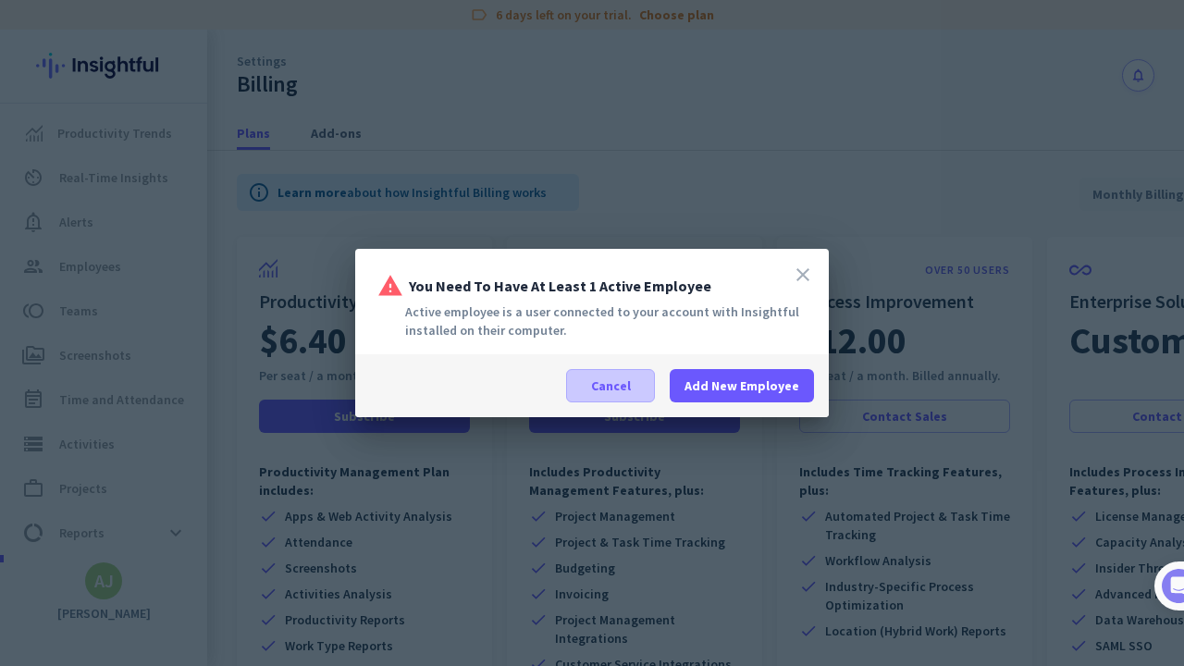
click at [615, 393] on span "Cancel" at bounding box center [611, 385] width 40 height 18
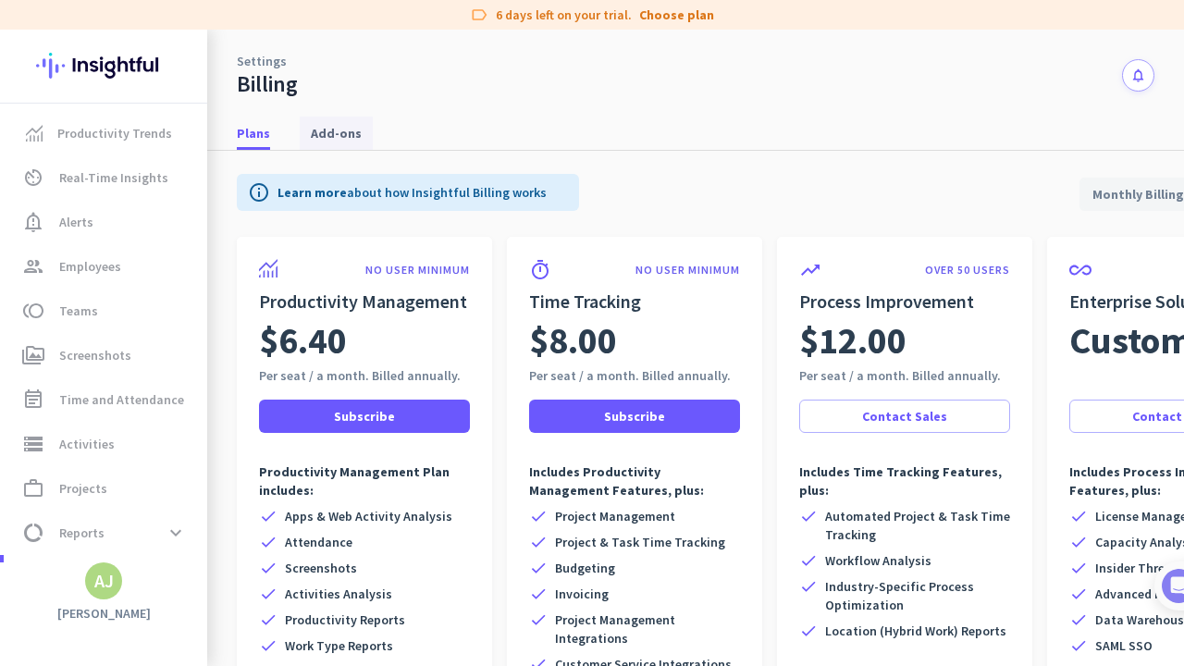
click at [319, 141] on span "Add-ons" at bounding box center [336, 133] width 51 height 18
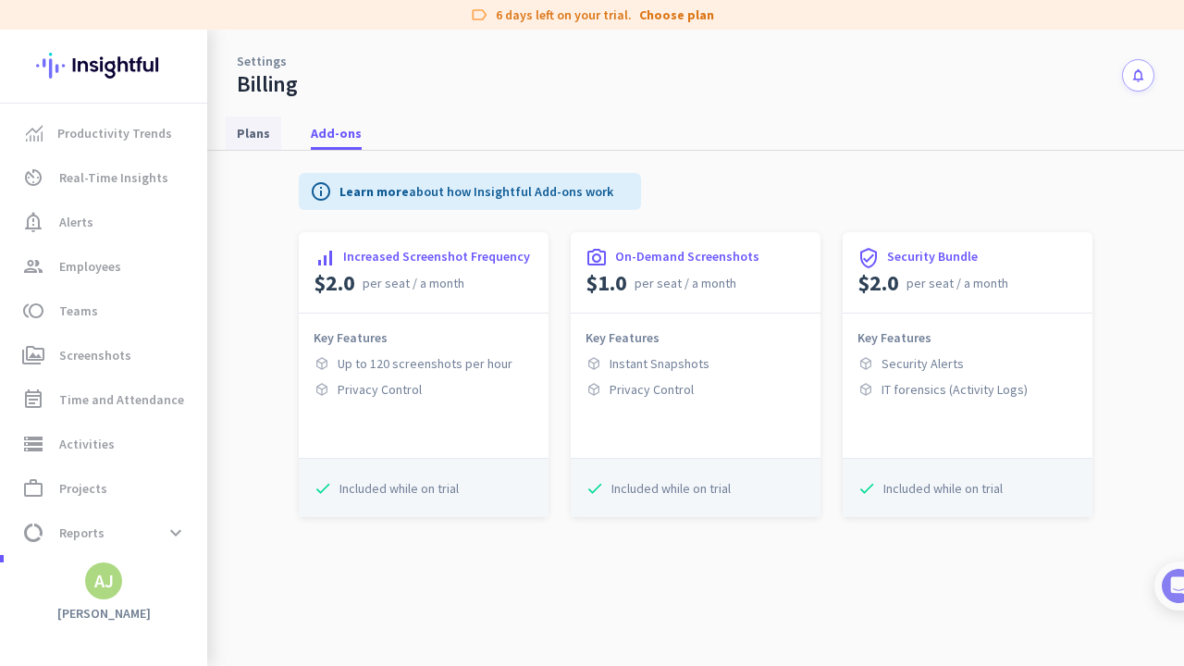
click at [269, 133] on link "Plans" at bounding box center [253, 133] width 55 height 33
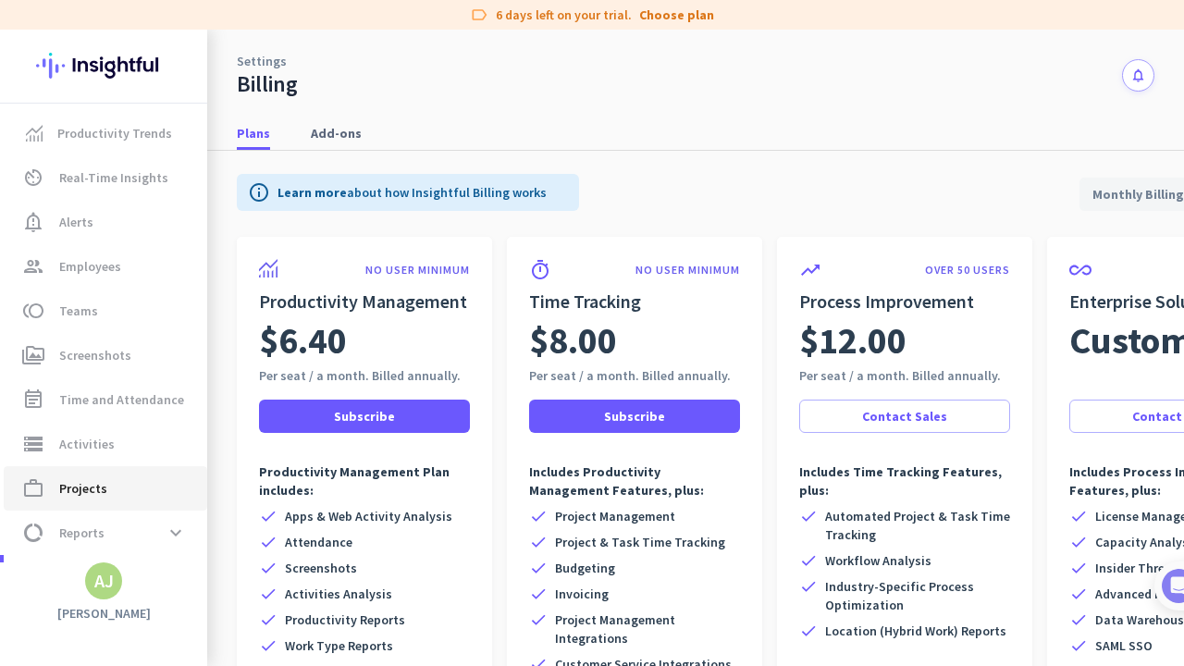
click at [85, 498] on span "Projects" at bounding box center [83, 488] width 48 height 22
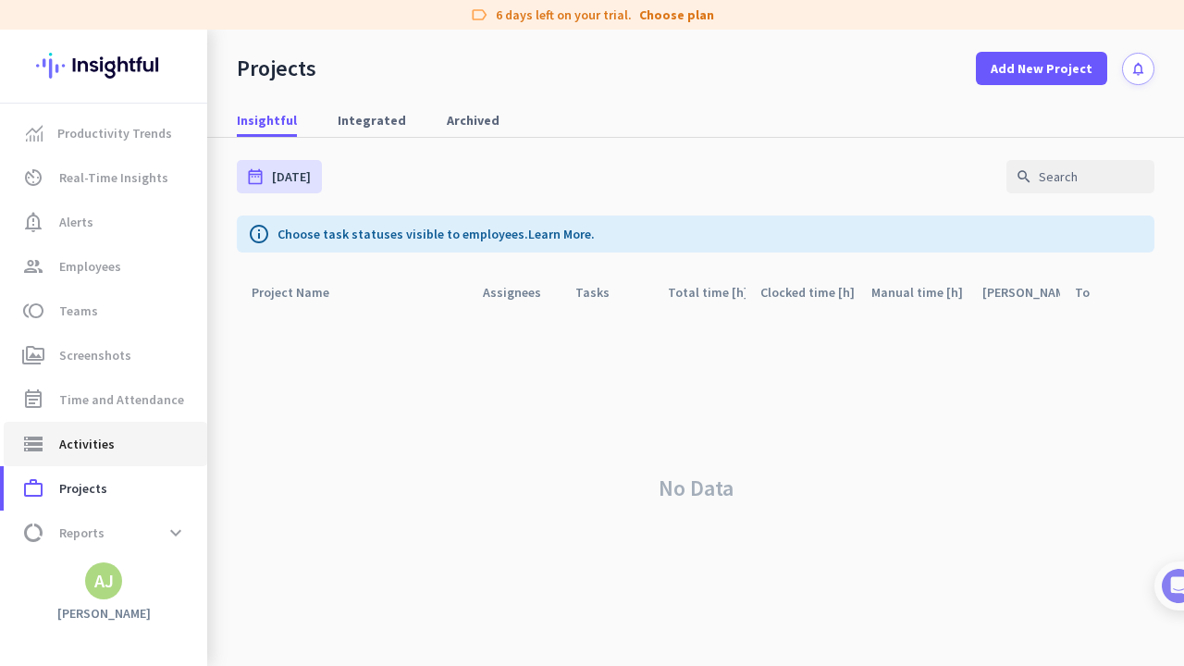
click at [83, 429] on link "storage Activities" at bounding box center [105, 444] width 203 height 44
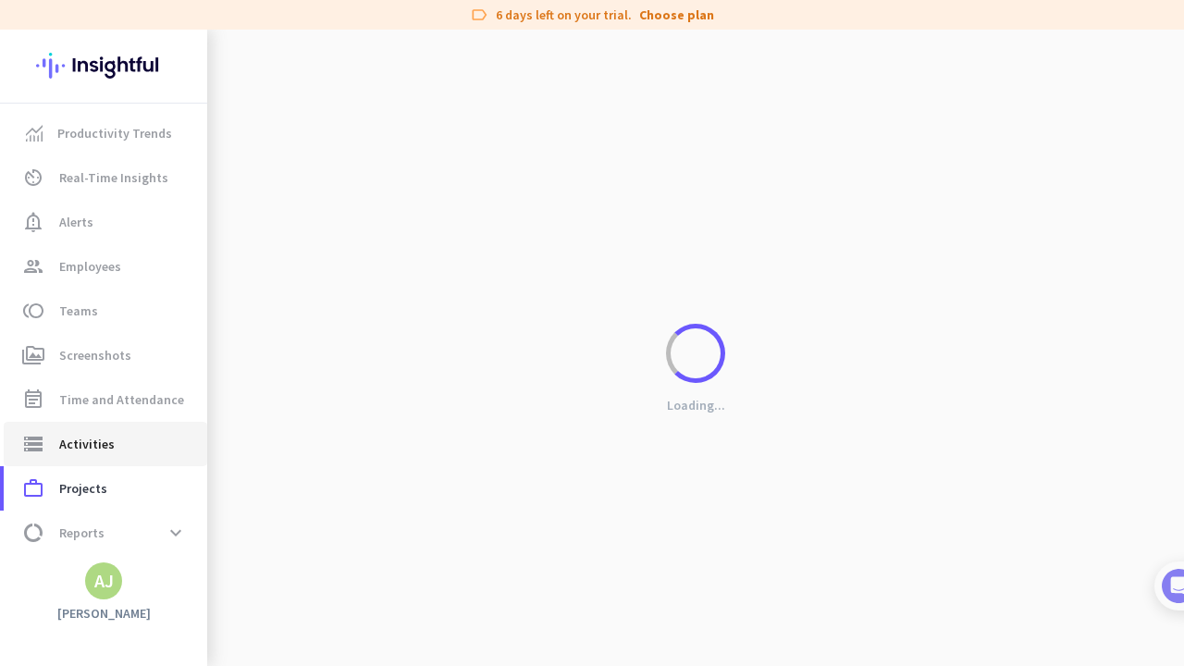
type input "Thu, Sep 25"
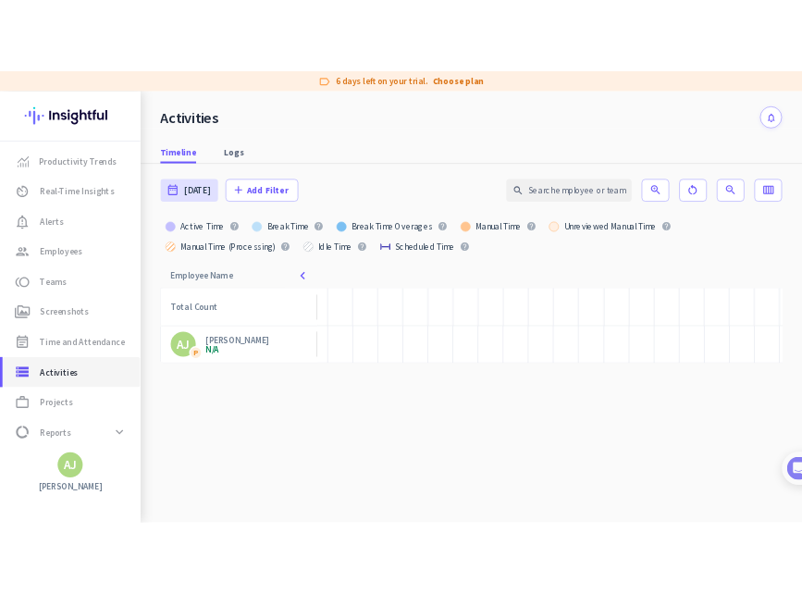
scroll to position [0, 217]
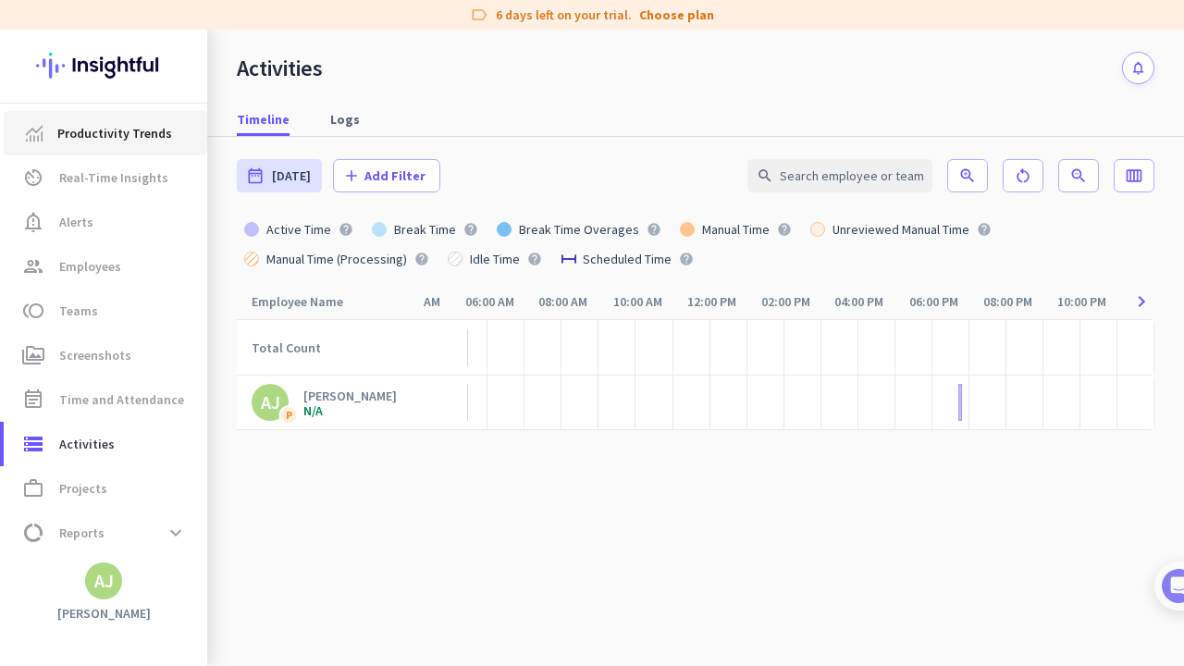
click at [111, 137] on span "Productivity Trends" at bounding box center [114, 133] width 115 height 22
type input "Thu, Sep 25 - Thu, Sep 25"
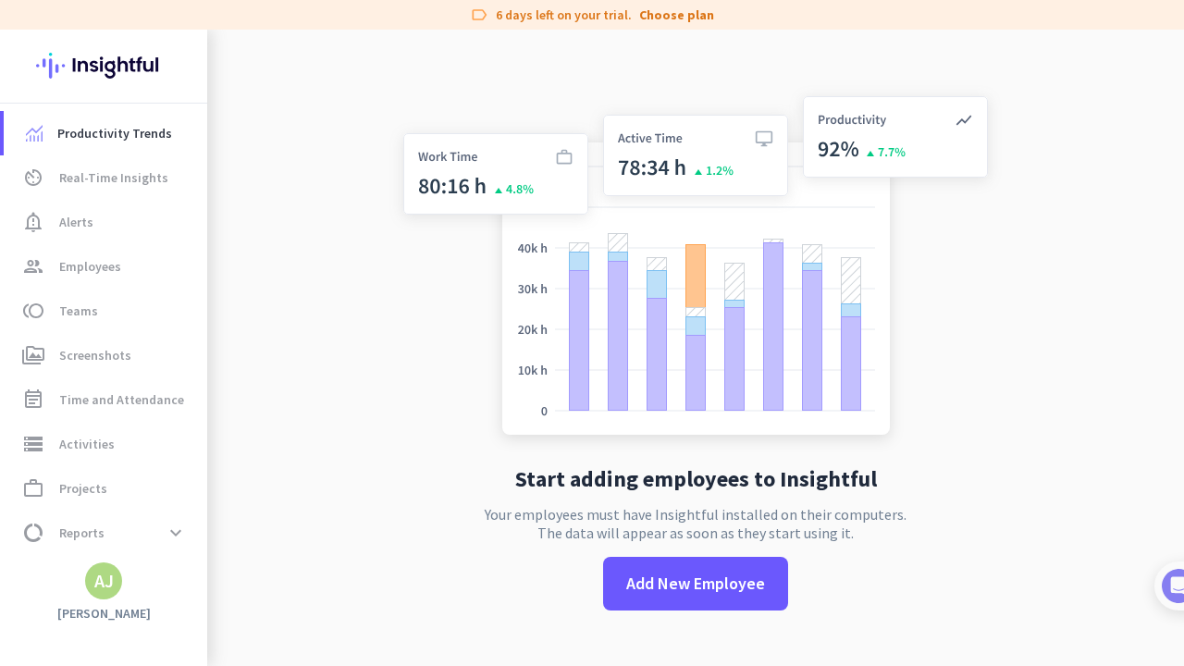
click at [375, 275] on app-no-employees "Start adding employees to Insightful Your employees must have Insightful instal…" at bounding box center [695, 363] width 977 height 666
